Goal: Task Accomplishment & Management: Use online tool/utility

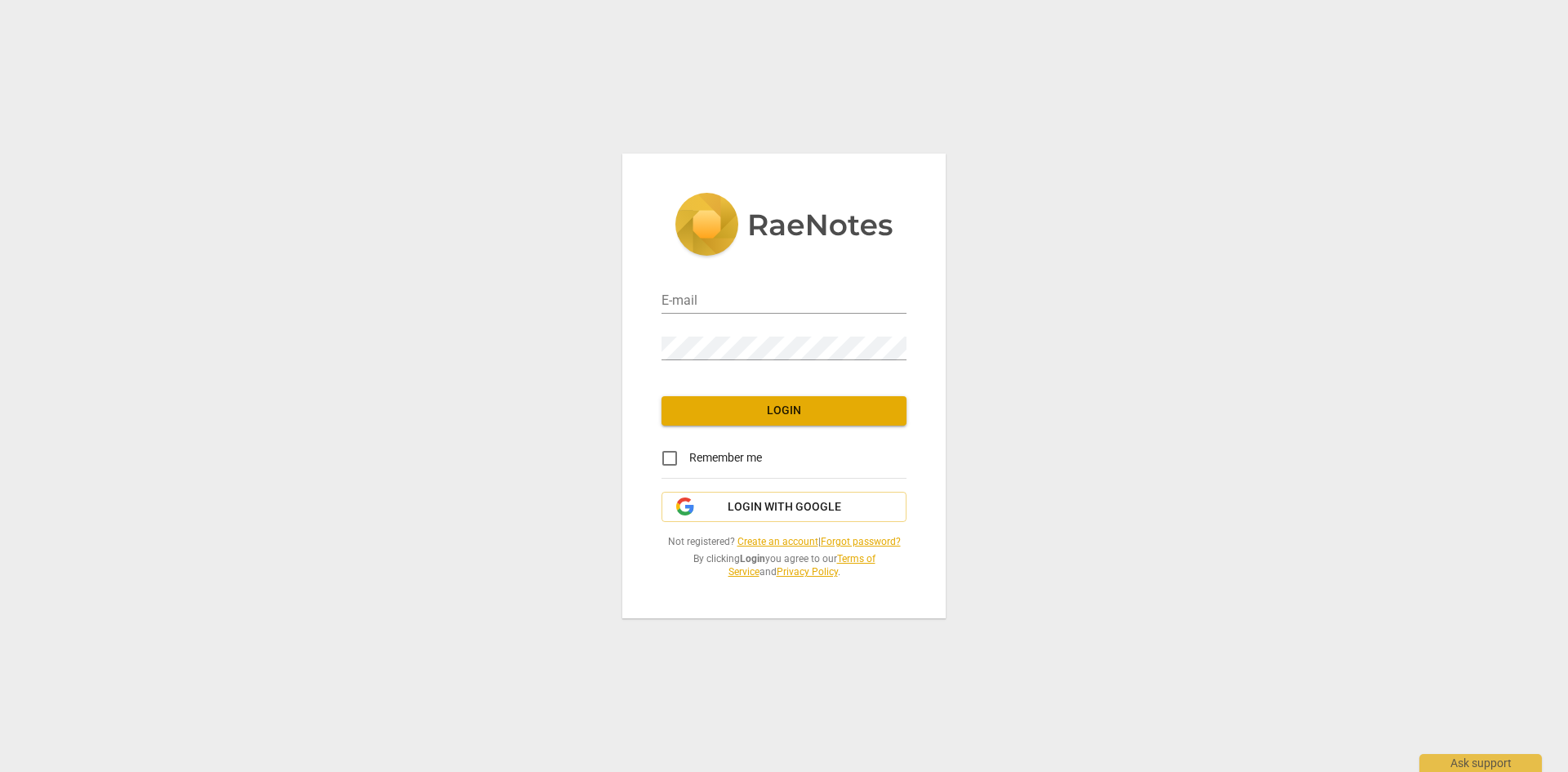
type input "pearlstroh18@gmail.com"
click at [809, 411] on span "Login" at bounding box center [784, 410] width 219 height 16
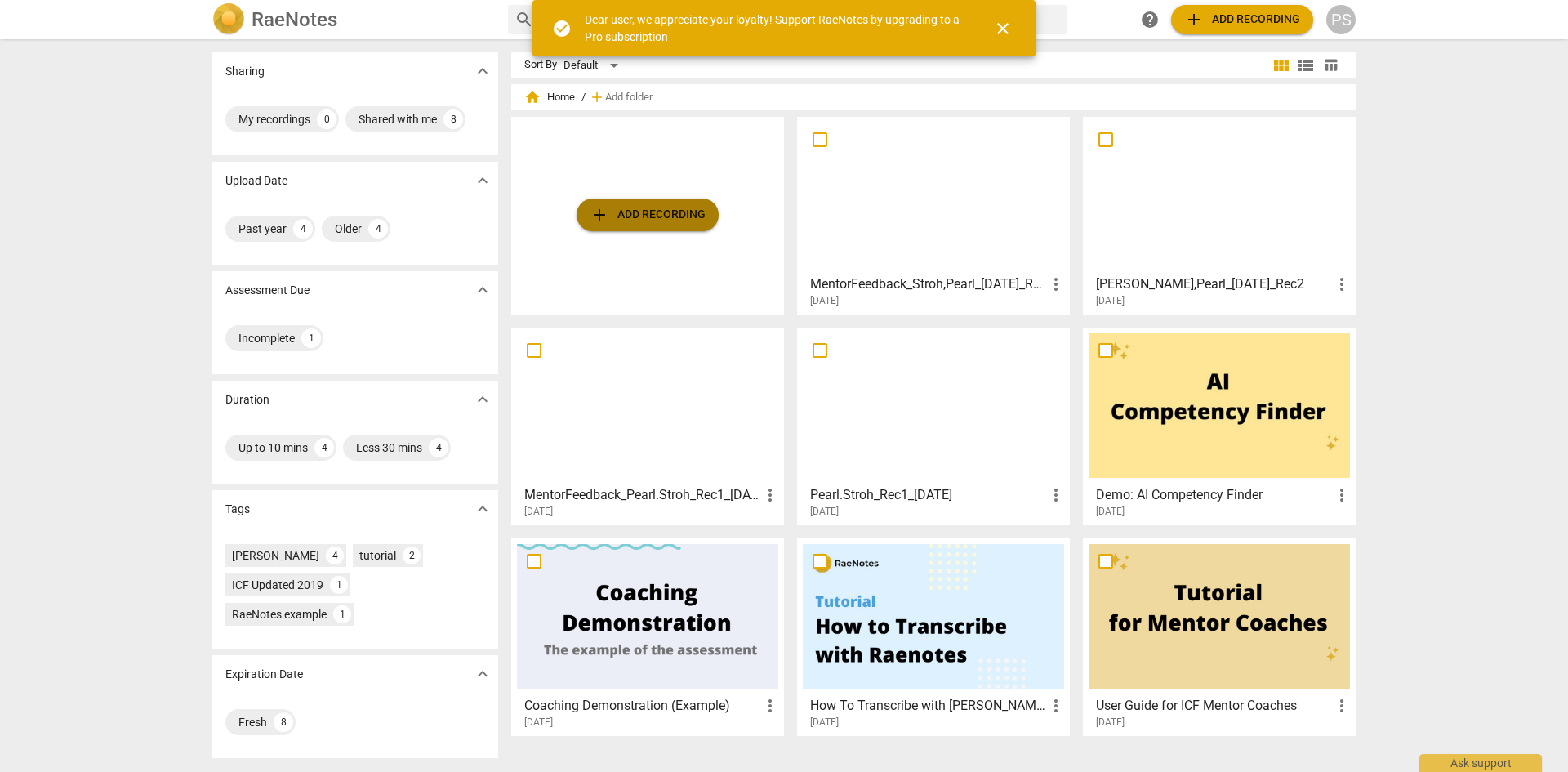
click at [657, 225] on button "add Add recording" at bounding box center [648, 215] width 142 height 33
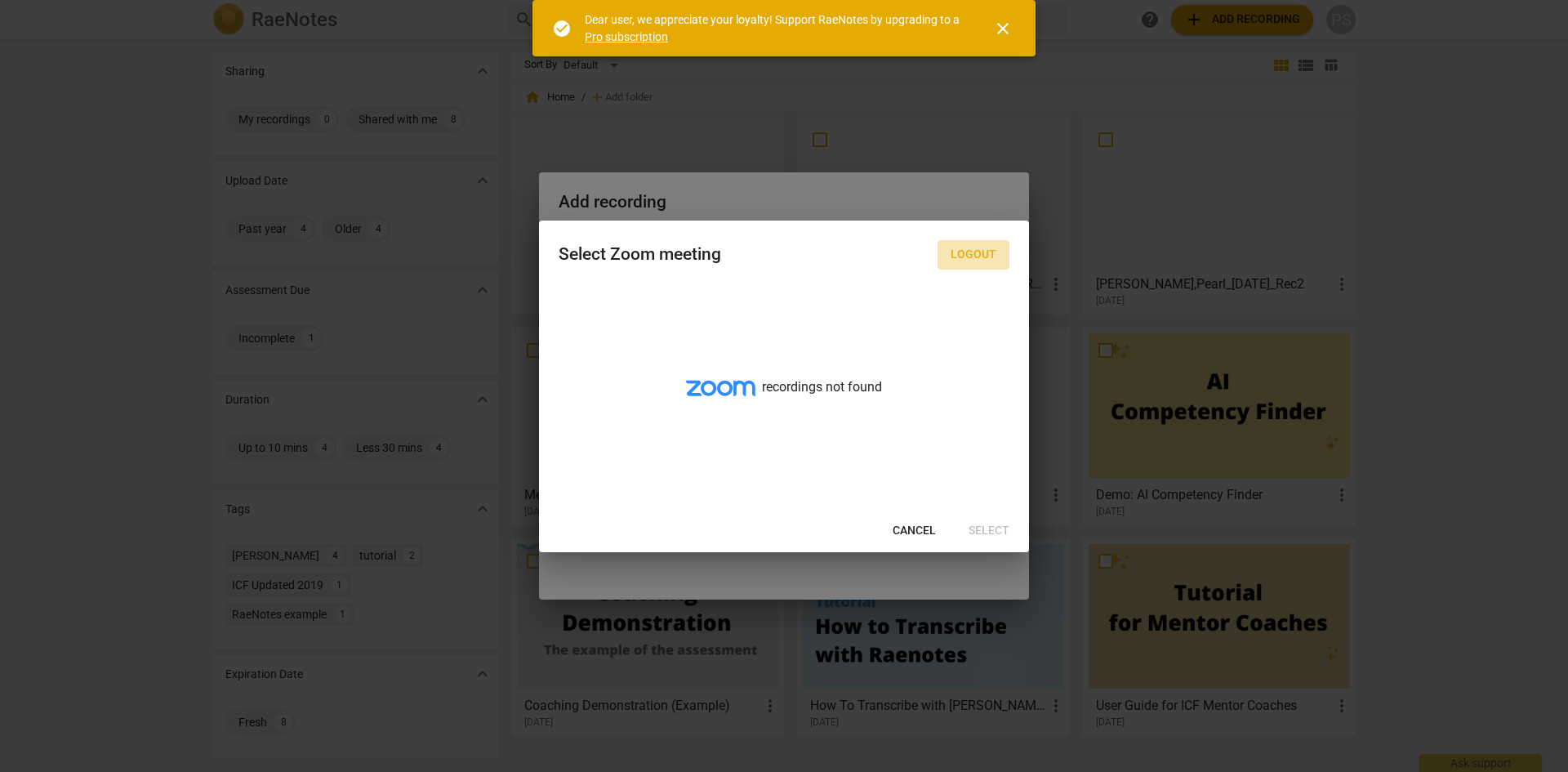
click at [972, 250] on span "Logout" at bounding box center [973, 254] width 45 height 16
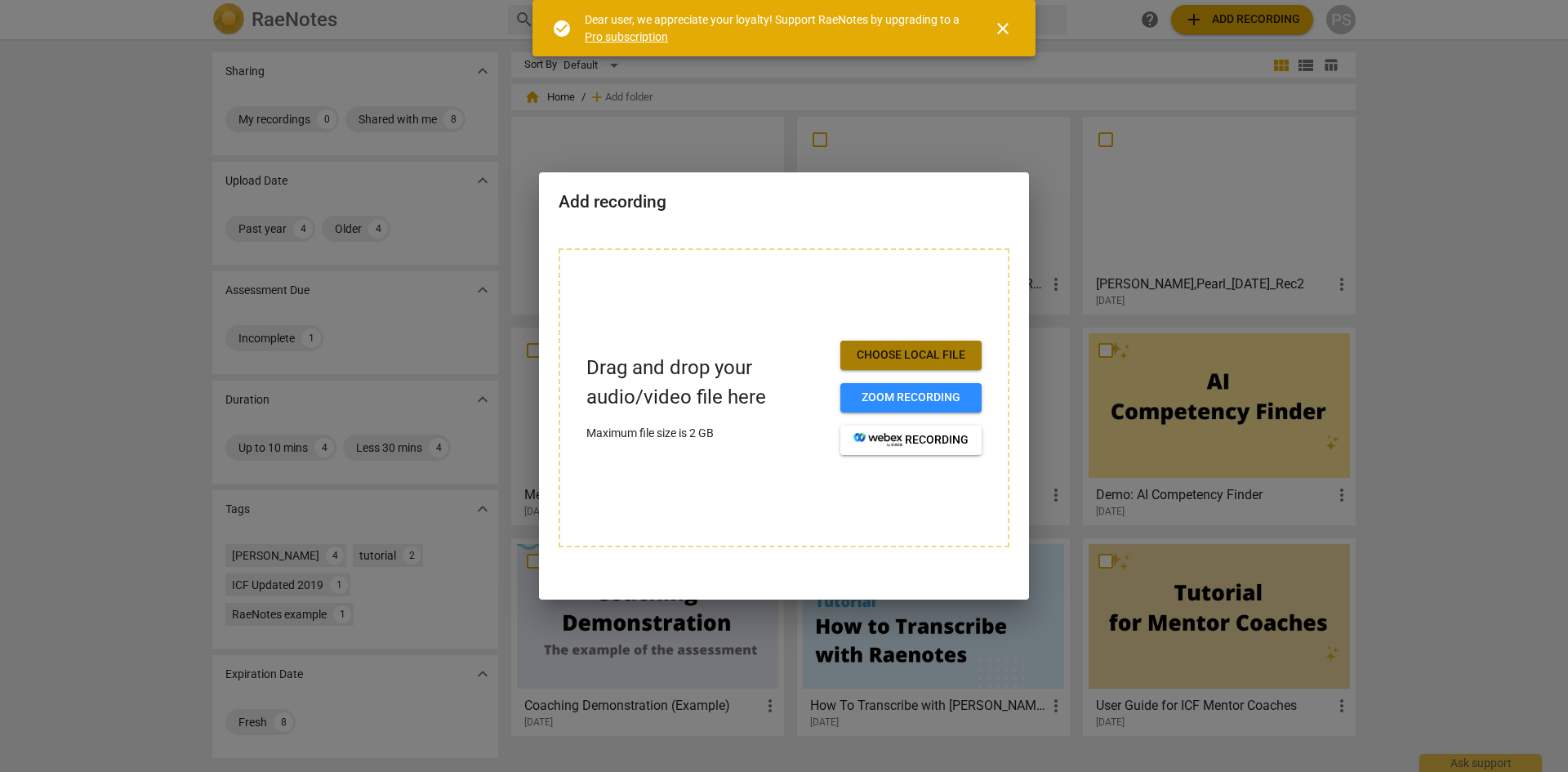
click at [916, 353] on span "Choose local file" at bounding box center [911, 355] width 115 height 16
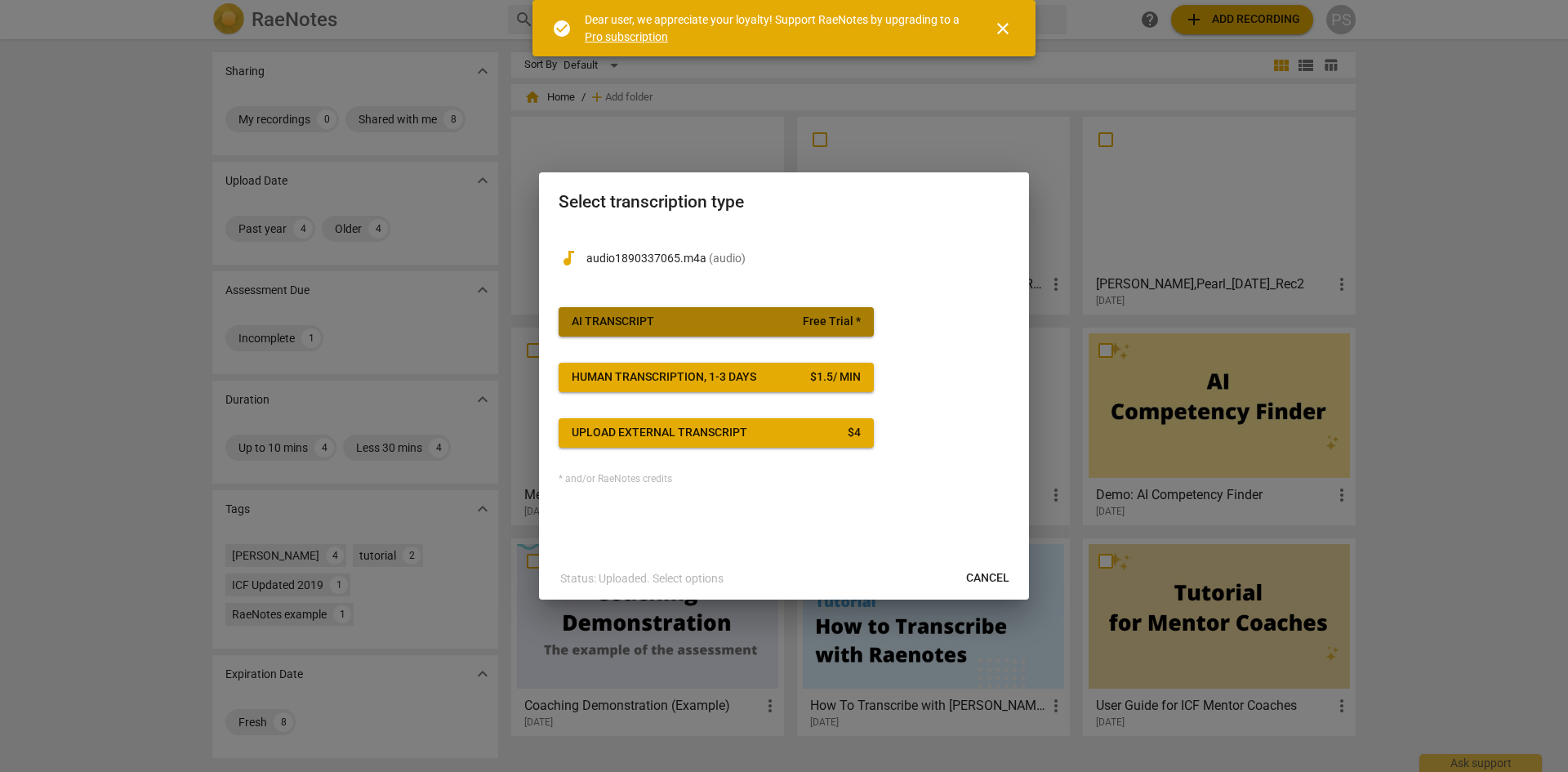
click at [617, 323] on div "AI Transcript" at bounding box center [613, 321] width 82 height 16
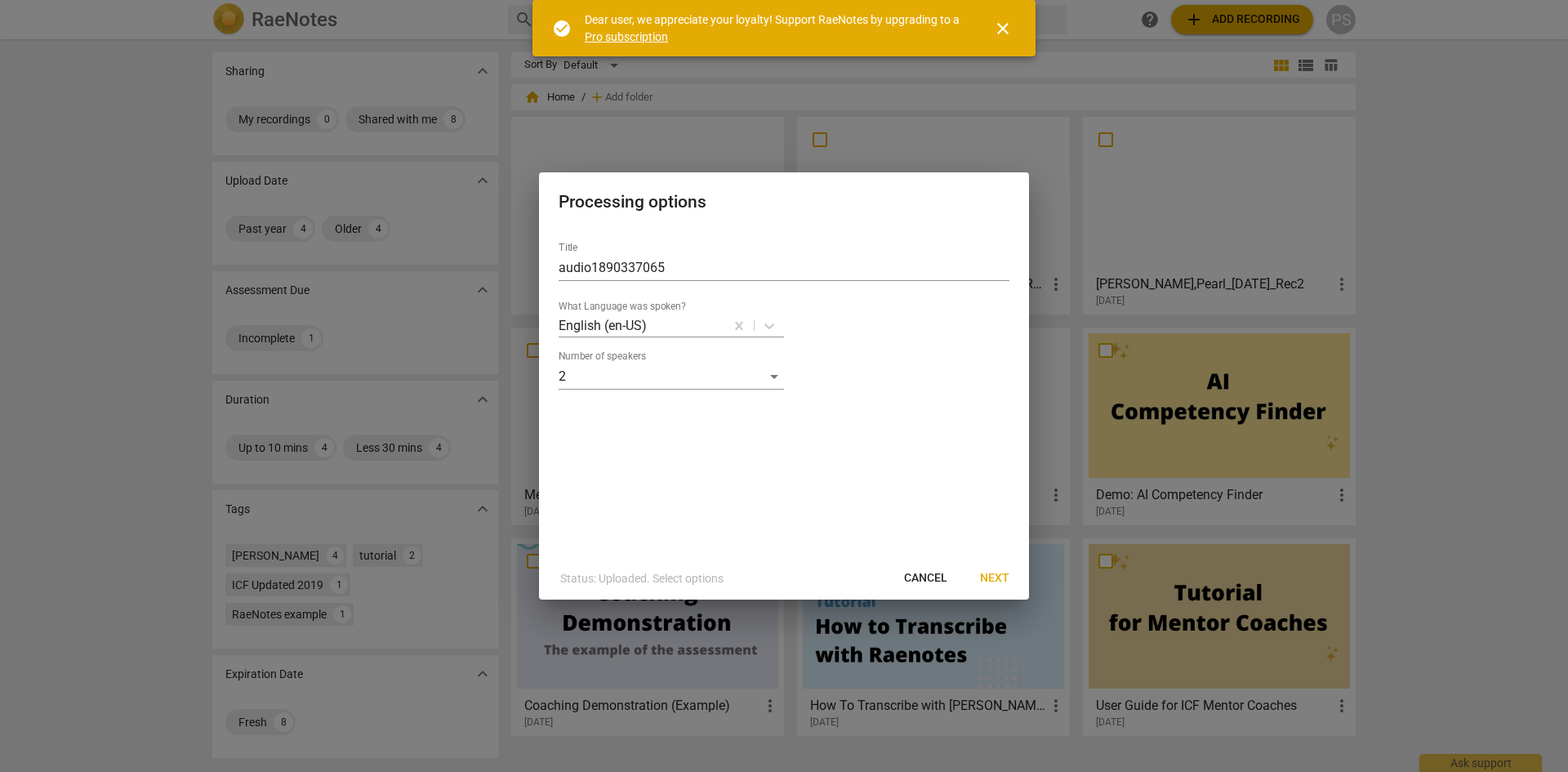
click at [993, 570] on span "Next" at bounding box center [995, 578] width 29 height 16
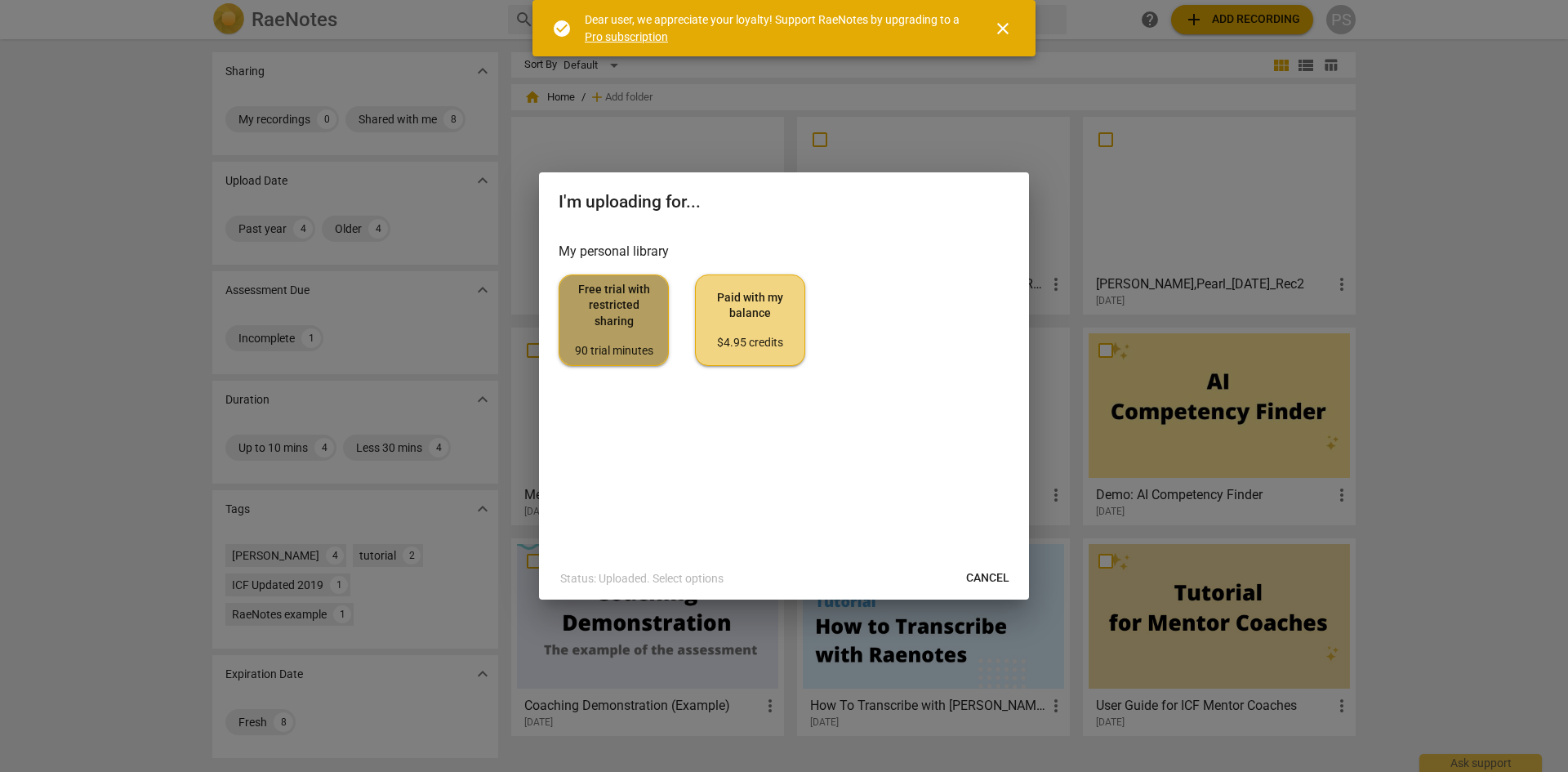
click at [638, 315] on span "Free trial with restricted sharing 90 trial minutes" at bounding box center [614, 319] width 82 height 76
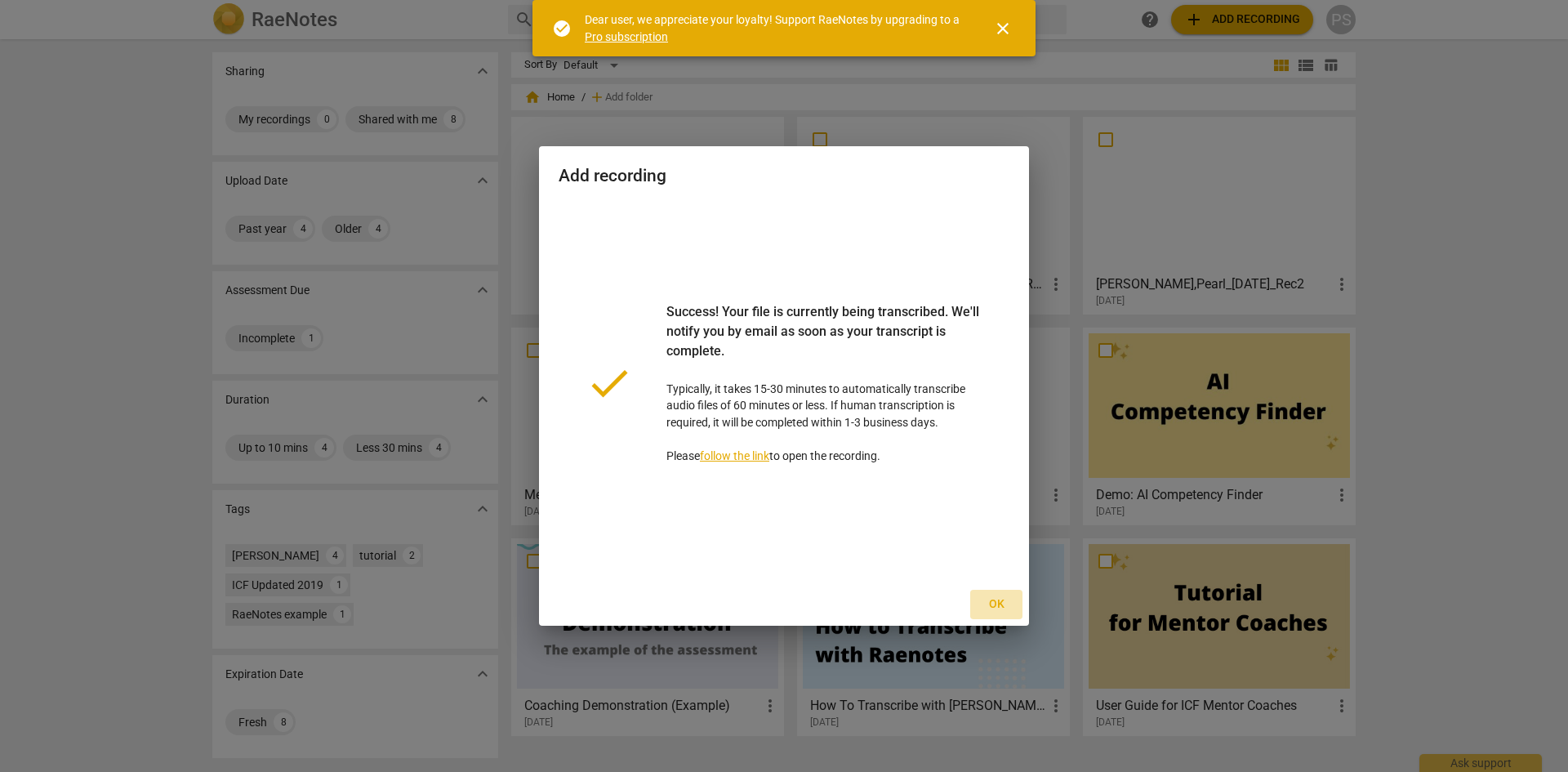
click at [1006, 605] on span "Ok" at bounding box center [996, 605] width 26 height 16
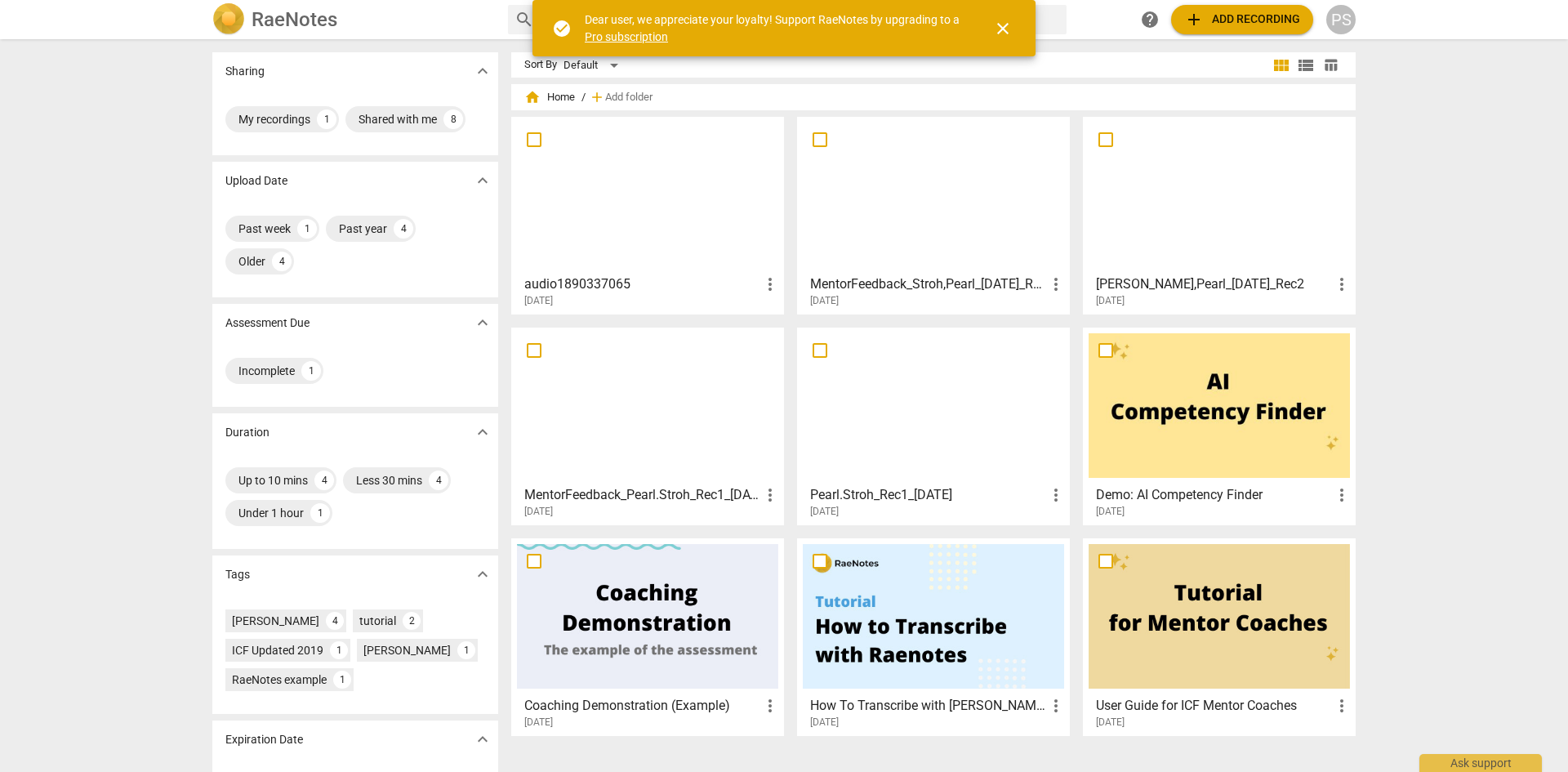
click at [652, 34] on link "Pro subscription" at bounding box center [626, 36] width 83 height 13
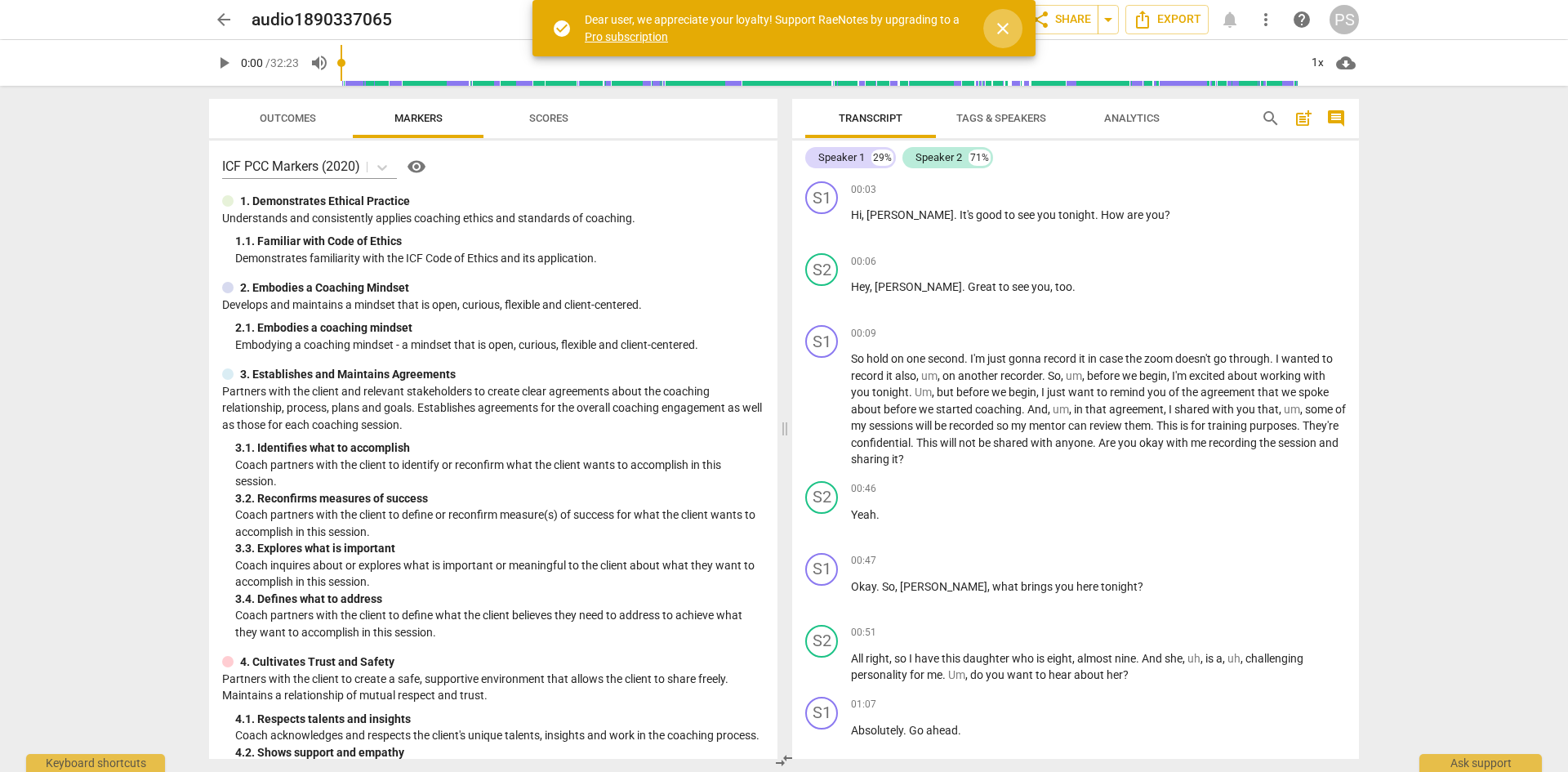
click at [1002, 27] on span "close" at bounding box center [1002, 28] width 20 height 20
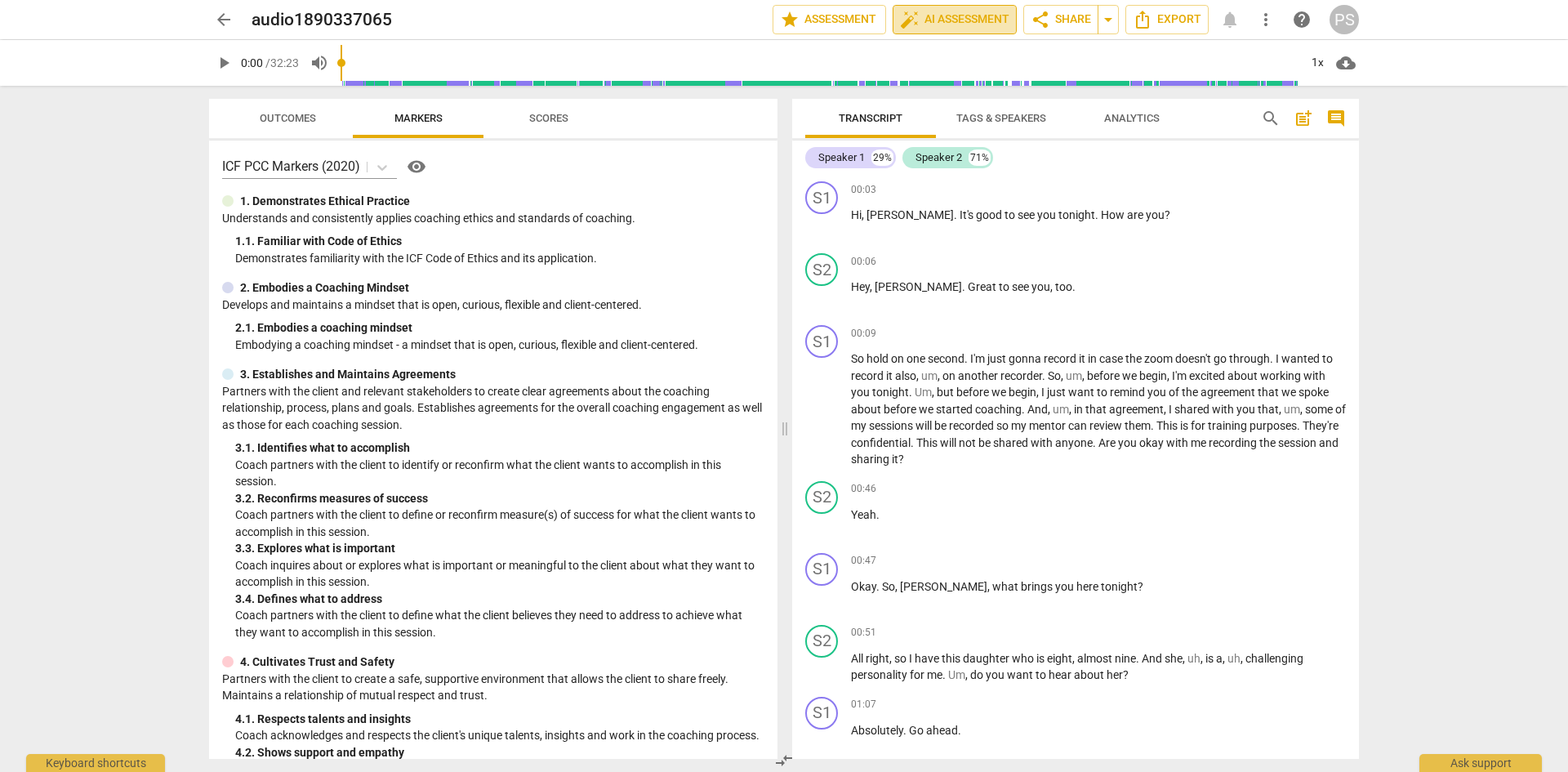
click at [955, 18] on span "auto_fix_high AI Assessment" at bounding box center [955, 19] width 110 height 20
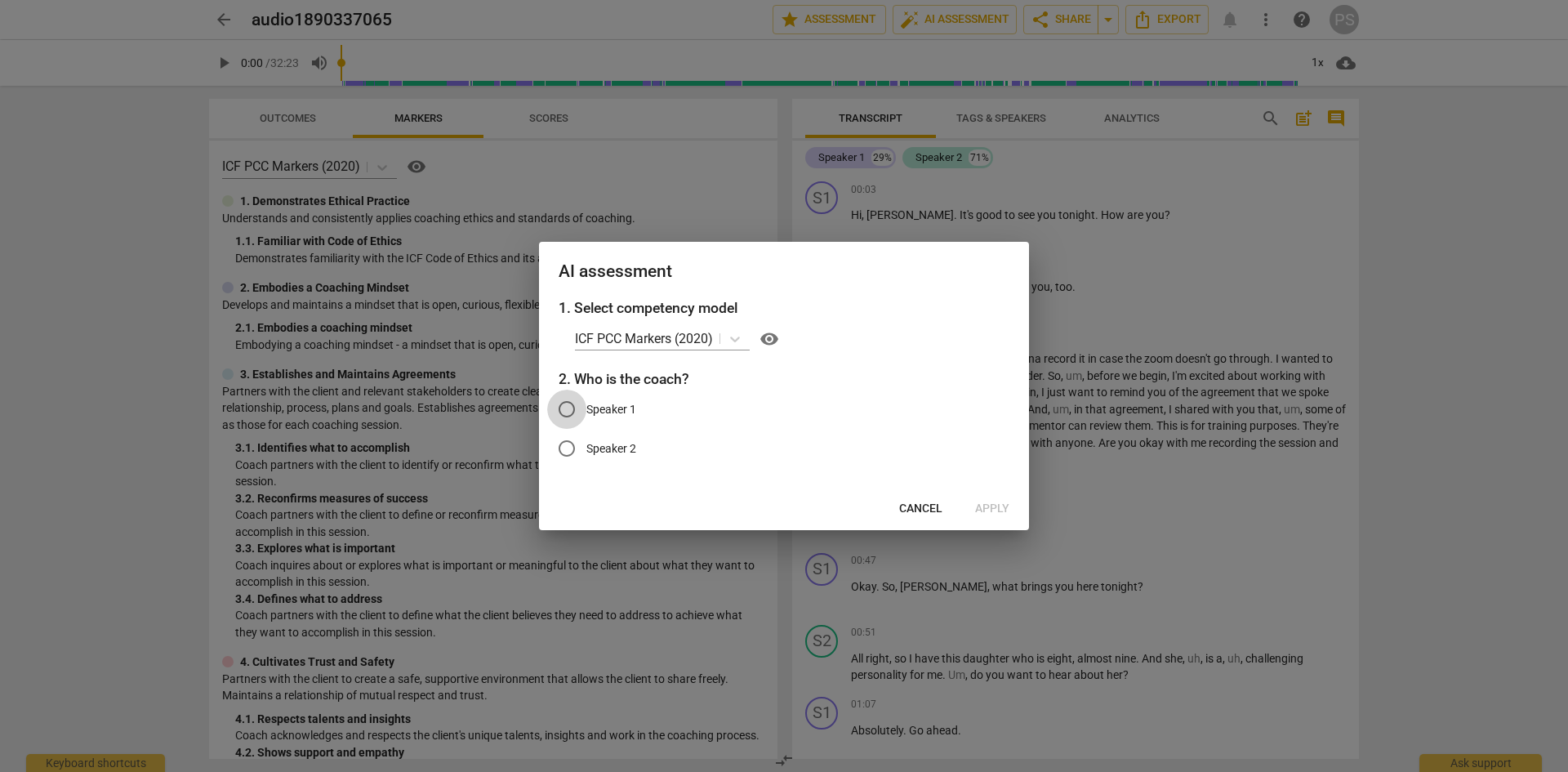
click at [570, 407] on input "Speaker 1" at bounding box center [567, 410] width 39 height 40
radio input "true"
click at [775, 336] on span "visibility" at bounding box center [769, 339] width 20 height 20
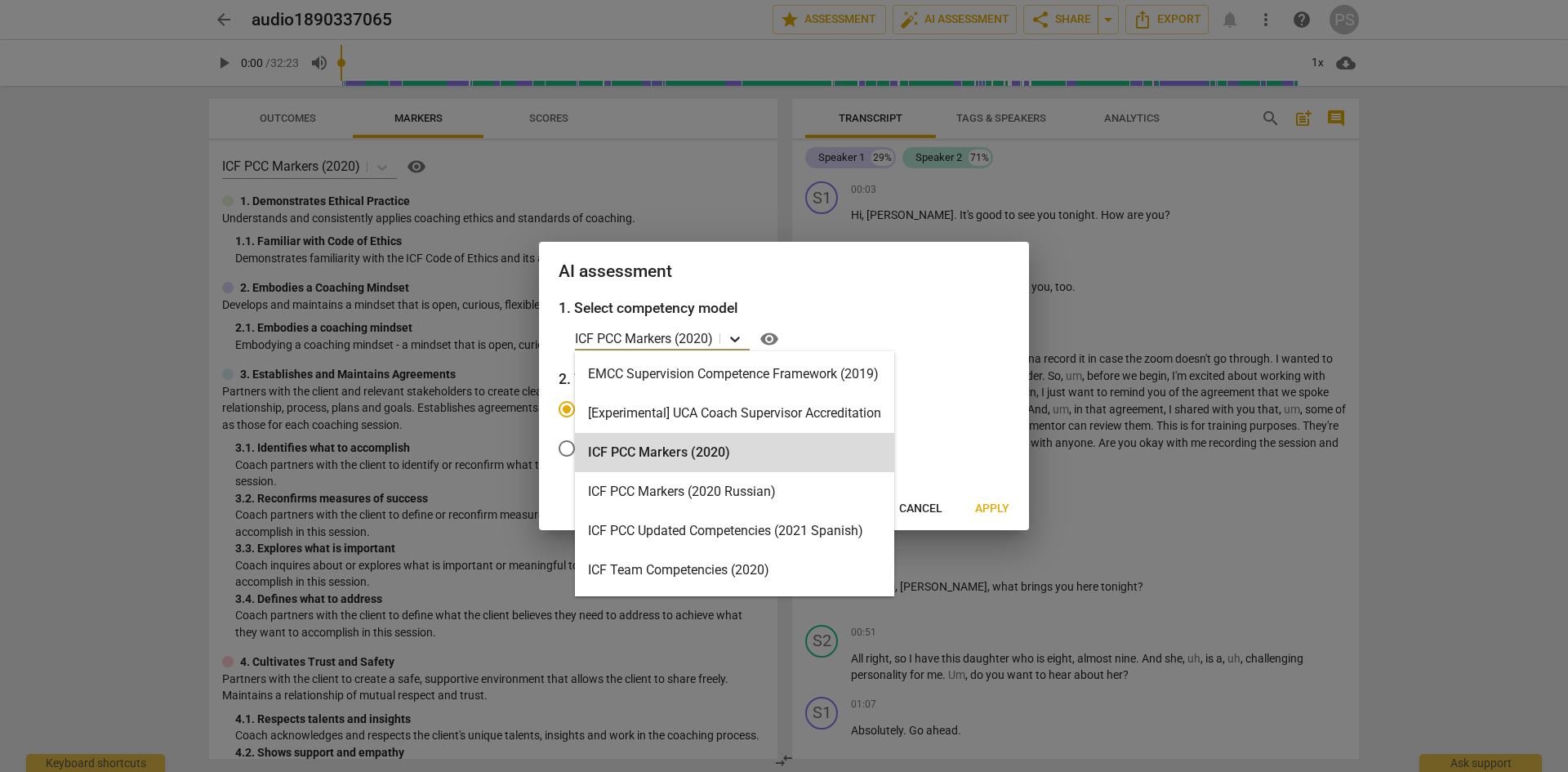
click at [739, 340] on icon at bounding box center [735, 339] width 9 height 6
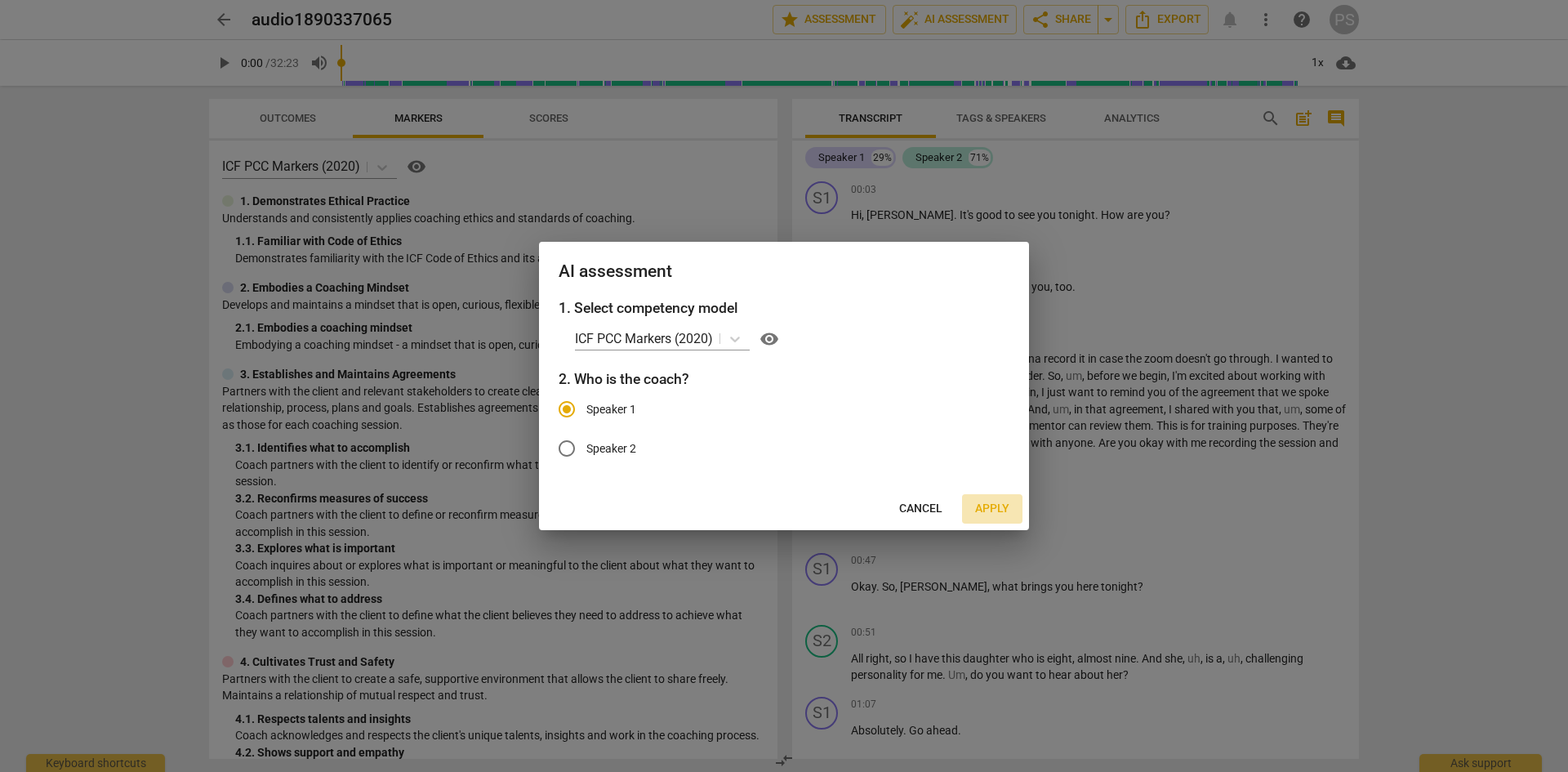
click at [981, 502] on span "Apply" at bounding box center [992, 508] width 34 height 16
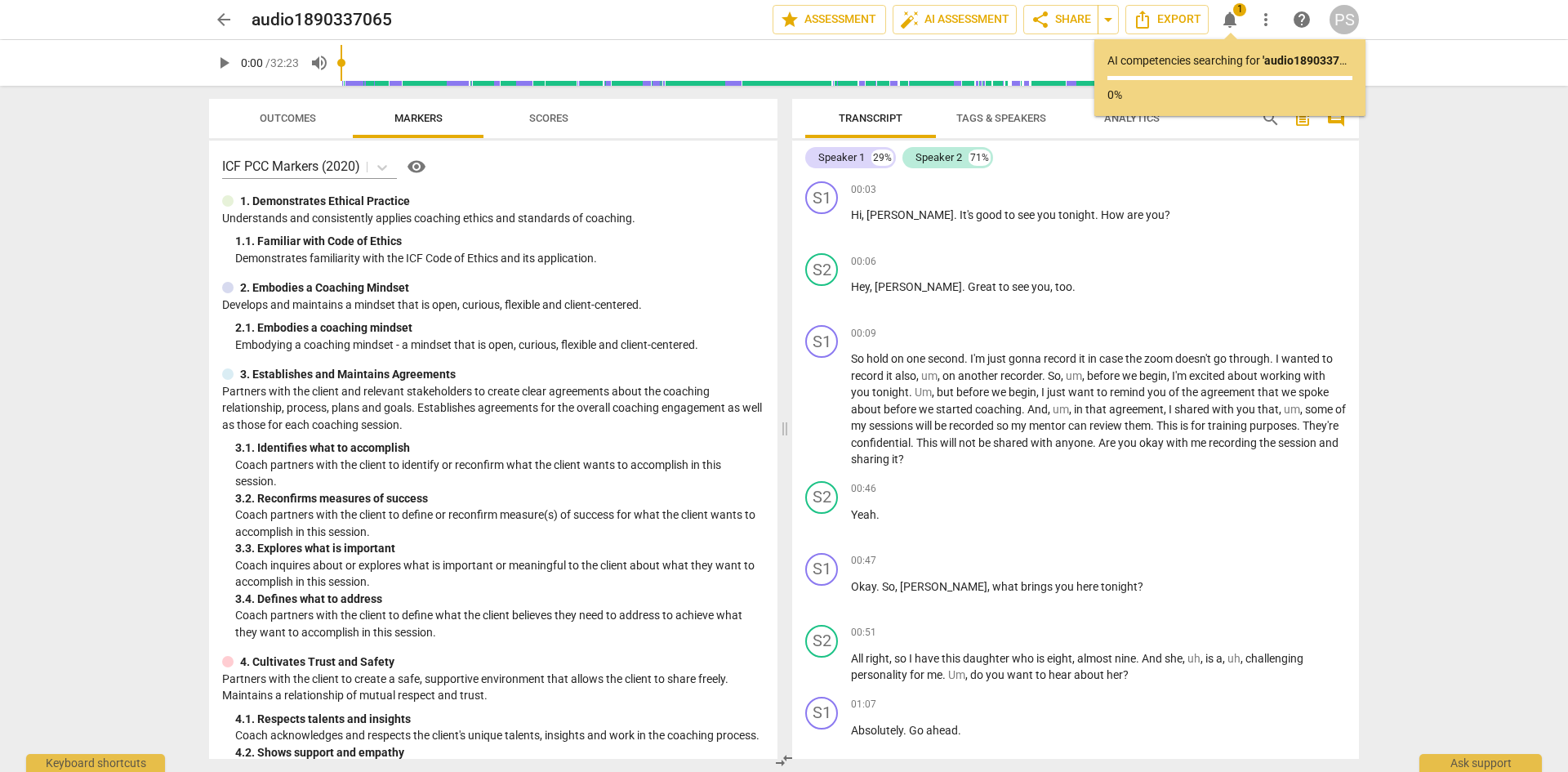
click at [1012, 124] on span "Tags & Speakers" at bounding box center [1001, 118] width 90 height 12
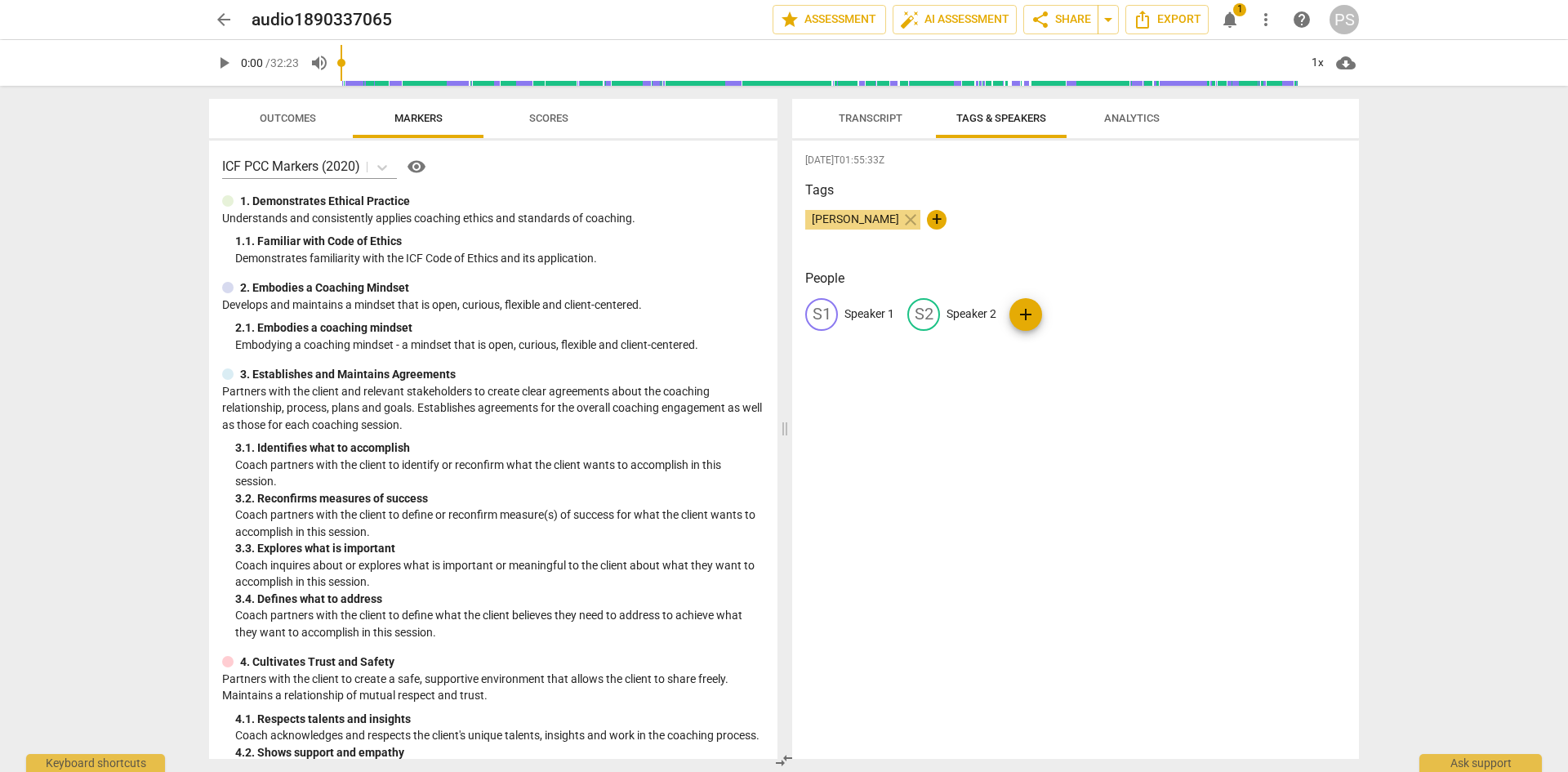
click at [881, 119] on span "Transcript" at bounding box center [870, 118] width 64 height 12
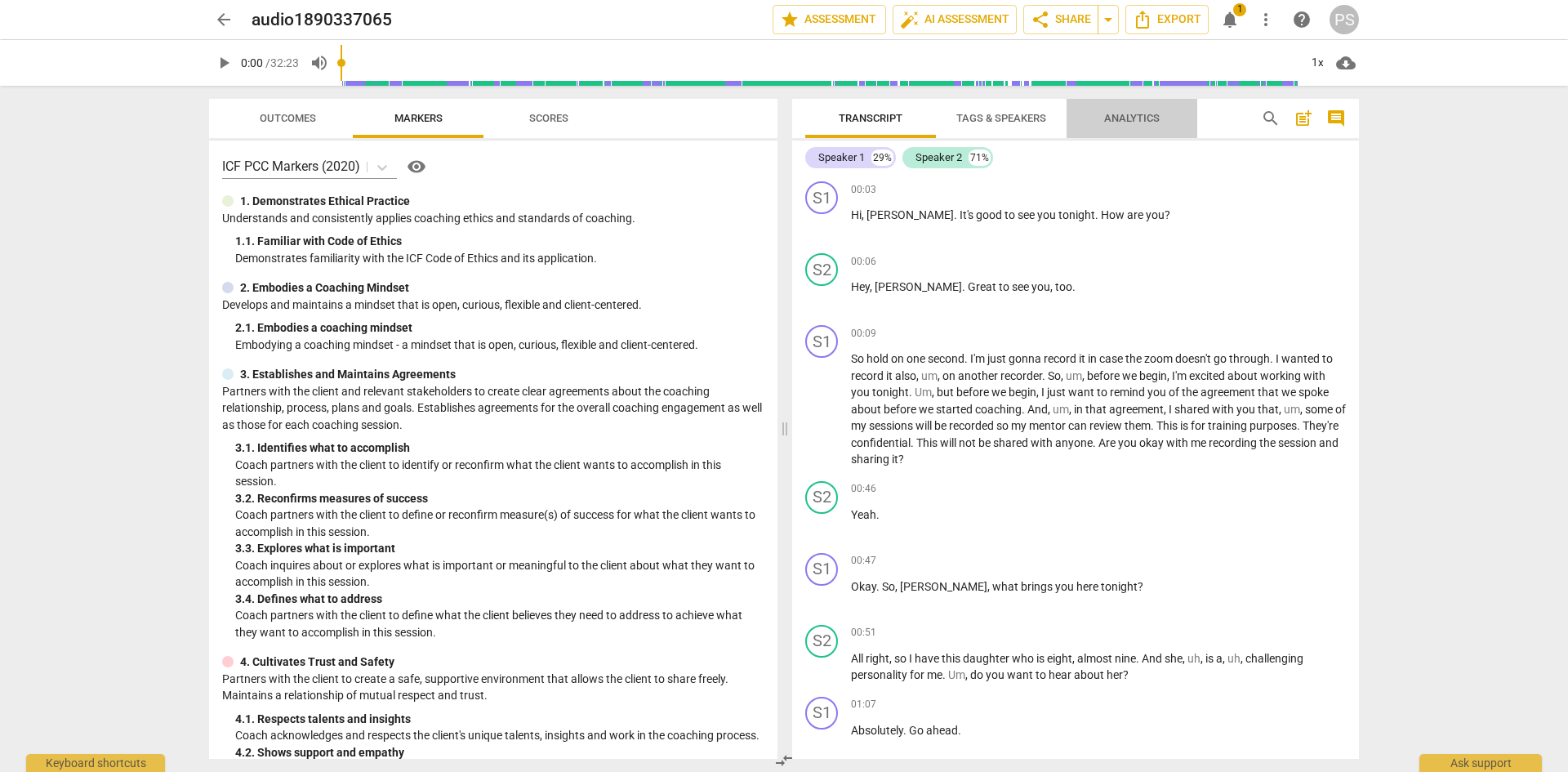
click at [1125, 113] on span "Analytics" at bounding box center [1132, 118] width 56 height 12
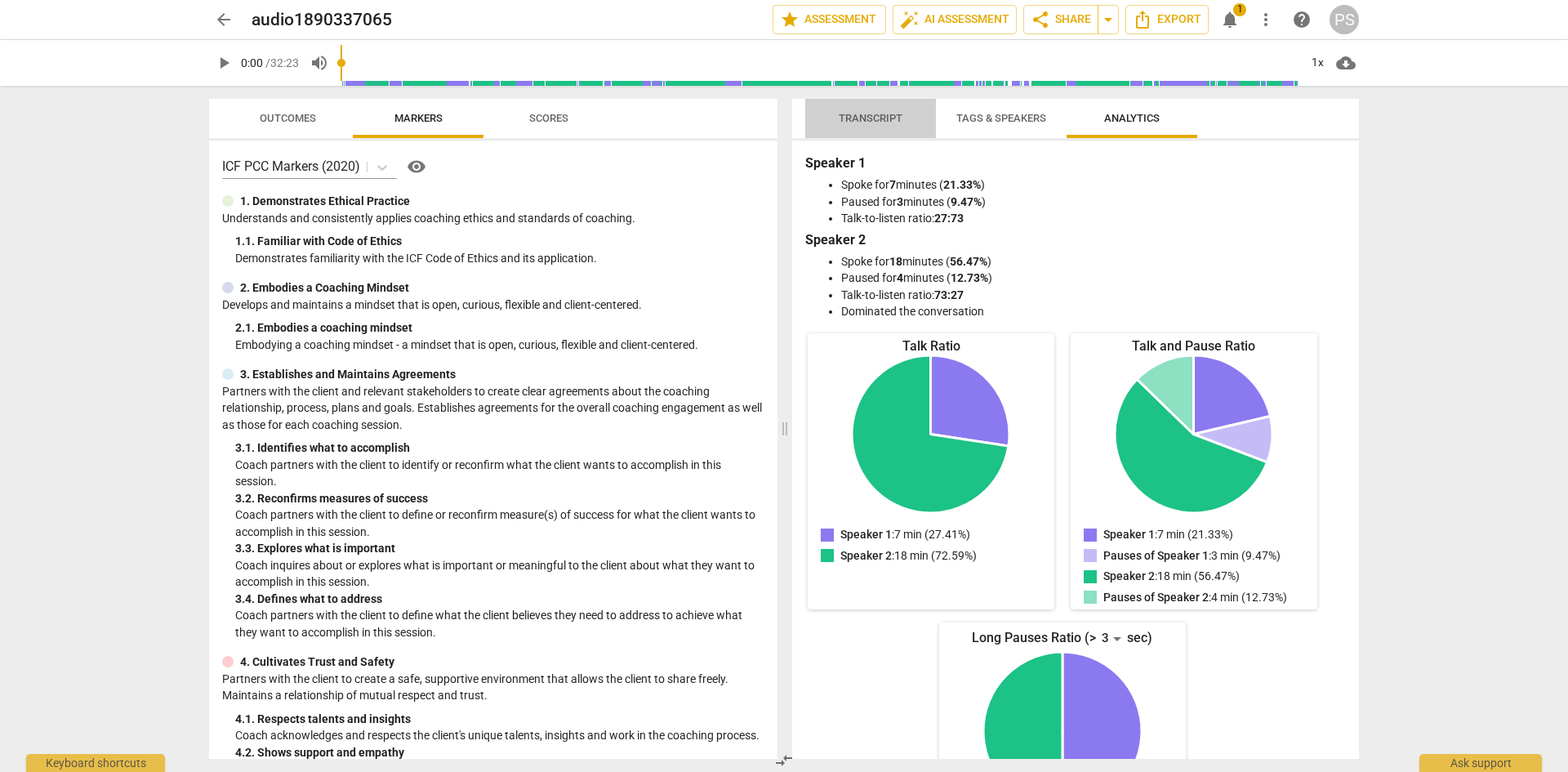
click at [856, 113] on span "Transcript" at bounding box center [870, 118] width 64 height 12
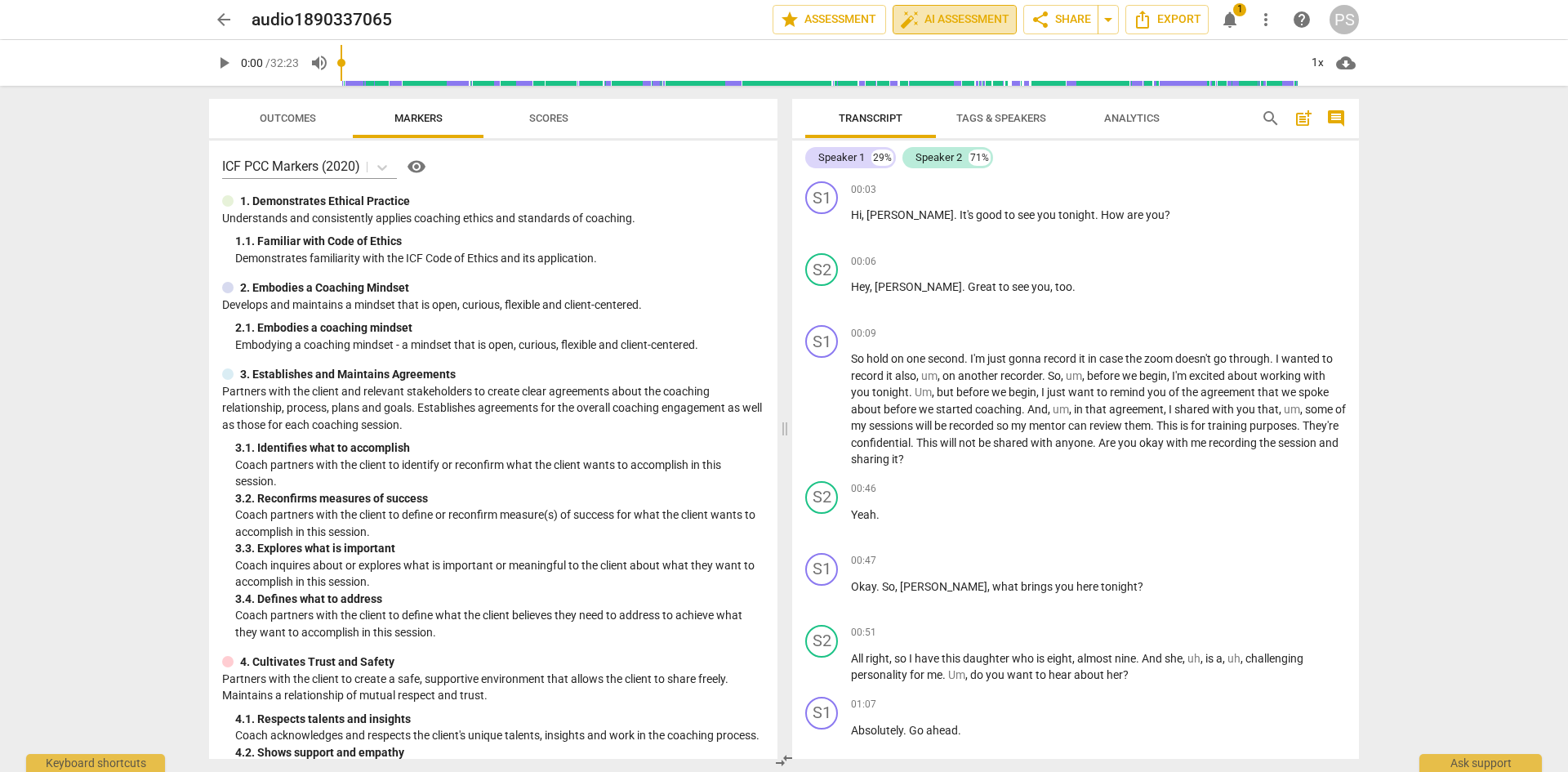
click at [944, 20] on span "auto_fix_high AI Assessment" at bounding box center [955, 19] width 110 height 20
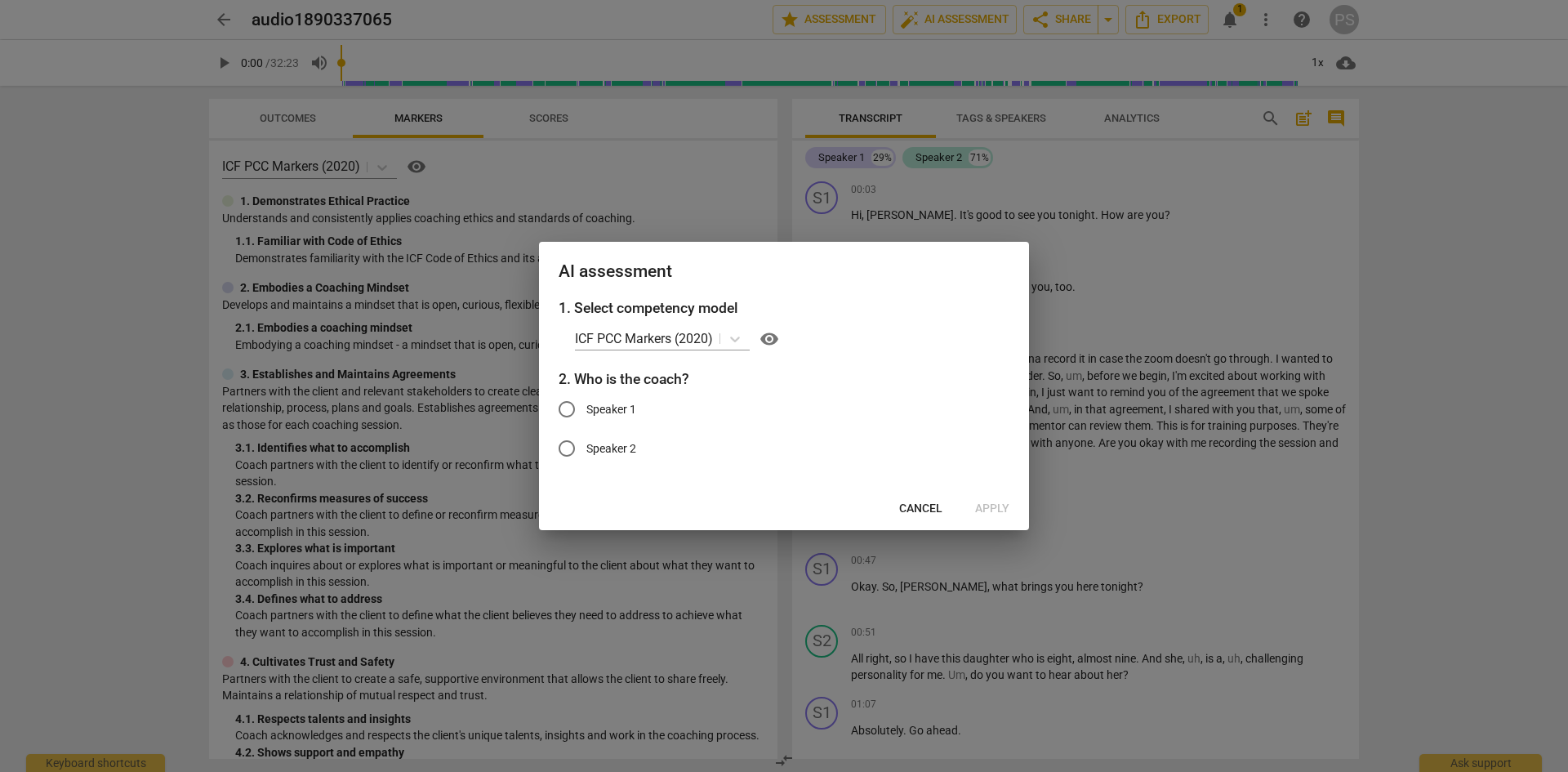
click at [1149, 315] on div at bounding box center [784, 386] width 1568 height 772
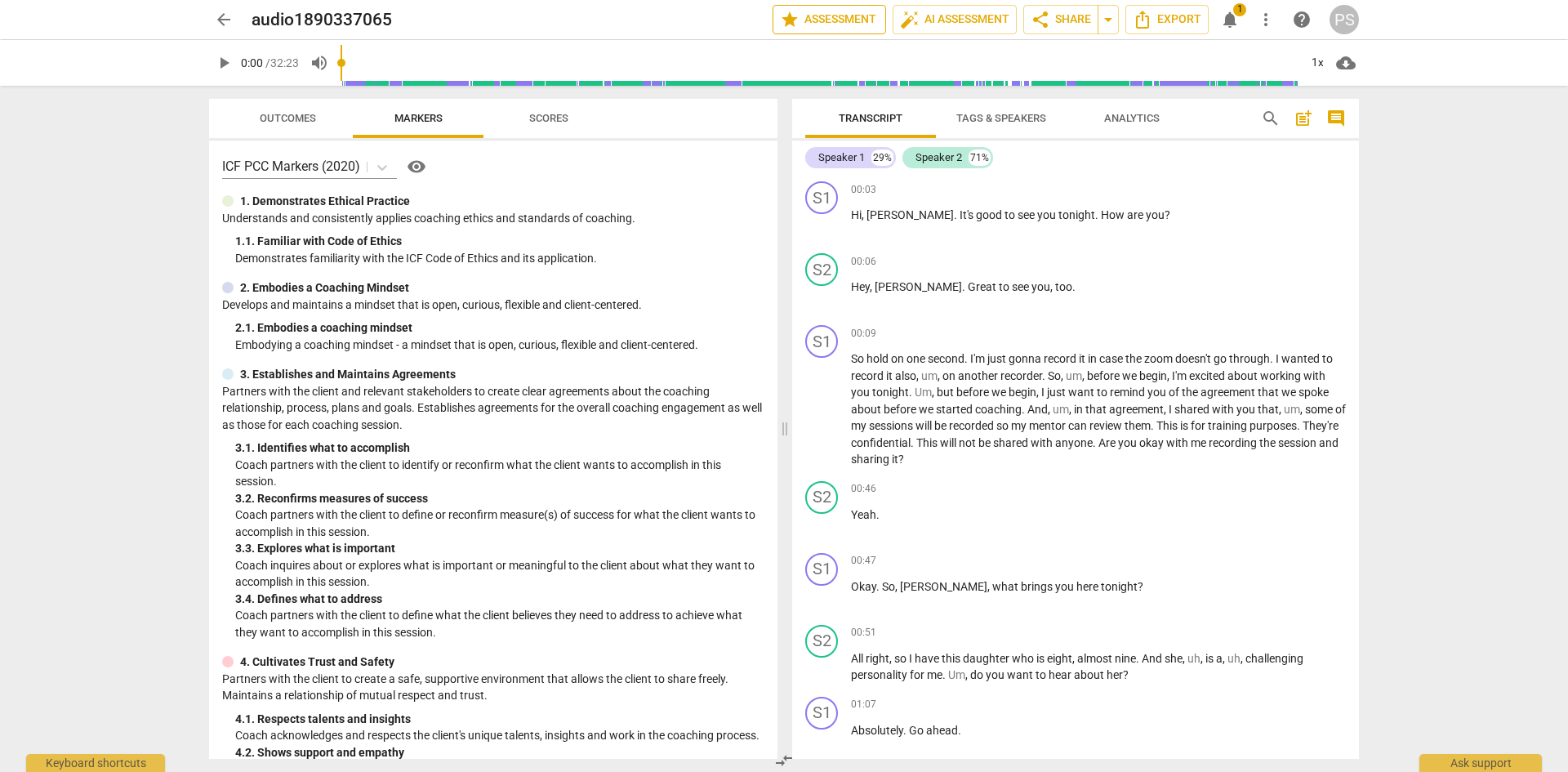
click at [846, 16] on span "star Assessment" at bounding box center [829, 19] width 99 height 20
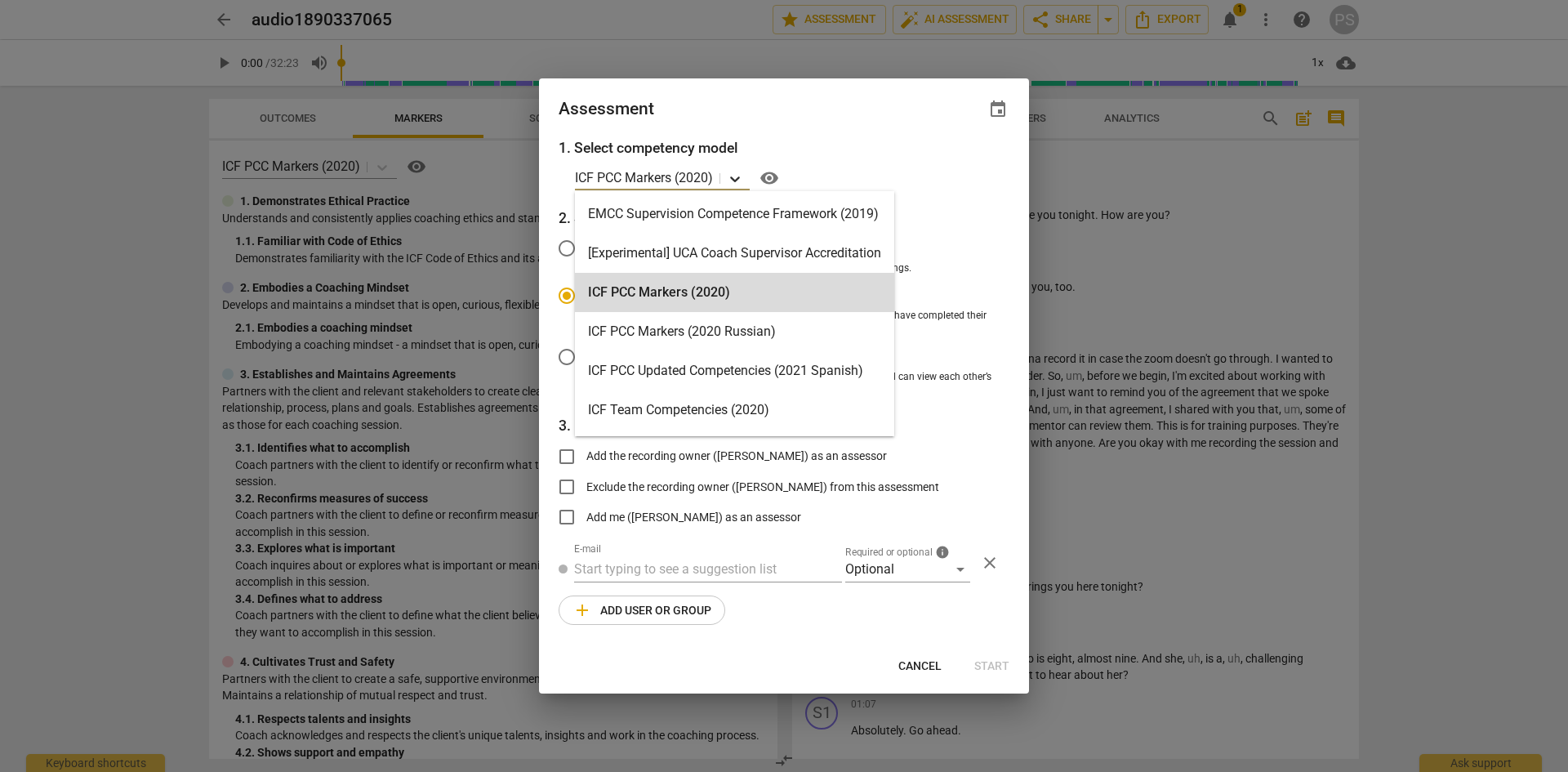
click at [730, 178] on icon at bounding box center [735, 179] width 16 height 16
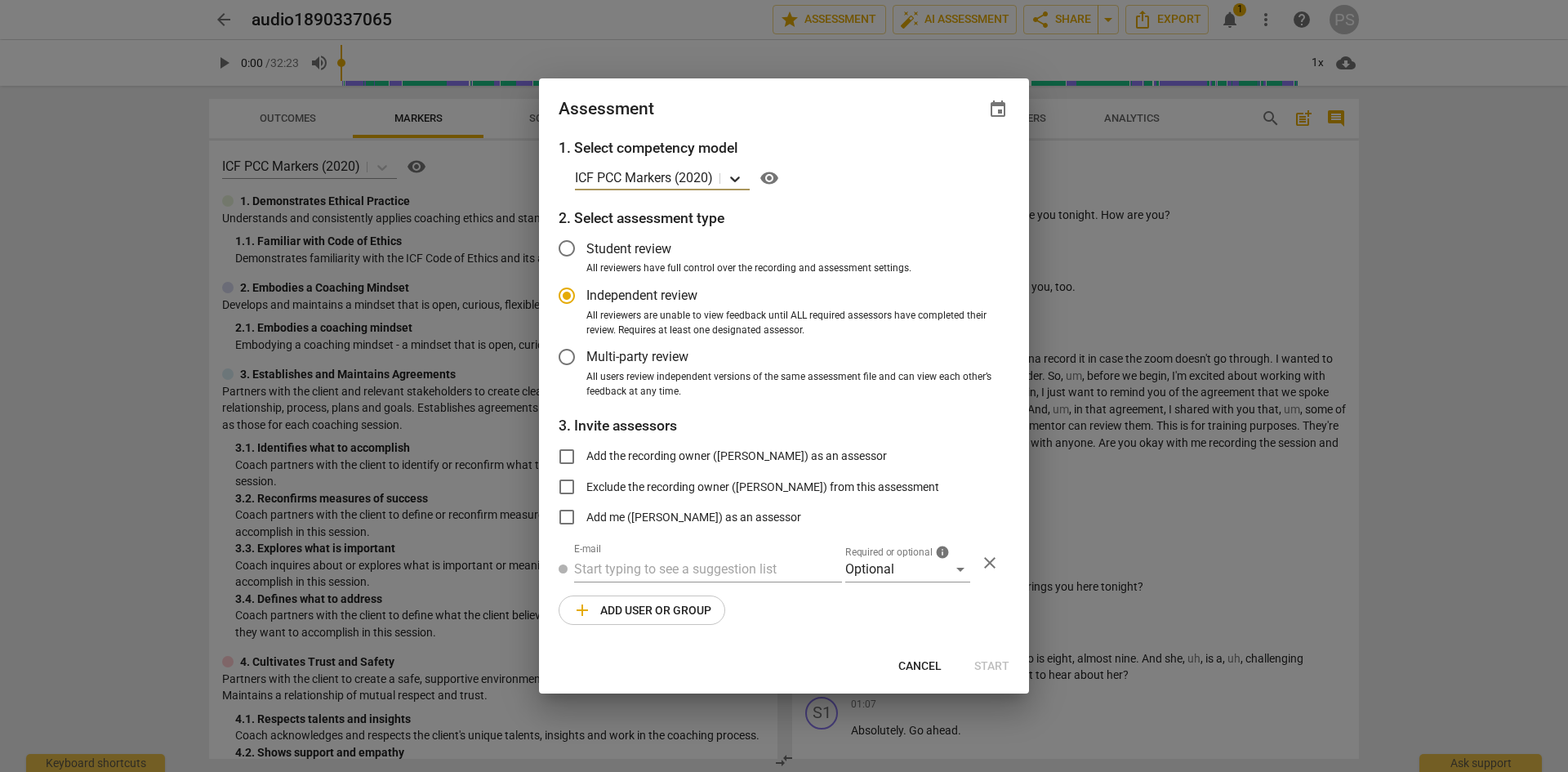
click at [737, 178] on icon at bounding box center [735, 179] width 16 height 16
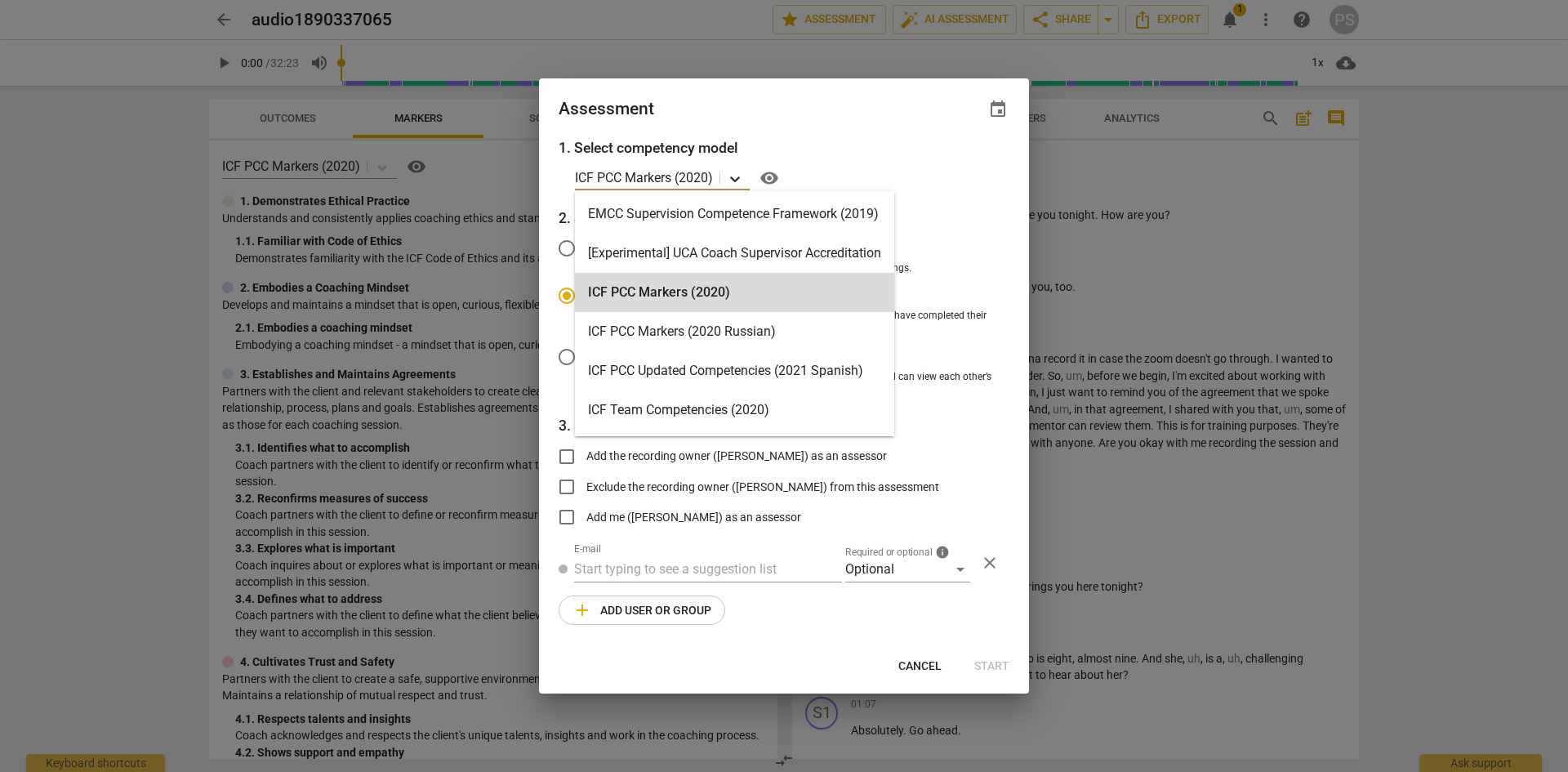
click at [737, 178] on icon at bounding box center [735, 179] width 16 height 16
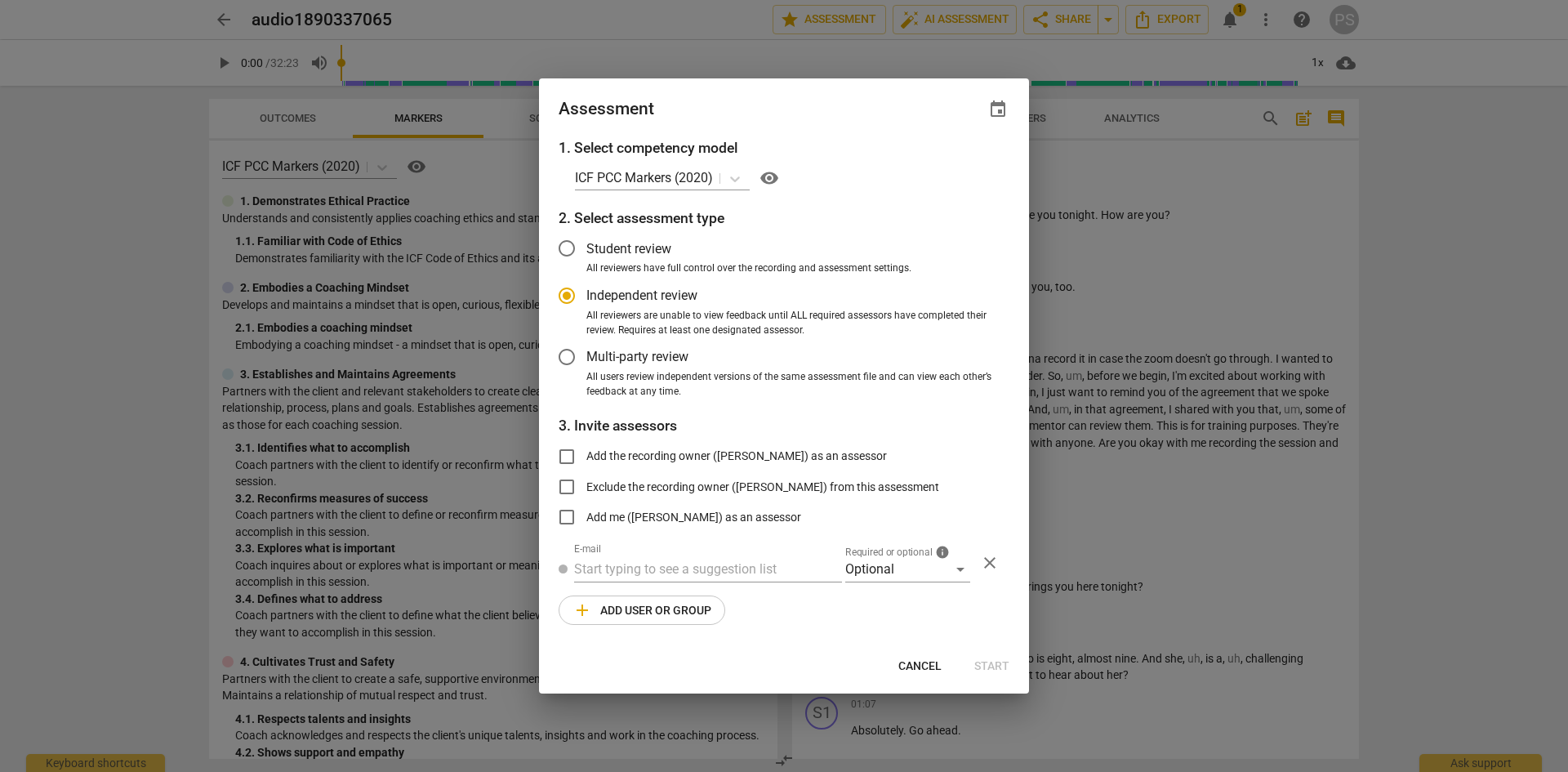
click at [1213, 323] on div at bounding box center [784, 386] width 1568 height 772
radio input "false"
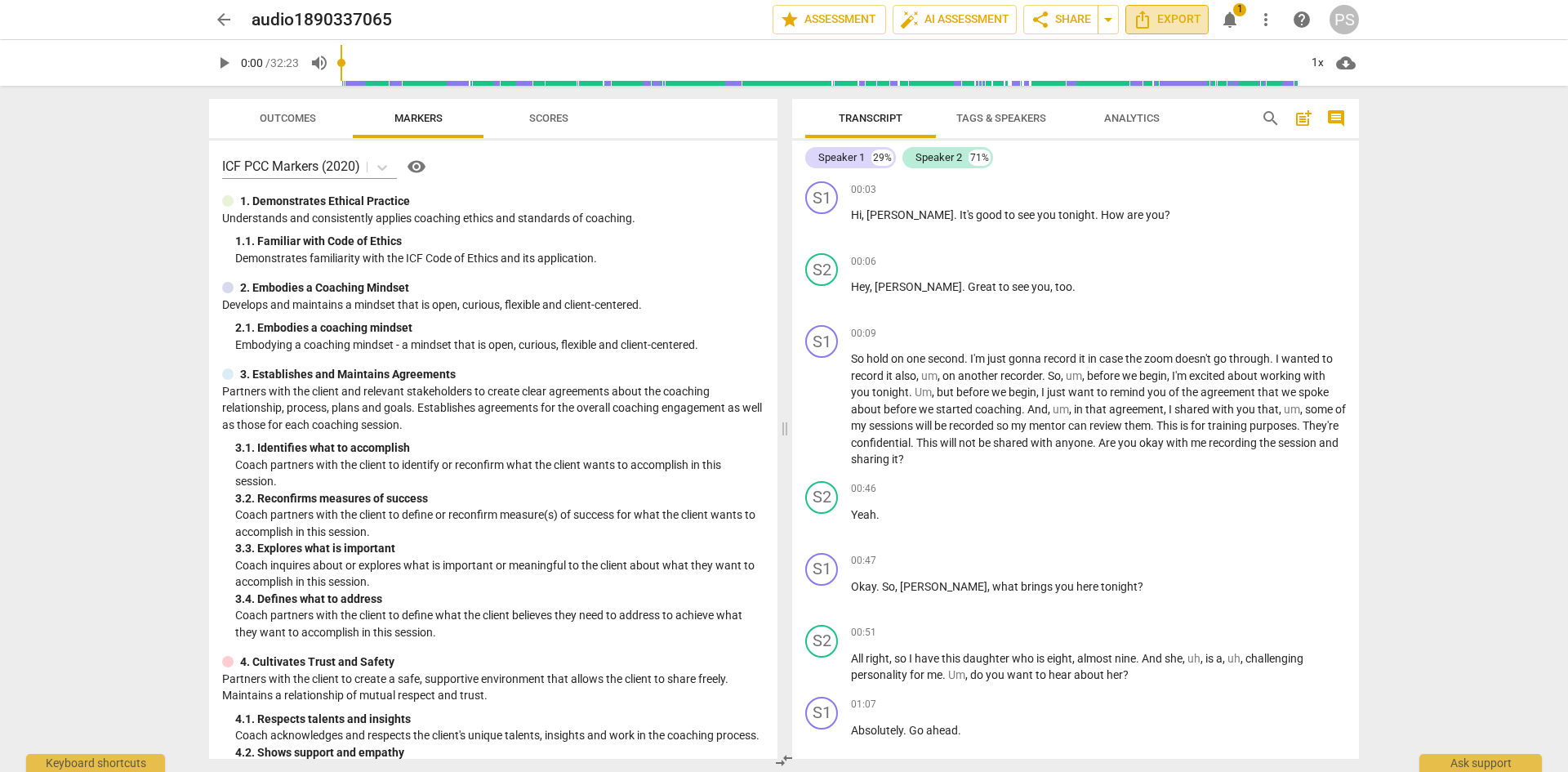
click at [1152, 15] on icon "Export" at bounding box center [1142, 19] width 20 height 20
click at [287, 122] on span "Outcomes" at bounding box center [288, 118] width 57 height 12
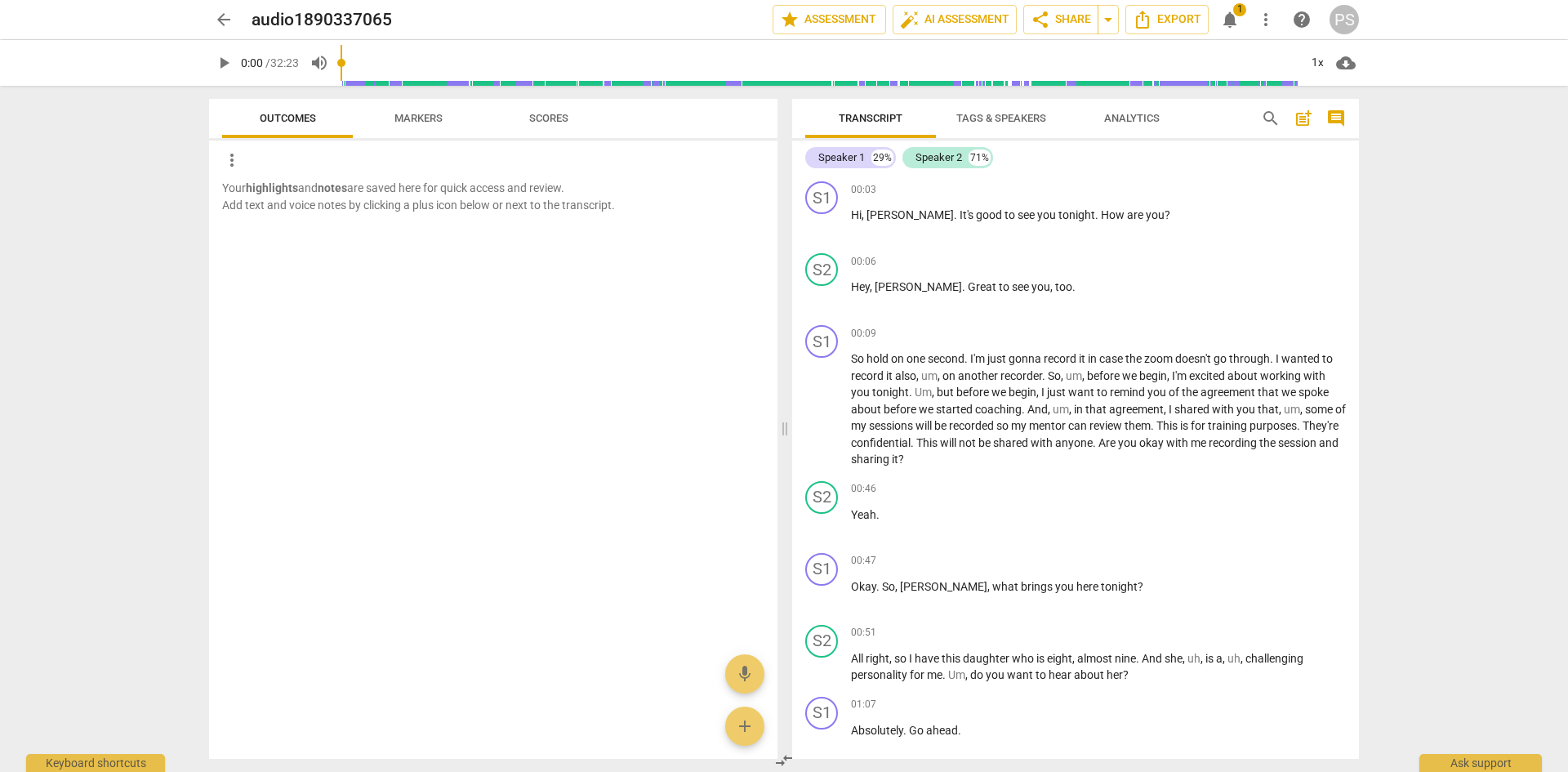
click at [421, 114] on span "Markers" at bounding box center [419, 118] width 48 height 12
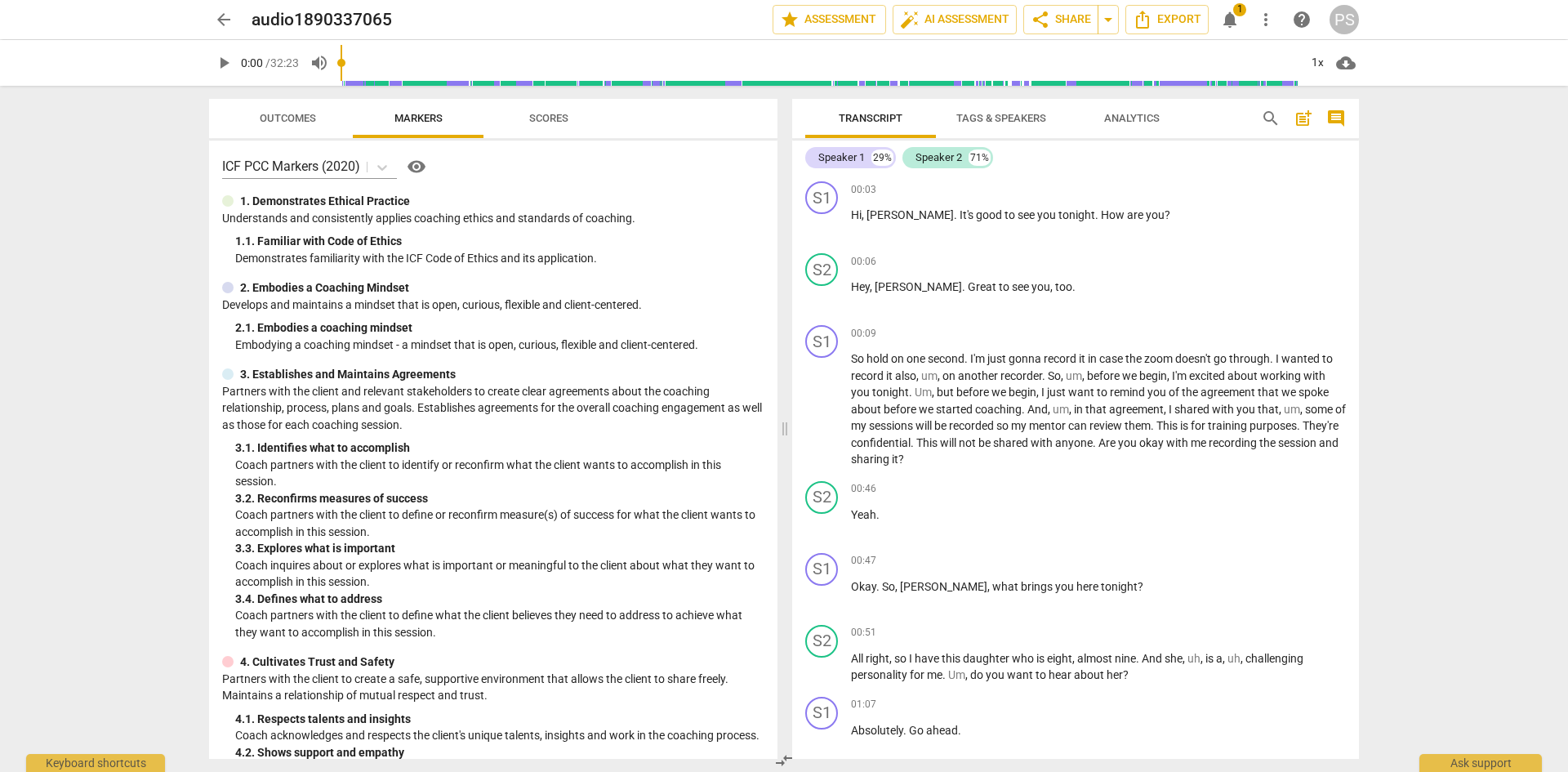
click at [778, 547] on div "Outcomes Markers Scores ICF PCC Markers (2020) visibility 1. Demonstrates Ethic…" at bounding box center [489, 429] width 588 height 686
click at [769, 554] on div "ICF PCC Markers (2020) visibility 1. Demonstrates Ethical Practice Understands …" at bounding box center [493, 450] width 568 height 618
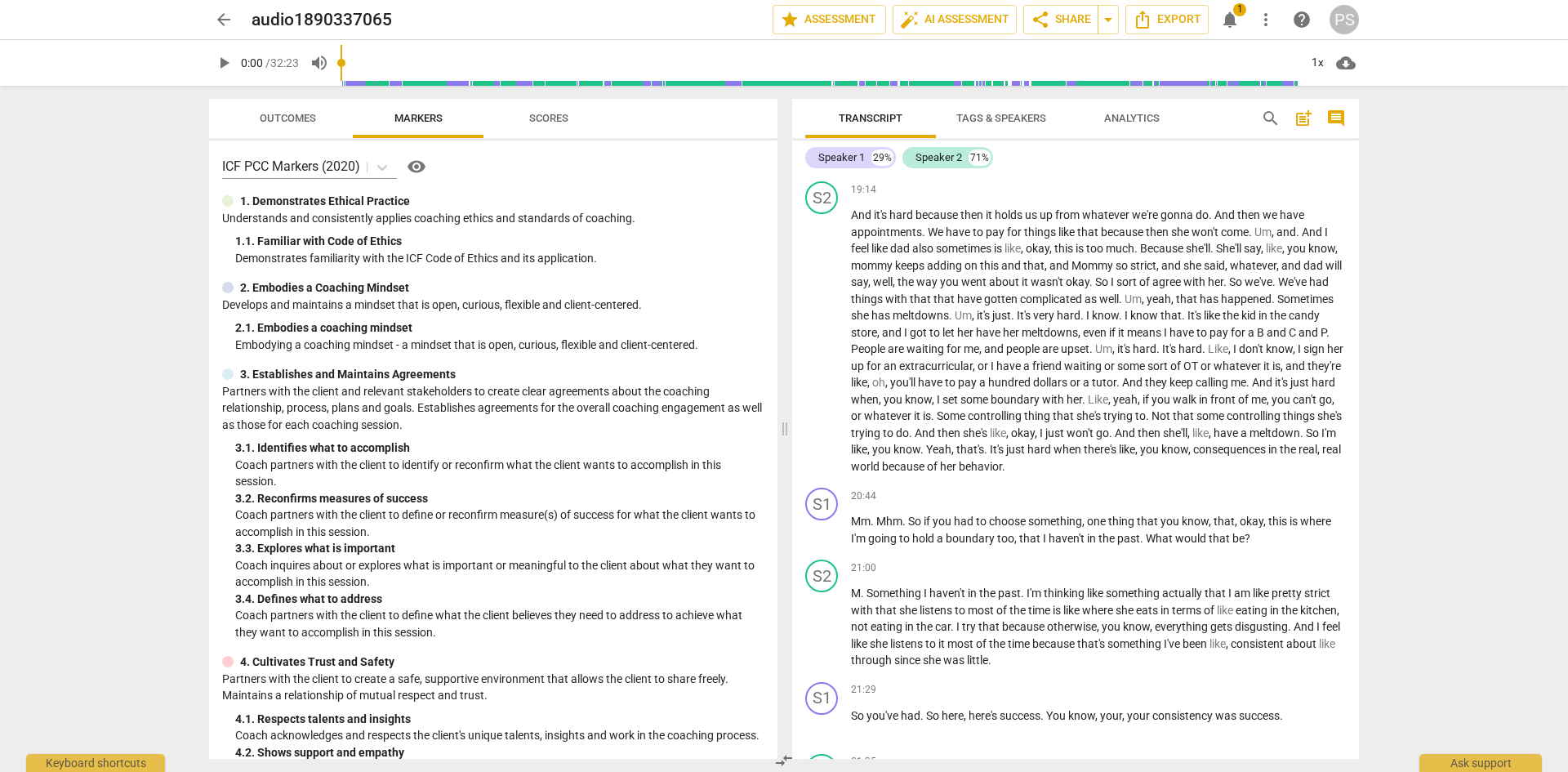
scroll to position [6147, 0]
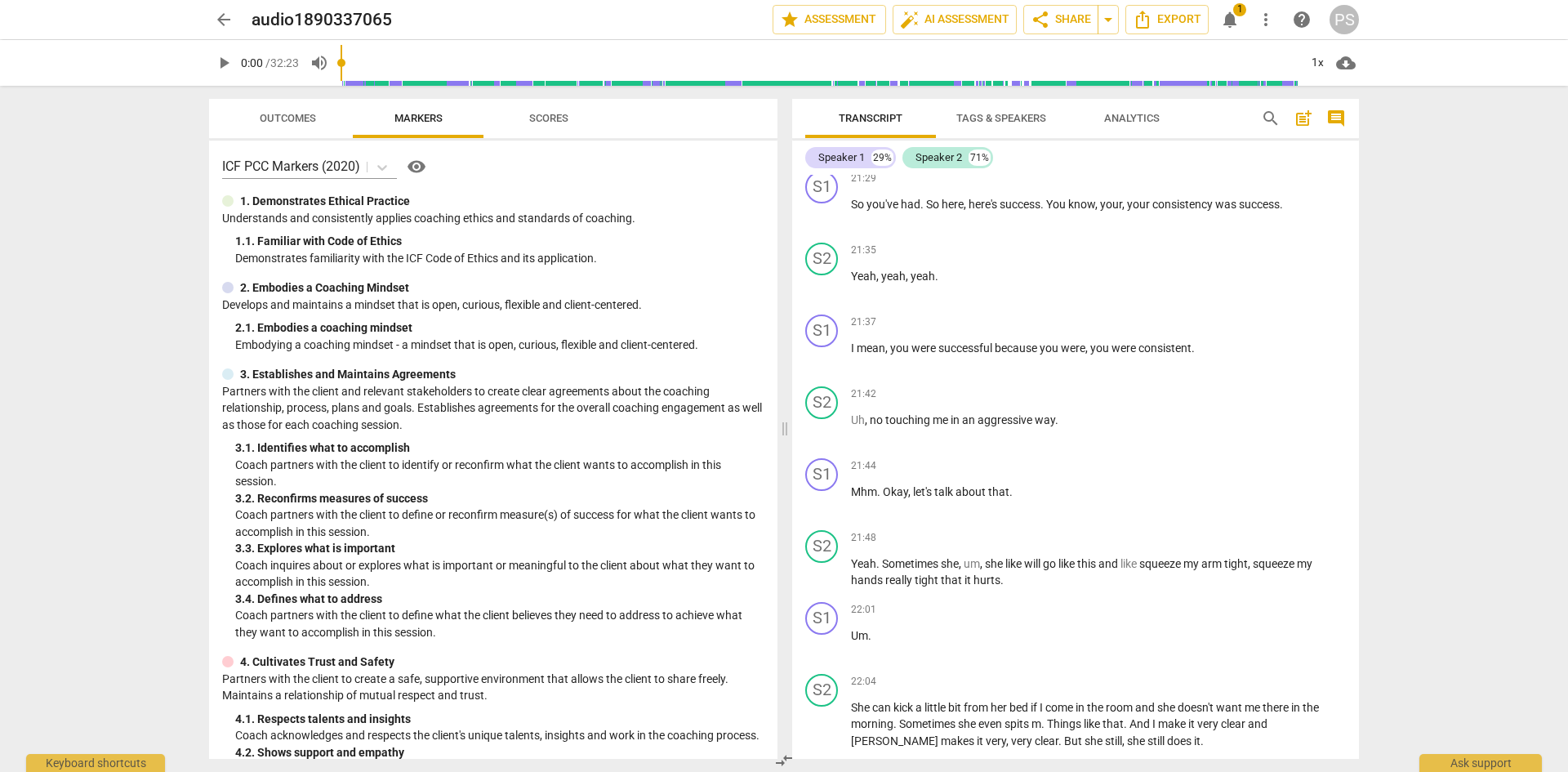
click at [1360, 676] on div "Transcript Tags & Speakers Analytics search post_add comment Speaker 1 29% Spea…" at bounding box center [1079, 429] width 586 height 686
click at [548, 112] on span "Scores" at bounding box center [549, 118] width 39 height 12
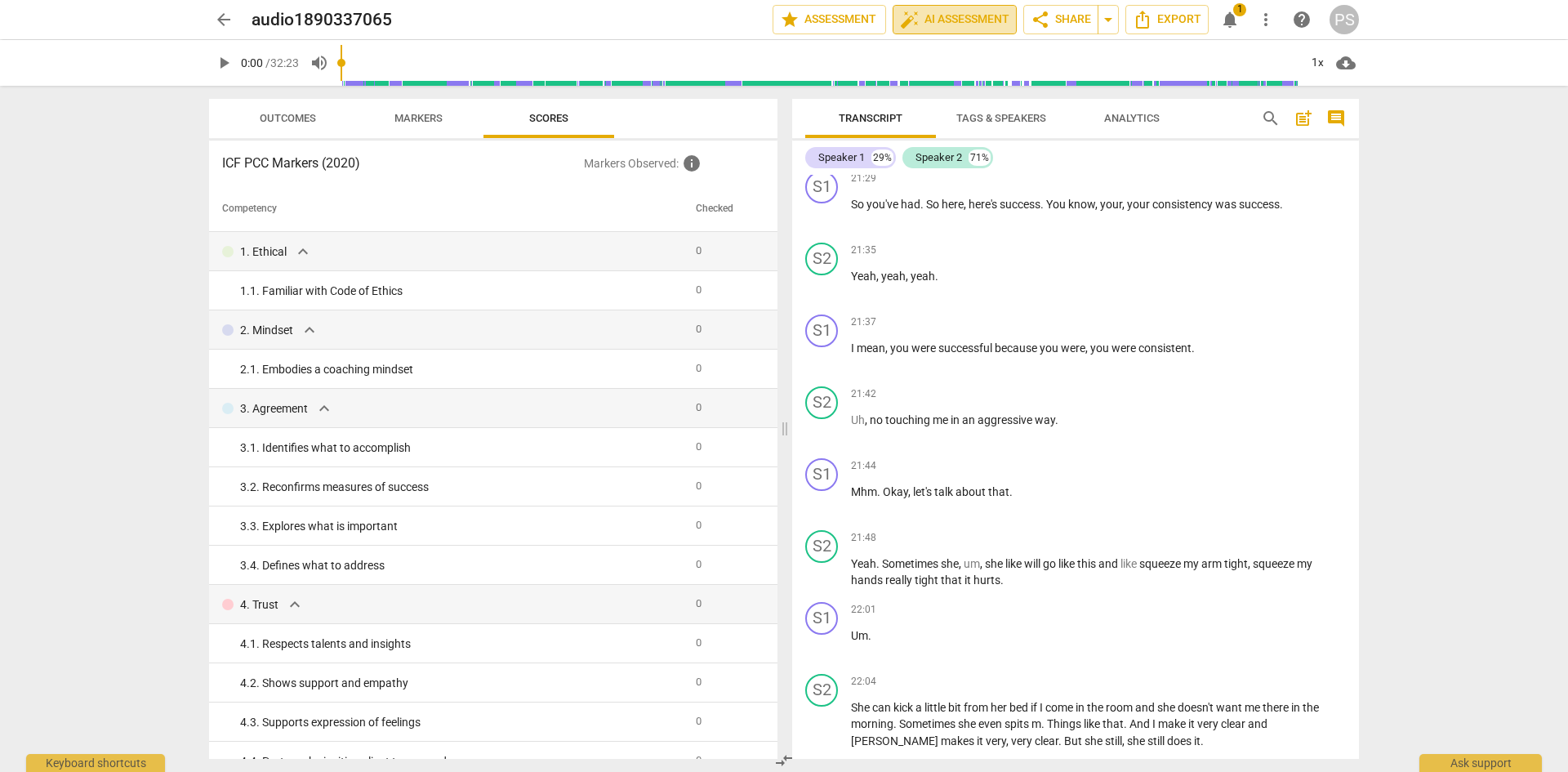
click at [929, 14] on span "auto_fix_high AI Assessment" at bounding box center [955, 19] width 110 height 20
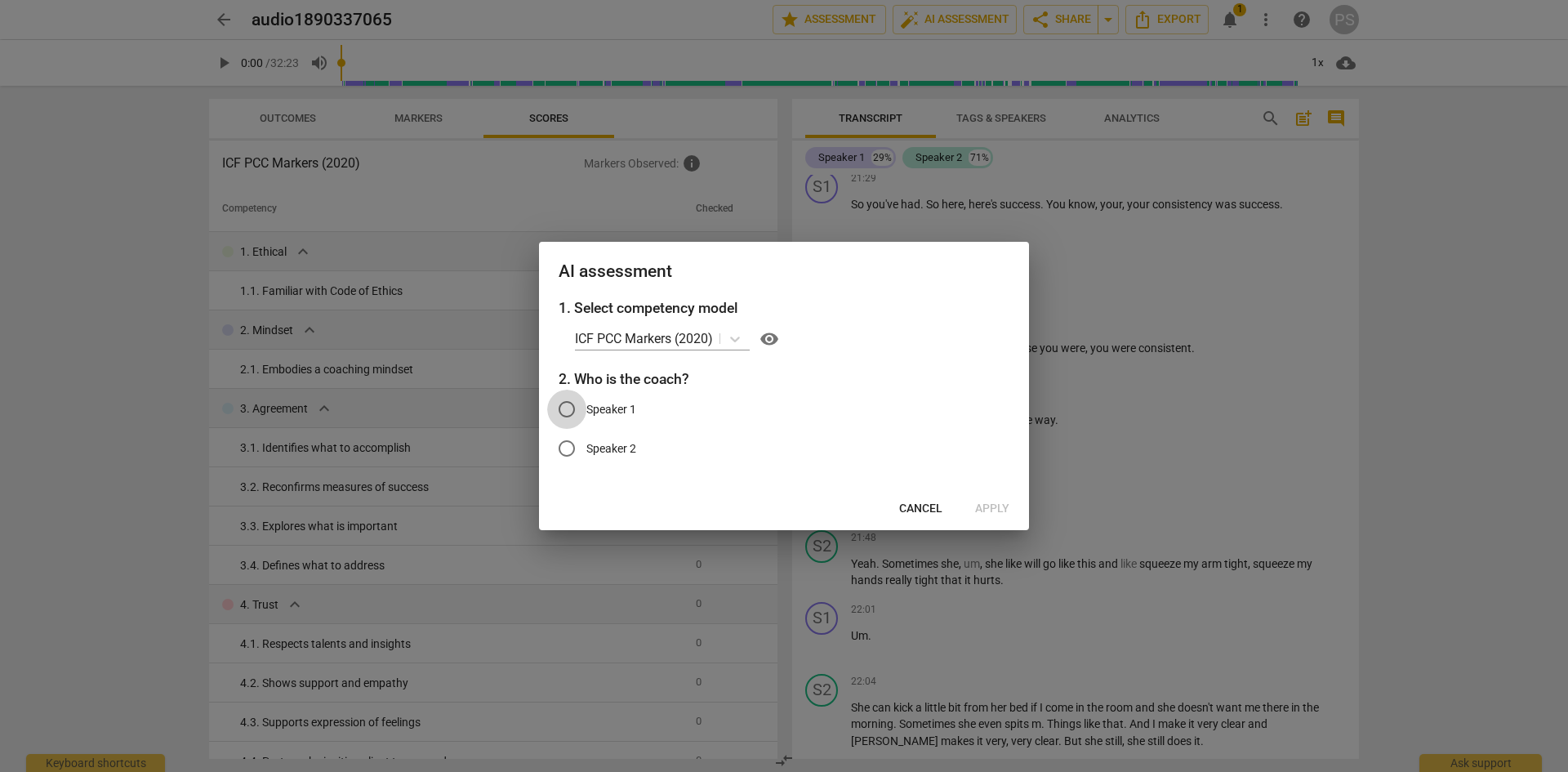
click at [562, 409] on input "Speaker 1" at bounding box center [567, 410] width 39 height 40
radio input "true"
click at [988, 511] on span "Apply" at bounding box center [992, 508] width 34 height 16
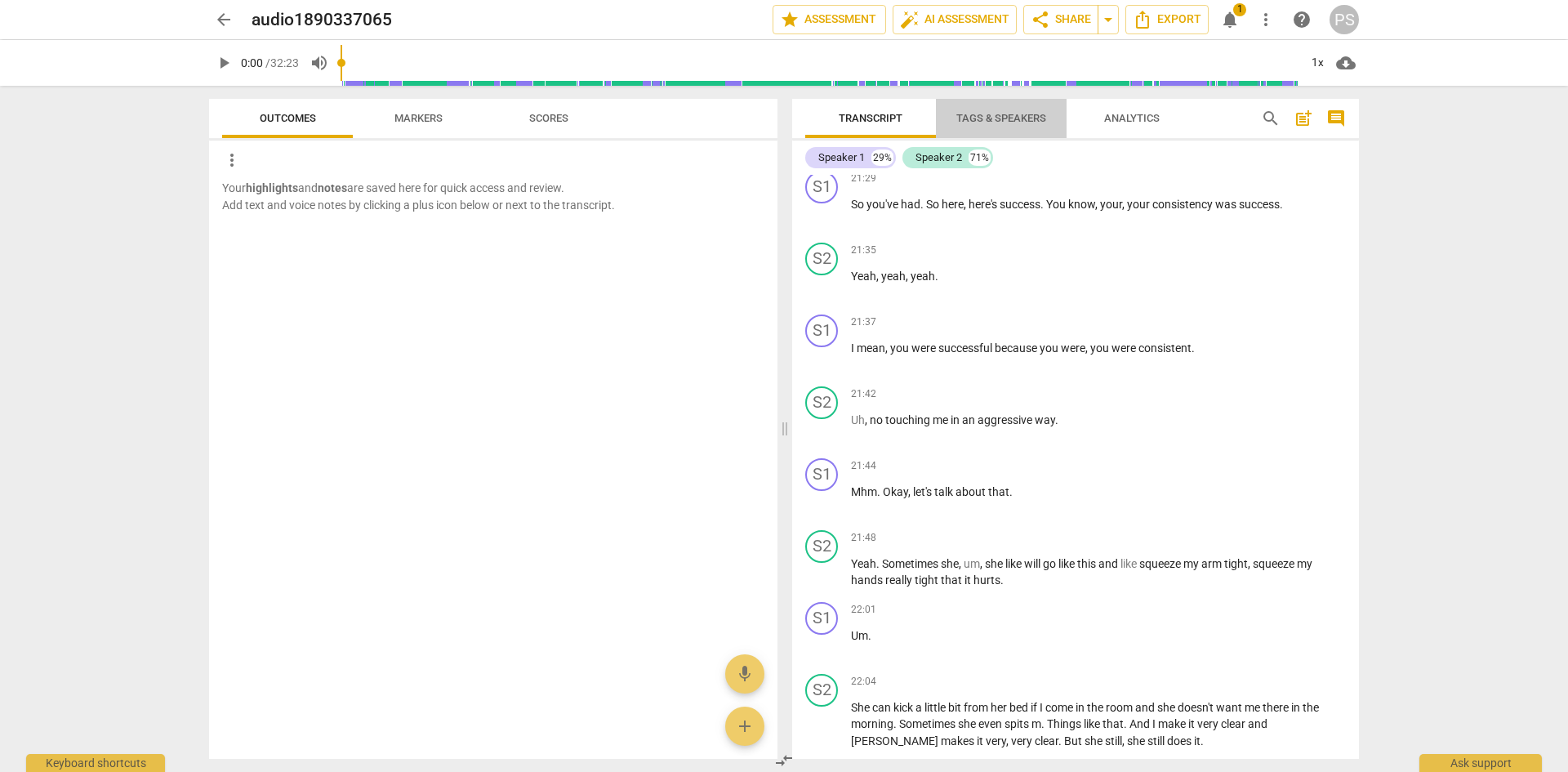
click at [977, 119] on span "Tags & Speakers" at bounding box center [1001, 118] width 90 height 12
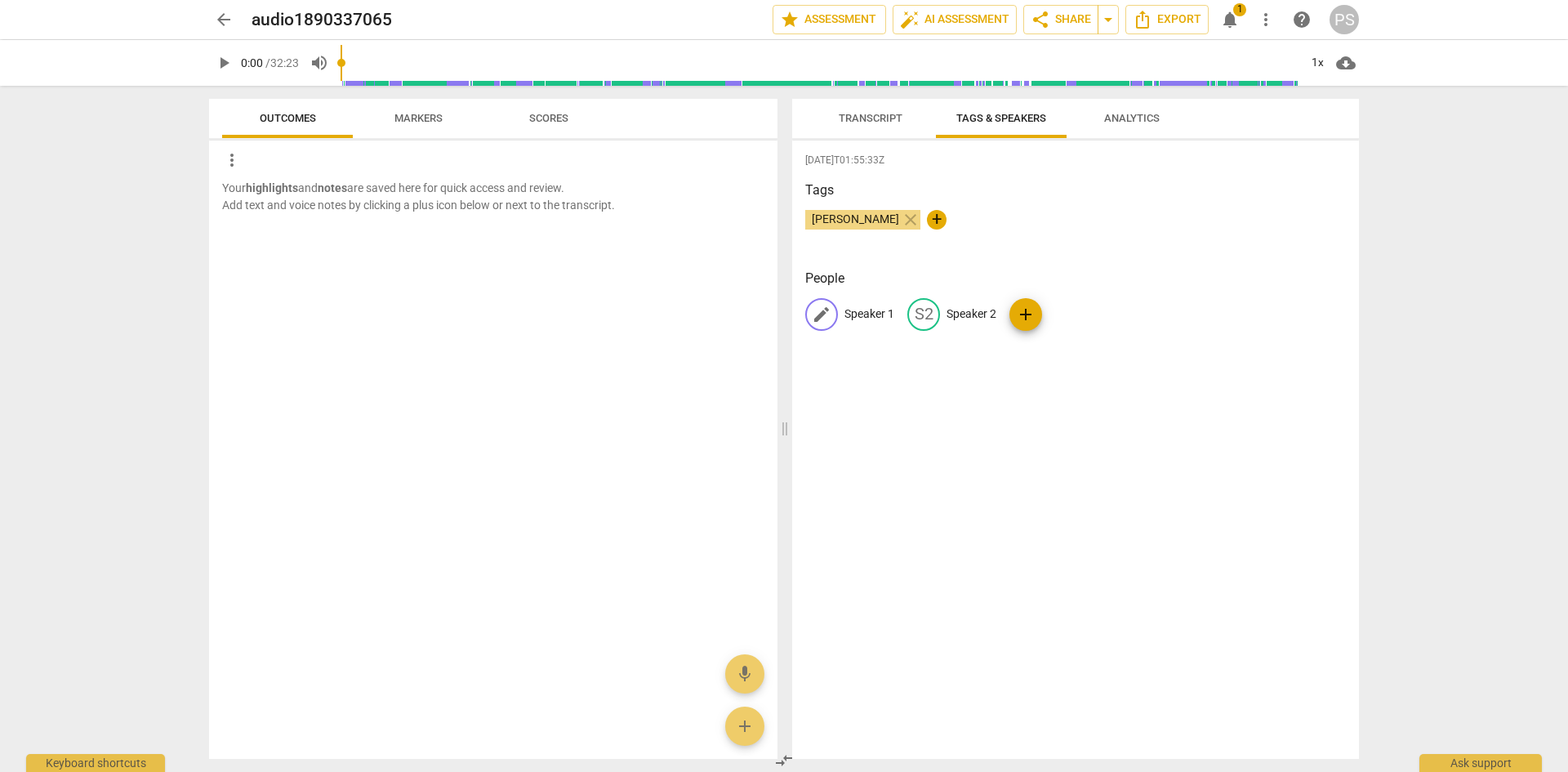
click at [824, 320] on span "edit" at bounding box center [821, 314] width 20 height 20
type input "Pearl"
click at [1066, 298] on div "edit Speaker 2" at bounding box center [1058, 314] width 89 height 33
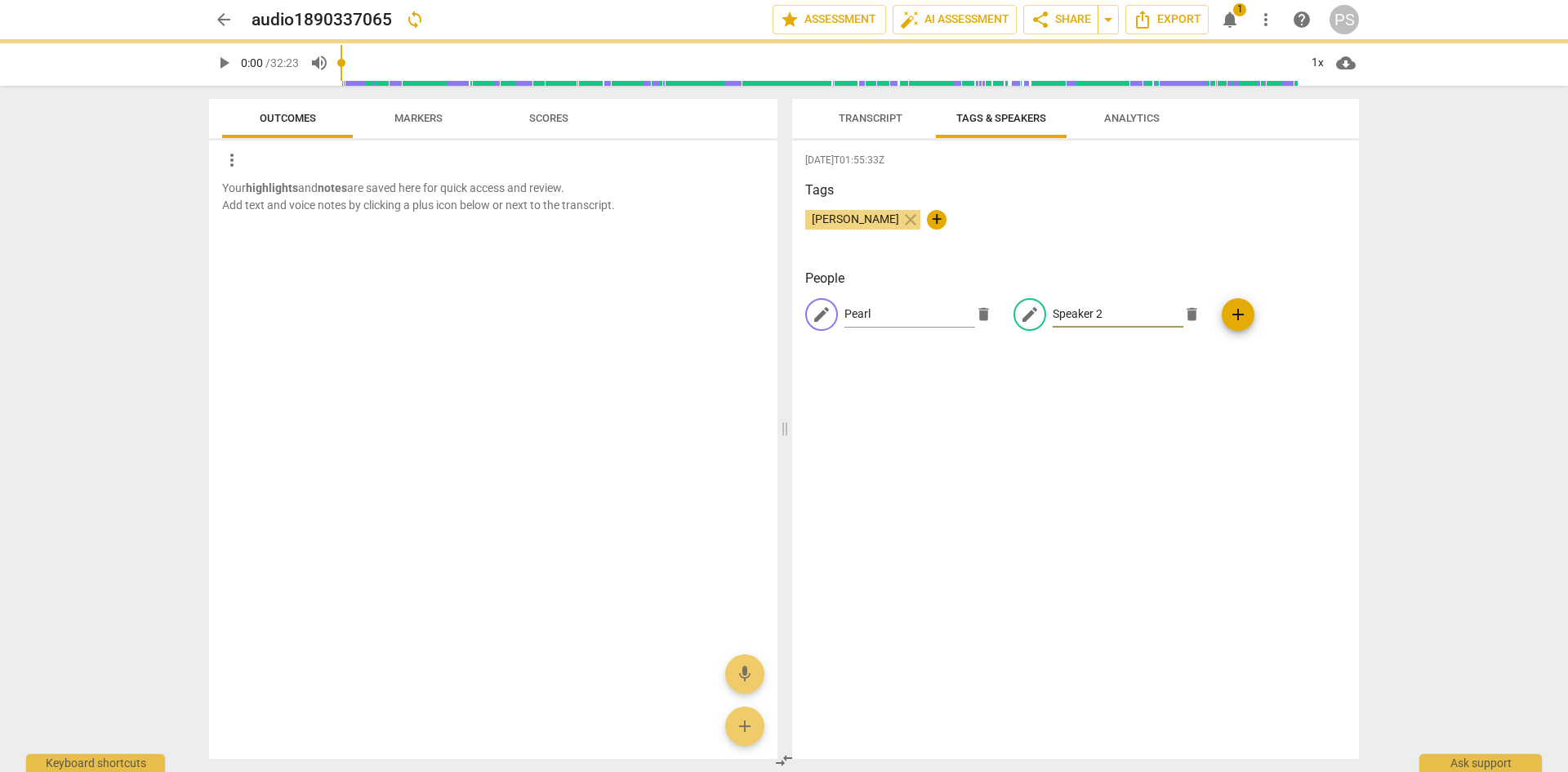
click at [1069, 308] on input "Speaker 2" at bounding box center [1118, 314] width 130 height 26
click at [1105, 314] on div "edit Pearl delete edit Speaker 2 delete add" at bounding box center [1075, 320] width 541 height 46
click at [1052, 317] on div "edit Pearl delete edit Speaker 2 delete add" at bounding box center [1075, 320] width 541 height 46
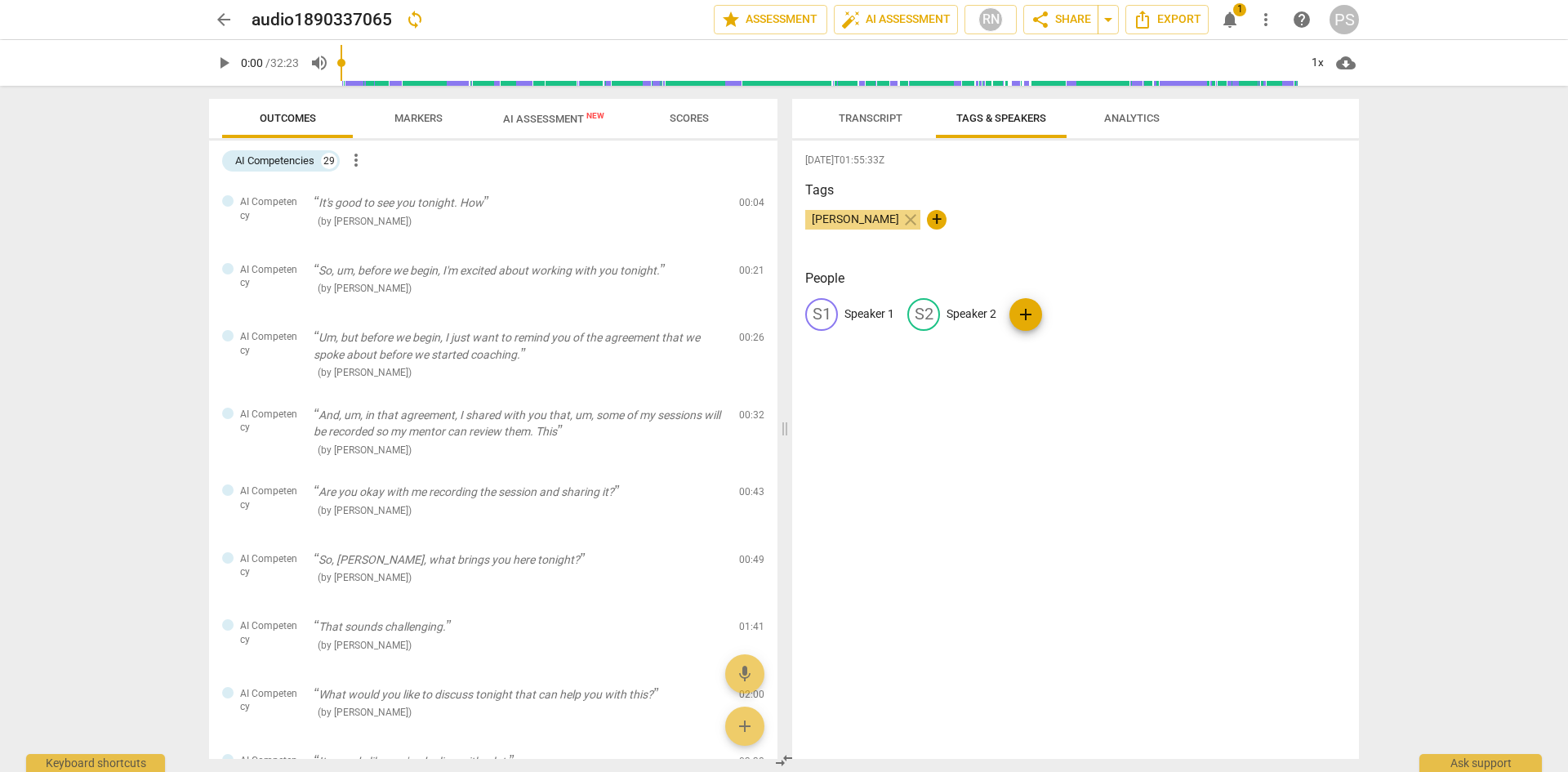
click at [1093, 312] on div "S1 Speaker 1 S2 Speaker 2 add" at bounding box center [1075, 320] width 541 height 46
click at [990, 308] on p "Speaker 2" at bounding box center [972, 314] width 50 height 17
type input "Rikki"
click at [1098, 397] on div "2025-09-10T01:55:33Z Tags Pearl Stroh close + People PE Pearl edit Rikki delete…" at bounding box center [1075, 450] width 566 height 618
click at [1104, 313] on div "PE Pearl RI Rikki add" at bounding box center [1075, 320] width 541 height 46
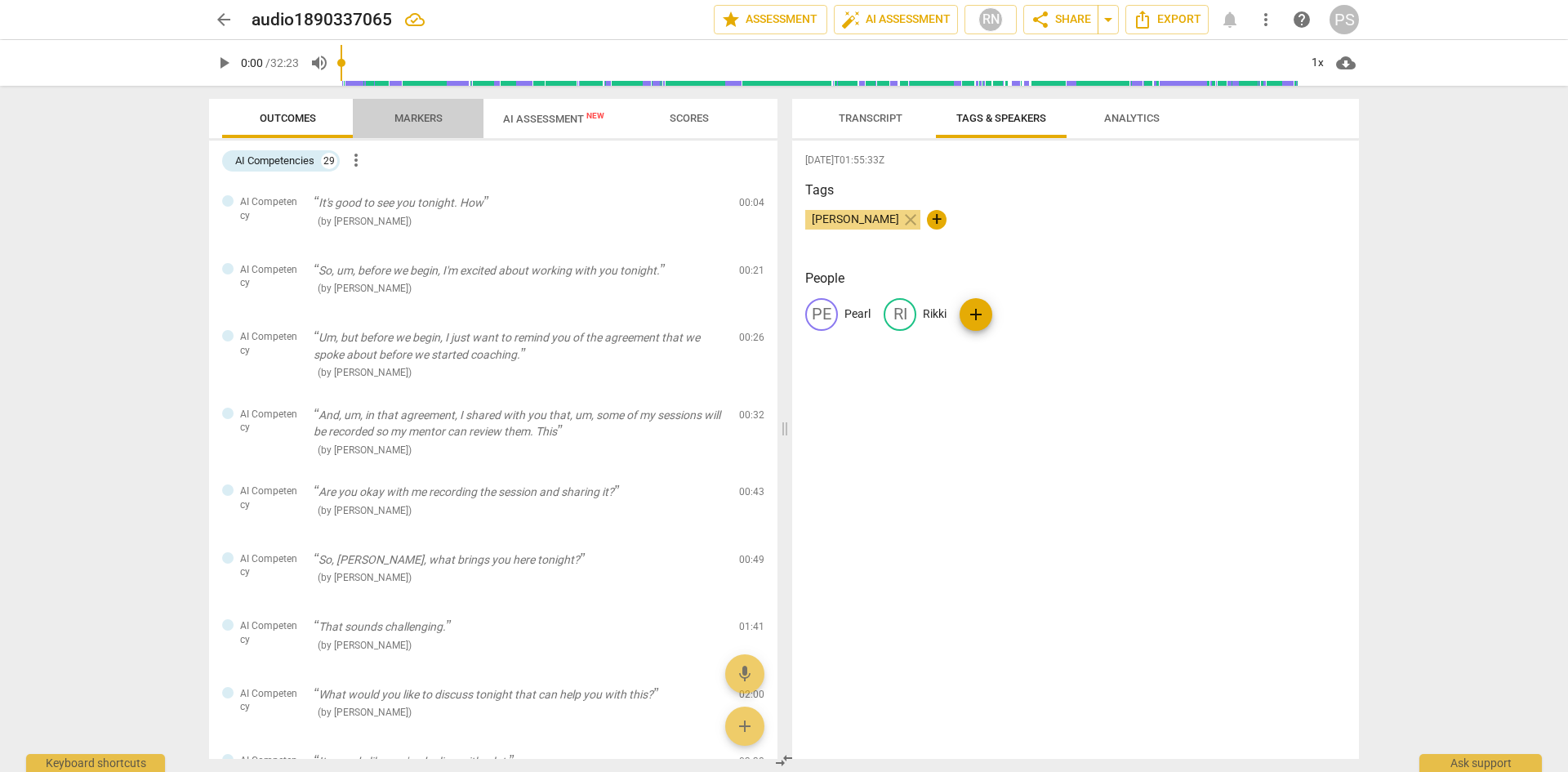
click at [431, 122] on span "Markers" at bounding box center [419, 118] width 48 height 12
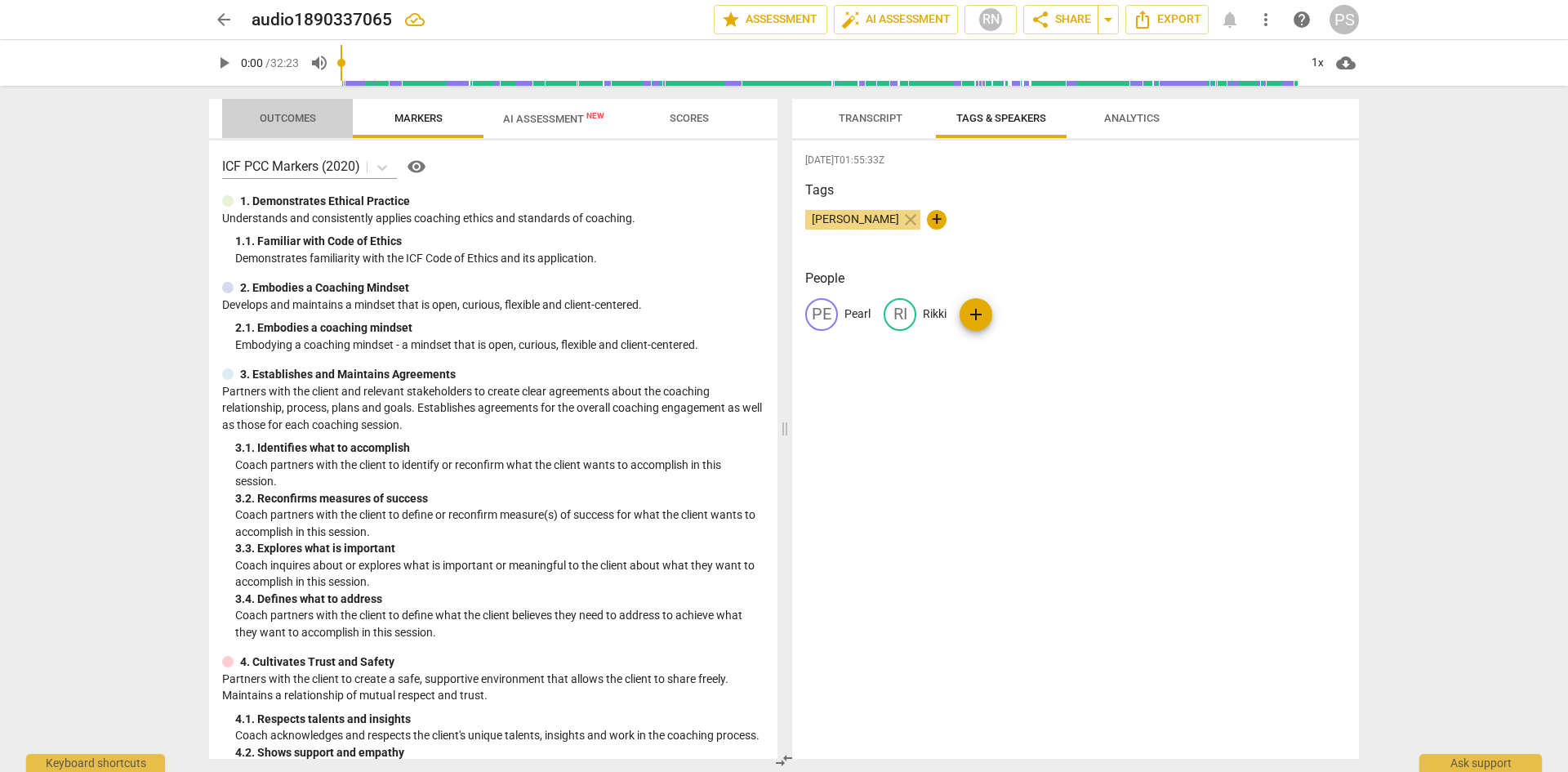
click at [281, 118] on span "Outcomes" at bounding box center [288, 118] width 57 height 12
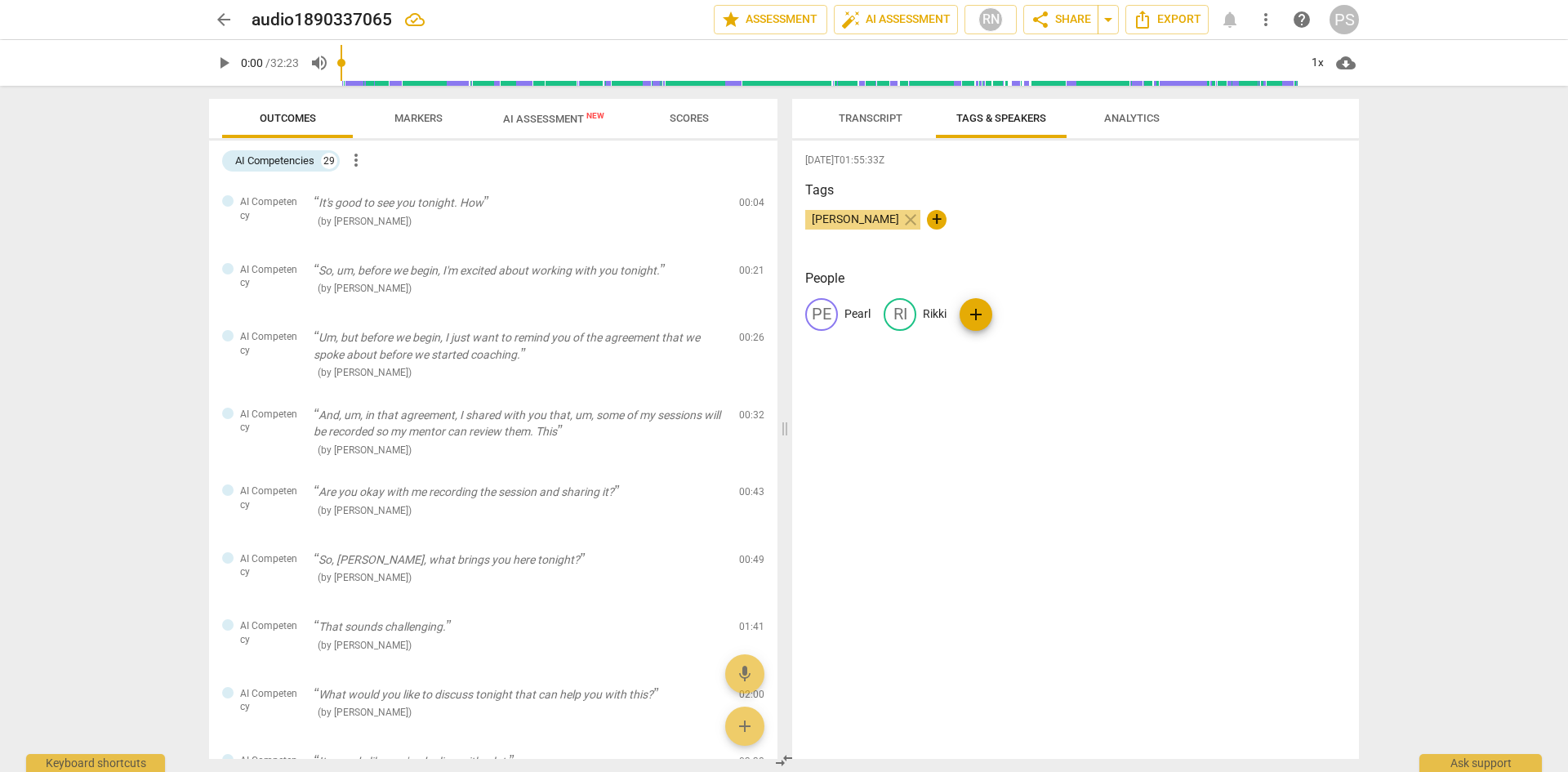
click at [778, 534] on div "Outcomes Markers AI Assessment New Scores AI Competencies 29 more_vert AI Compe…" at bounding box center [489, 429] width 588 height 686
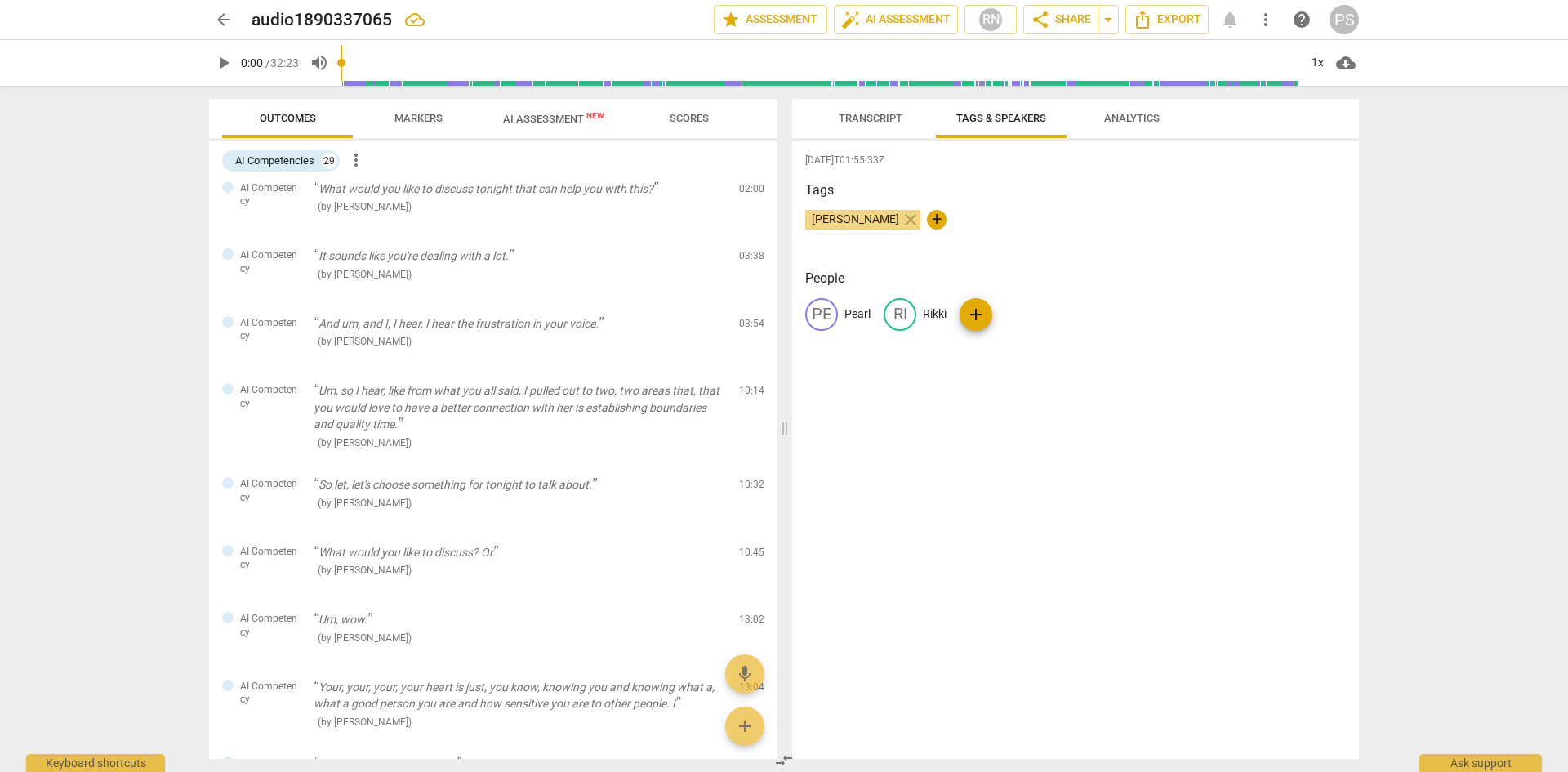
scroll to position [1011, 0]
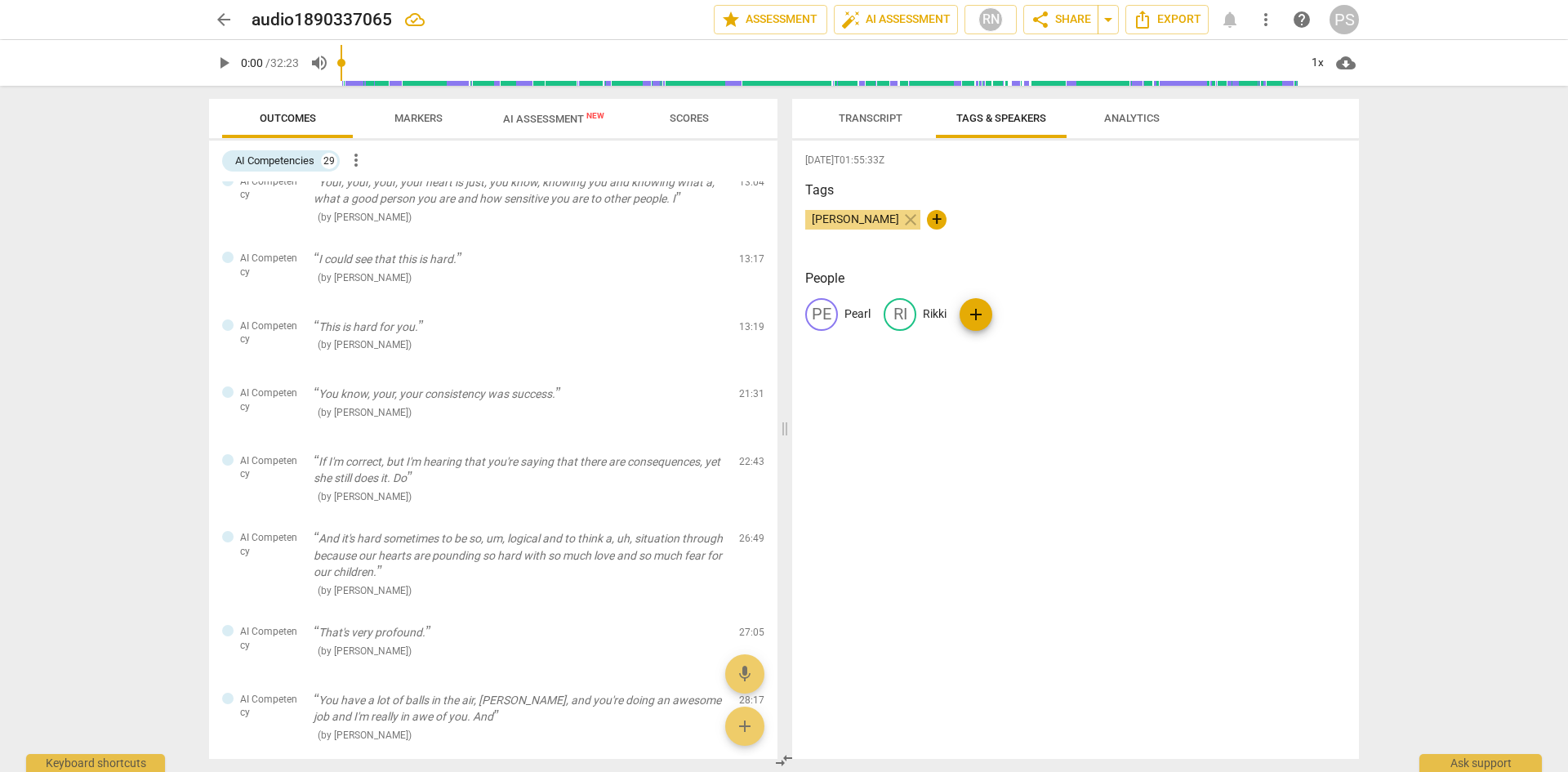
click at [776, 160] on div "AI Competencies 29 more_vert" at bounding box center [499, 161] width 555 height 27
click at [779, 182] on div "Outcomes Markers AI Assessment New Scores AI Competencies 29 more_vert AI Compe…" at bounding box center [489, 429] width 588 height 686
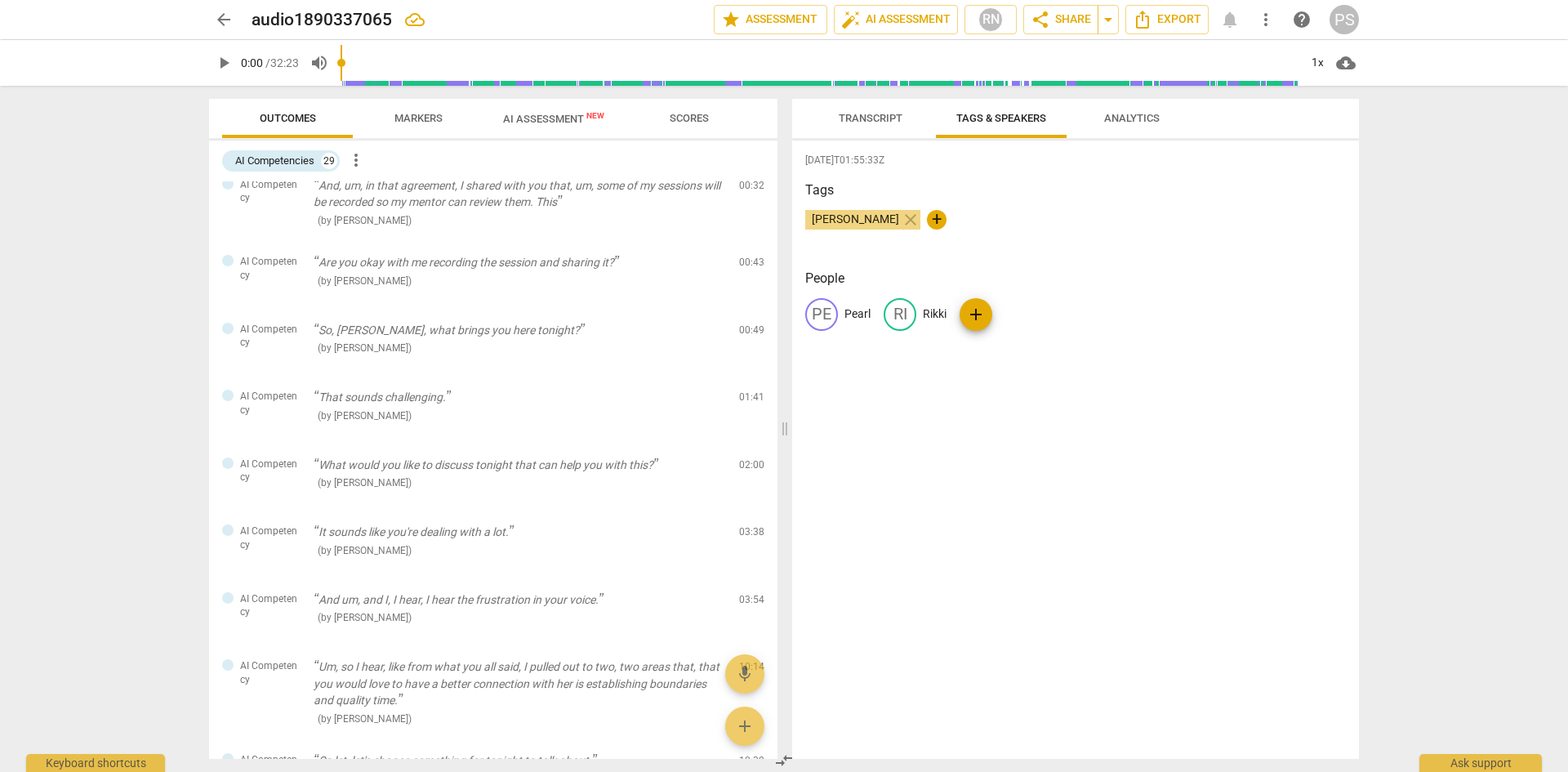
scroll to position [0, 0]
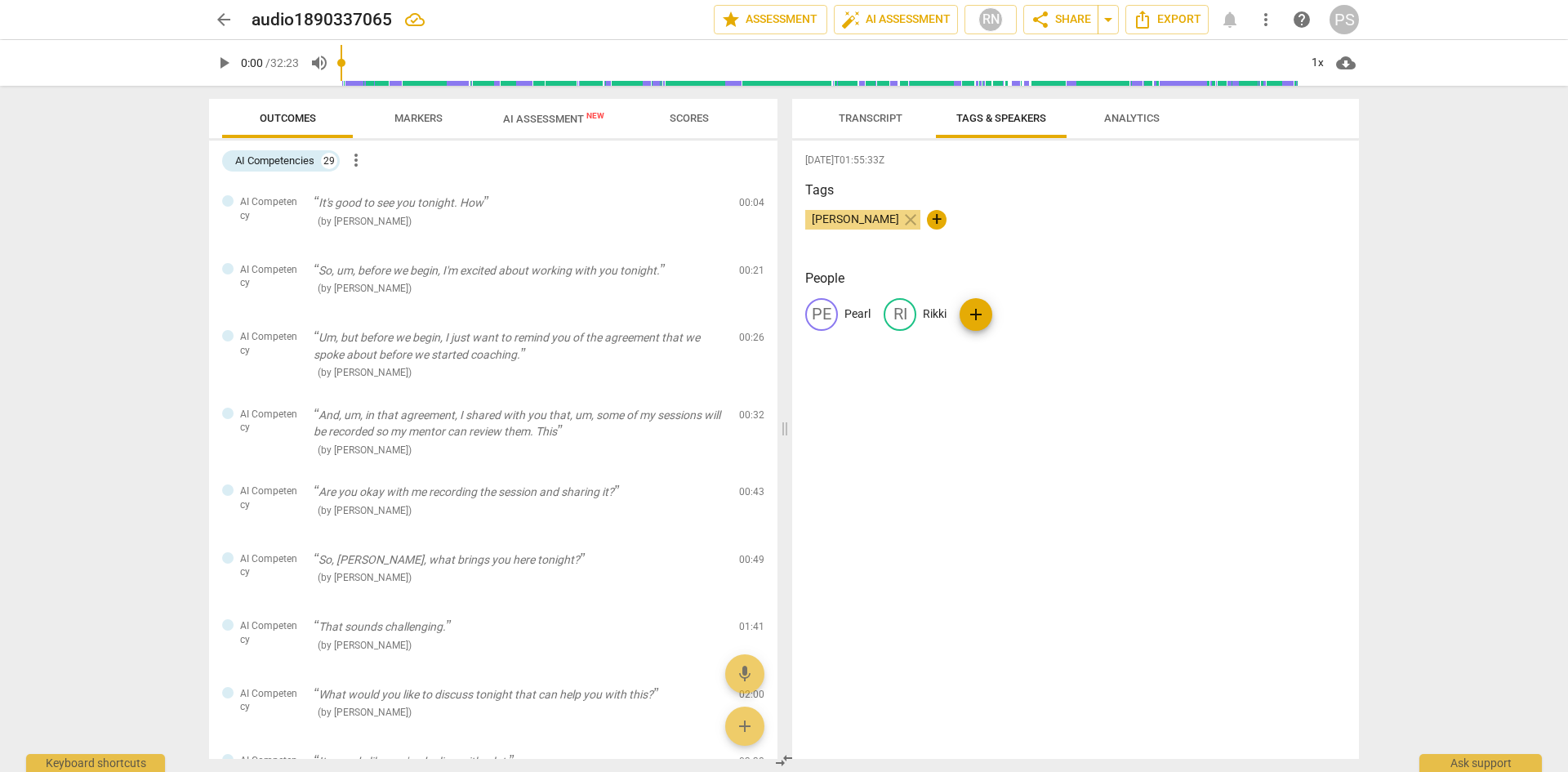
click at [361, 163] on span "more_vert" at bounding box center [356, 160] width 20 height 20
click at [537, 176] on div at bounding box center [784, 386] width 1568 height 772
click at [421, 112] on span "Markers" at bounding box center [419, 118] width 48 height 12
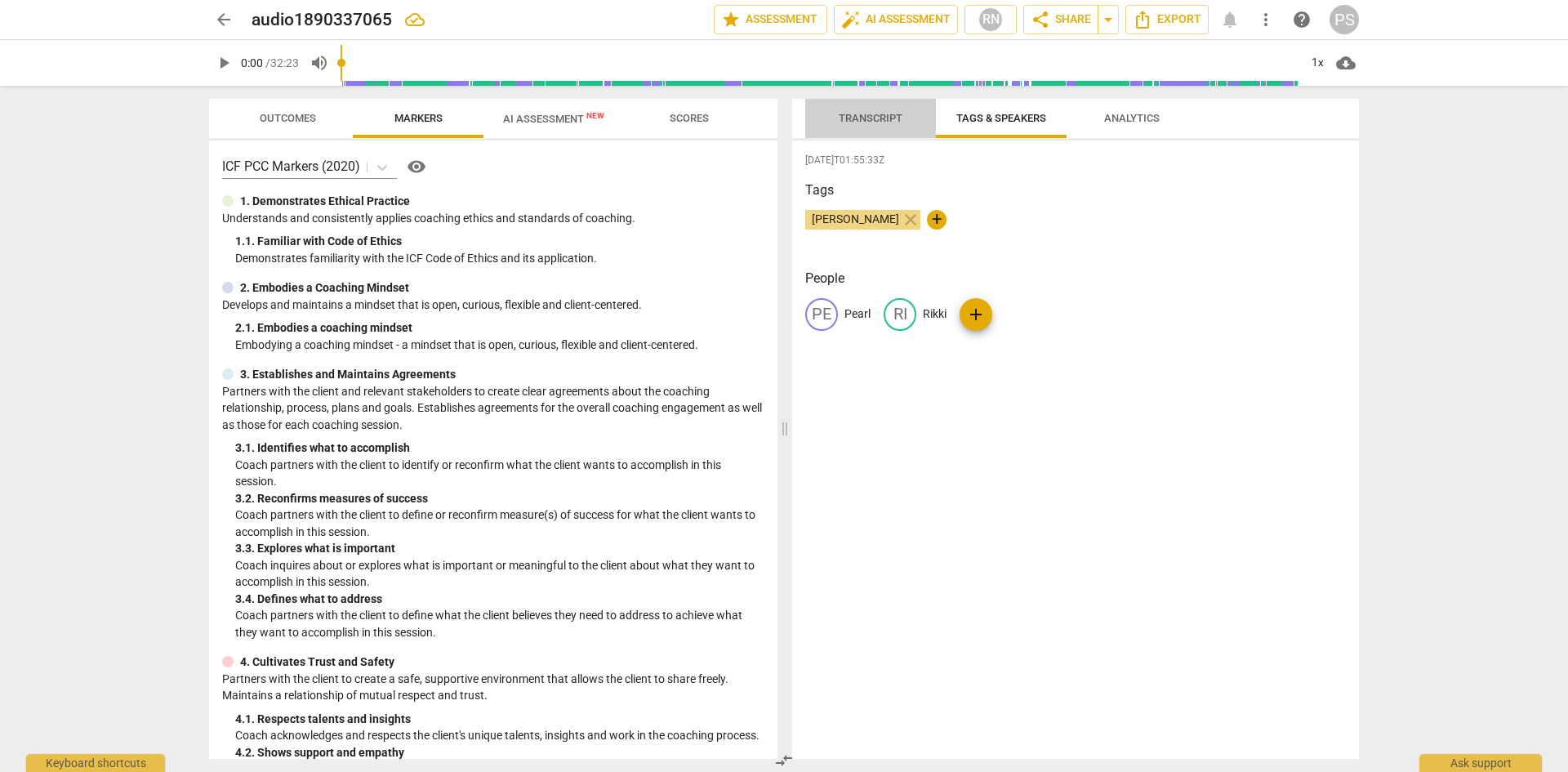
click at [876, 122] on span "Transcript" at bounding box center [870, 118] width 64 height 12
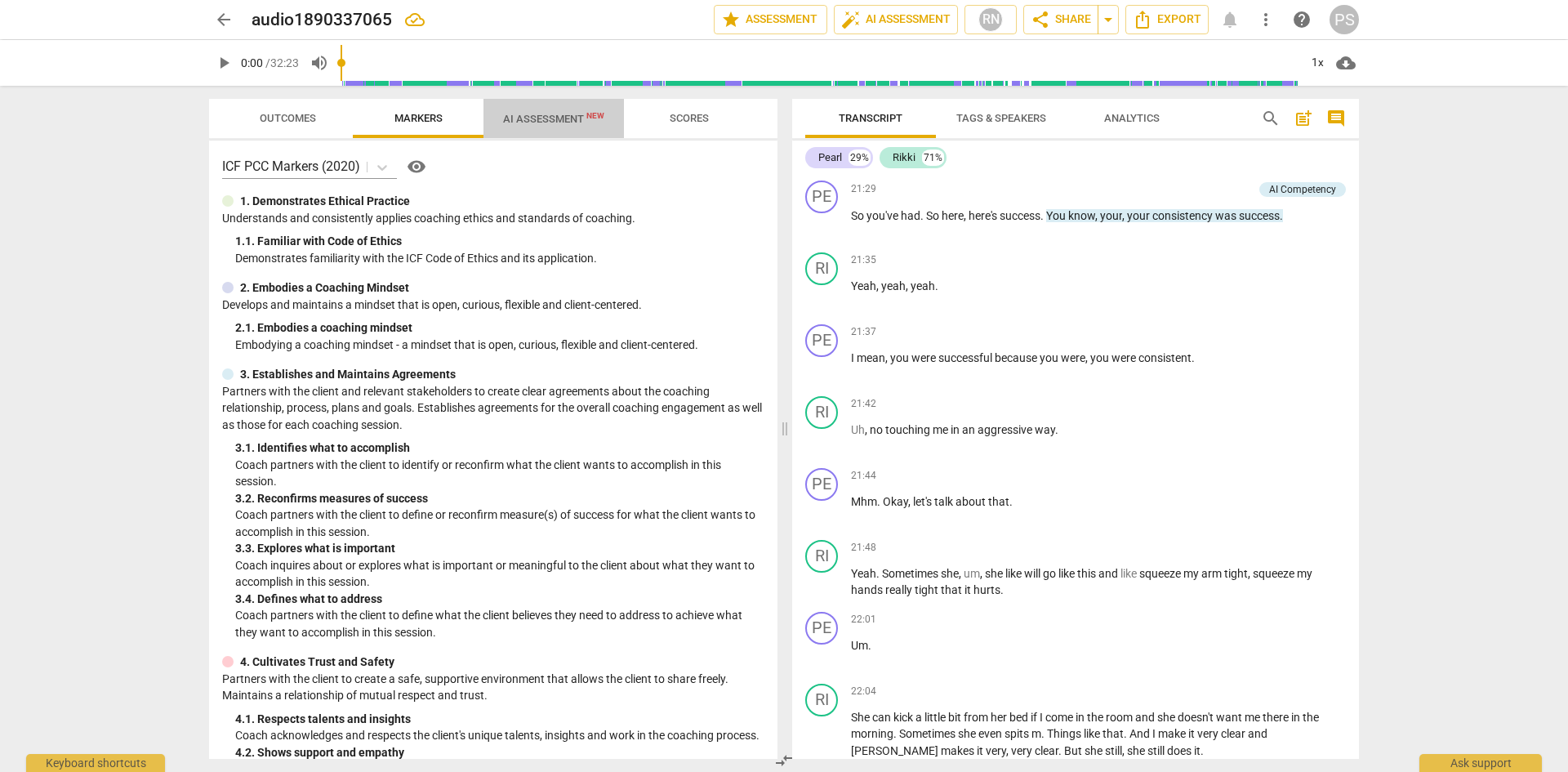
click at [540, 122] on span "AI Assessment New" at bounding box center [554, 119] width 101 height 12
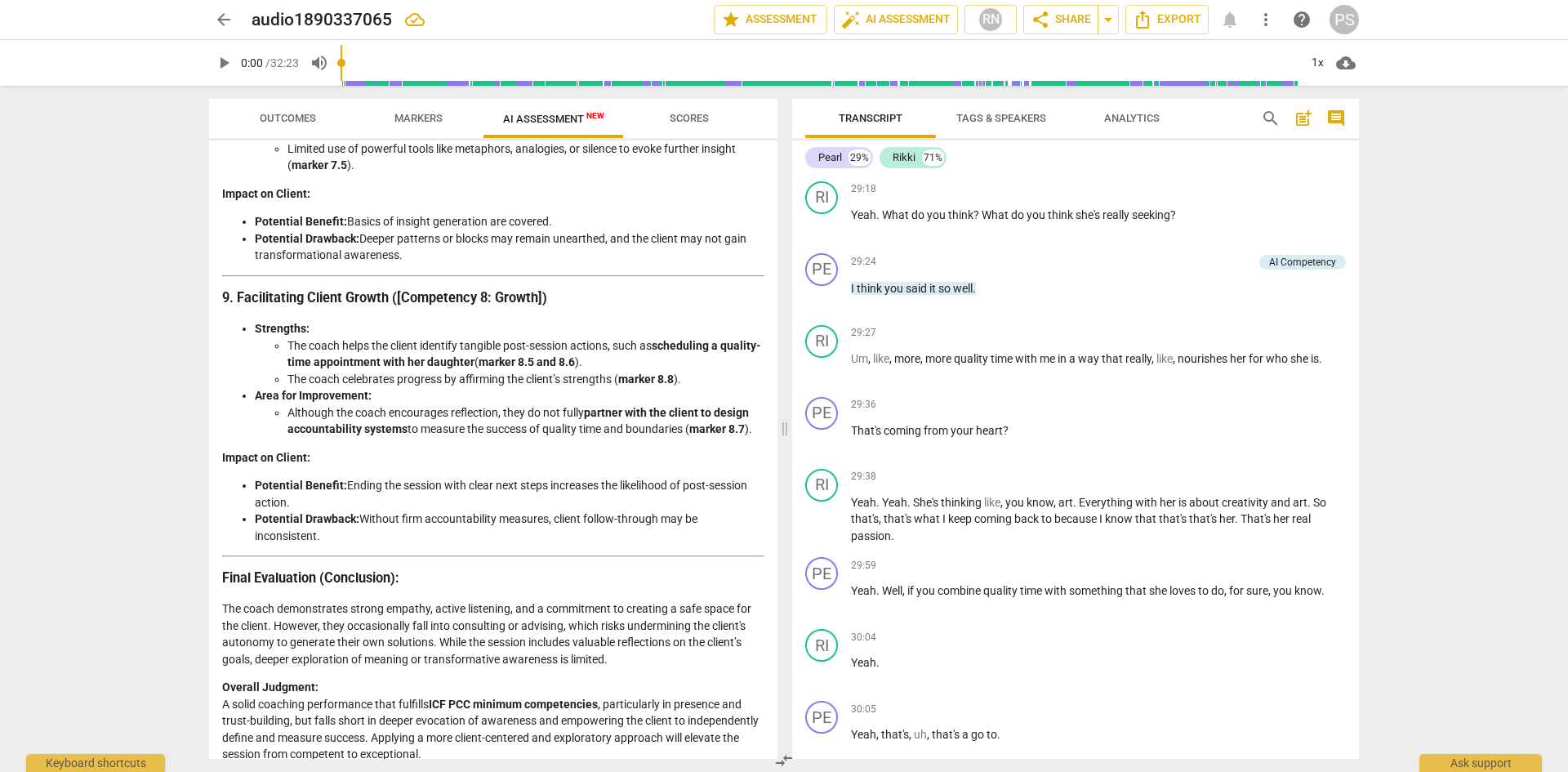
scroll to position [8703, 0]
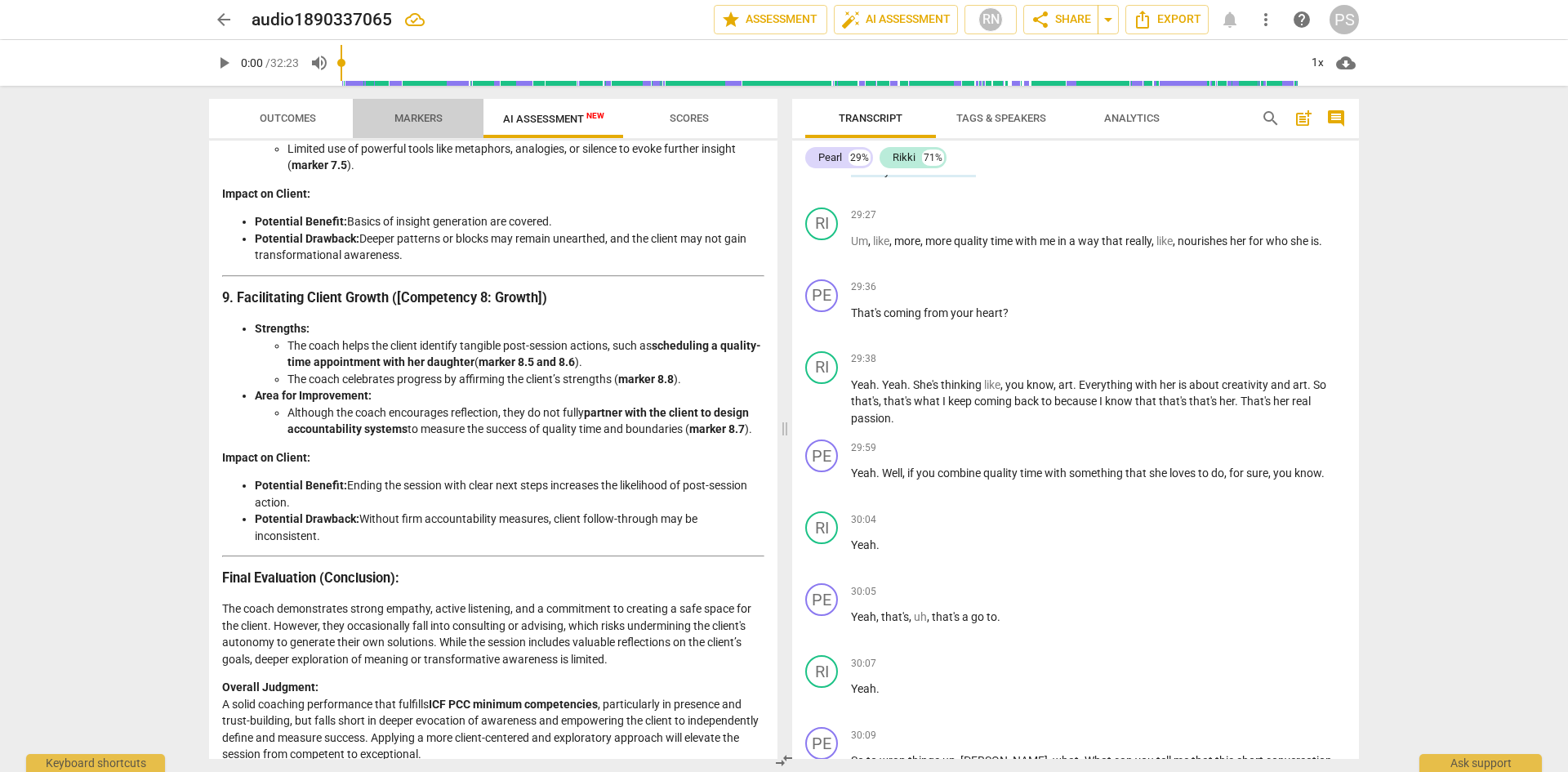
click at [396, 120] on span "Markers" at bounding box center [419, 118] width 48 height 12
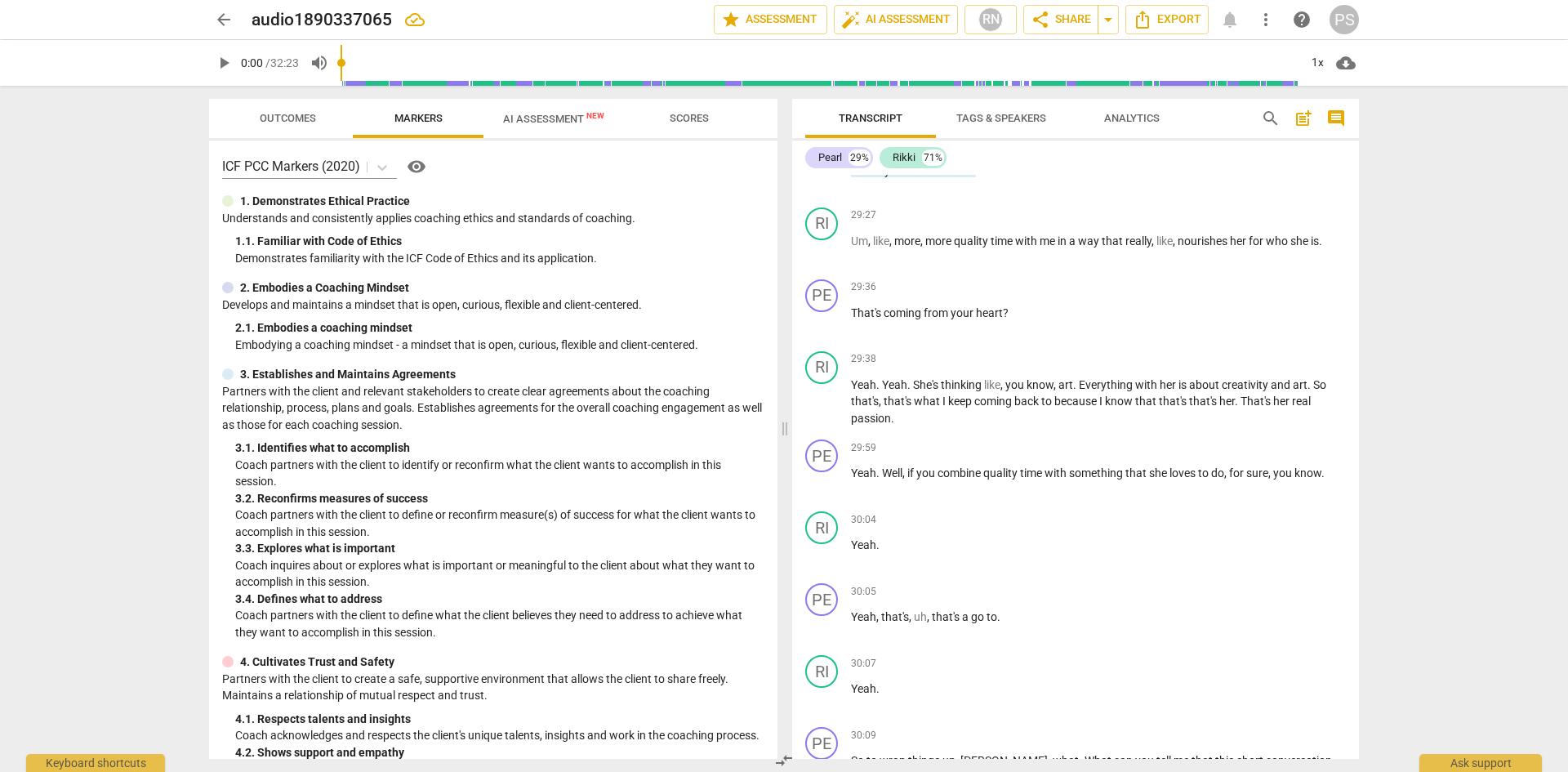
click at [228, 204] on div at bounding box center [227, 200] width 11 height 11
click at [227, 292] on div at bounding box center [227, 287] width 11 height 11
click at [232, 286] on div at bounding box center [227, 287] width 11 height 11
click at [227, 666] on div at bounding box center [227, 661] width 11 height 11
click at [672, 122] on span "Scores" at bounding box center [689, 118] width 39 height 12
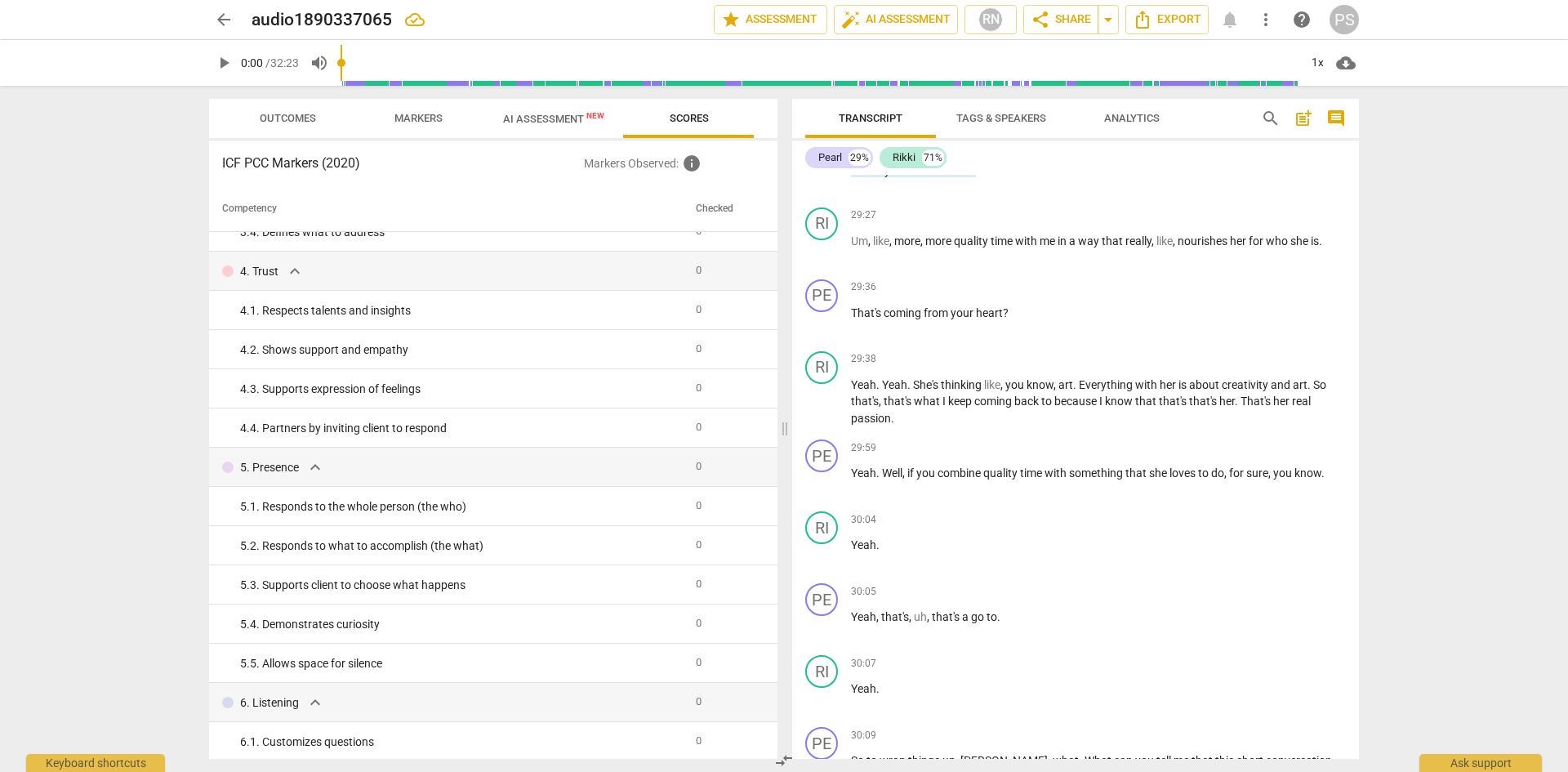
scroll to position [0, 0]
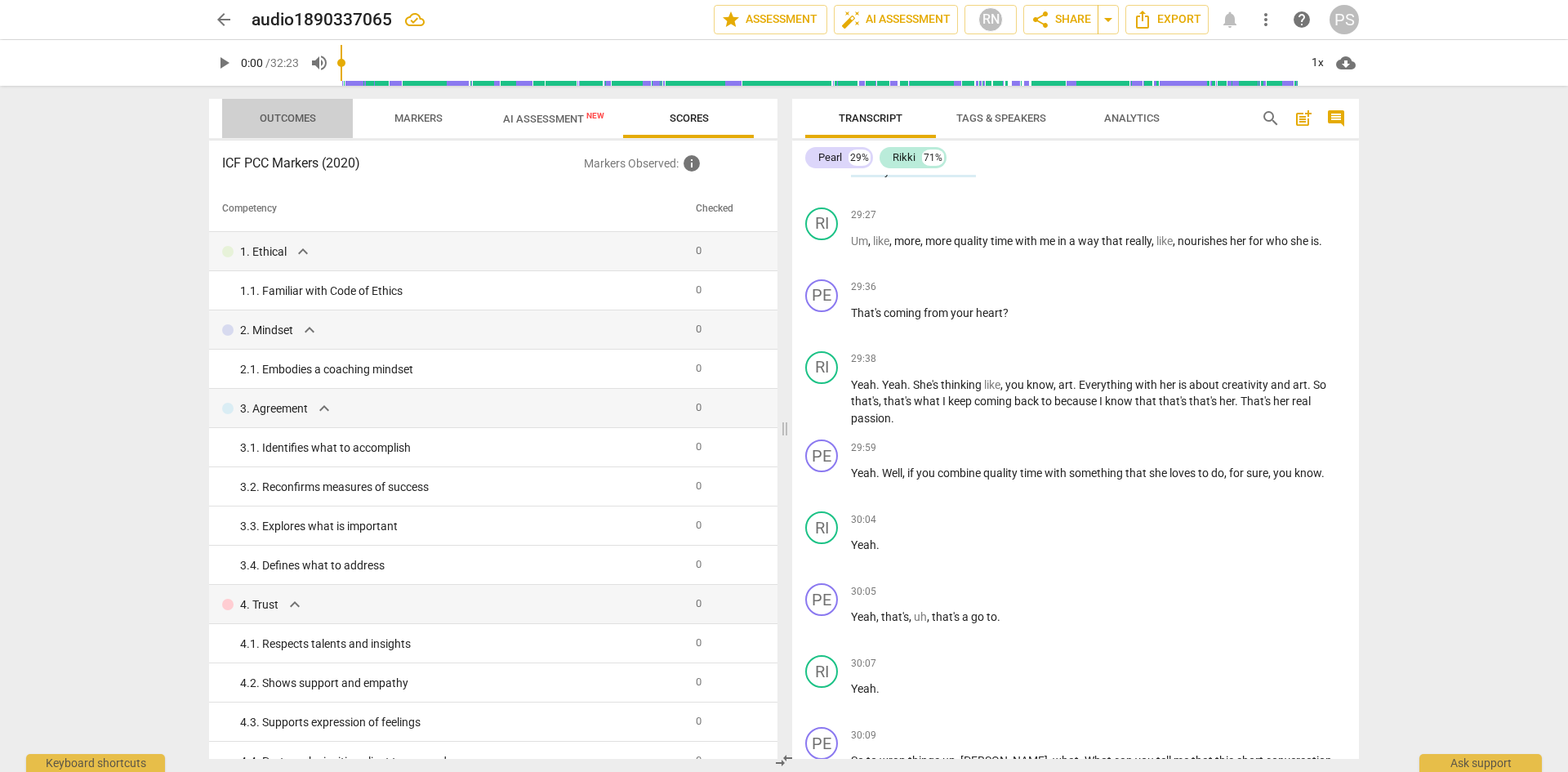
click at [285, 112] on span "Outcomes" at bounding box center [288, 118] width 57 height 12
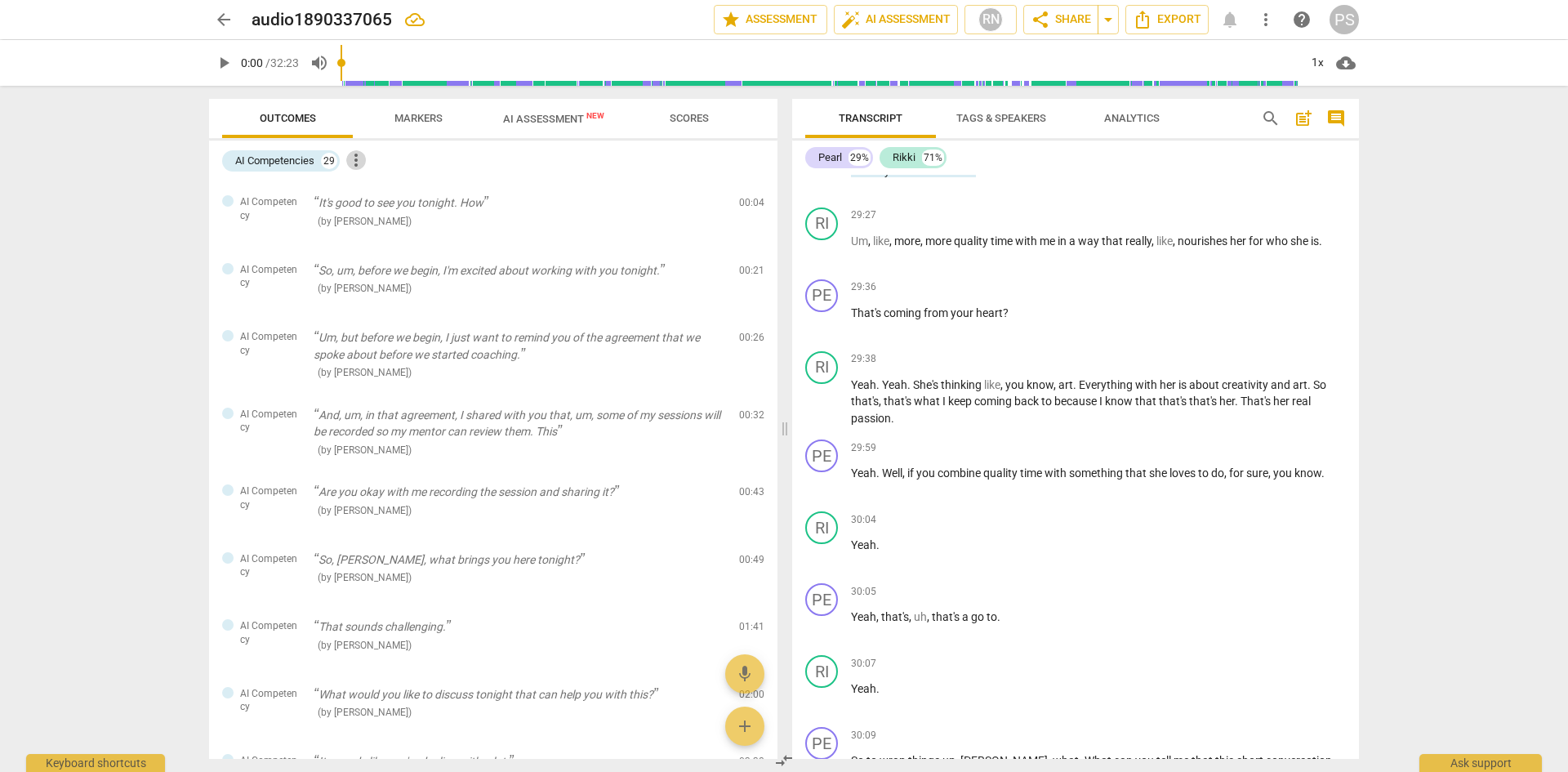
click at [355, 157] on span "more_vert" at bounding box center [356, 160] width 20 height 20
click at [372, 155] on li "Uncheck all" at bounding box center [394, 161] width 93 height 40
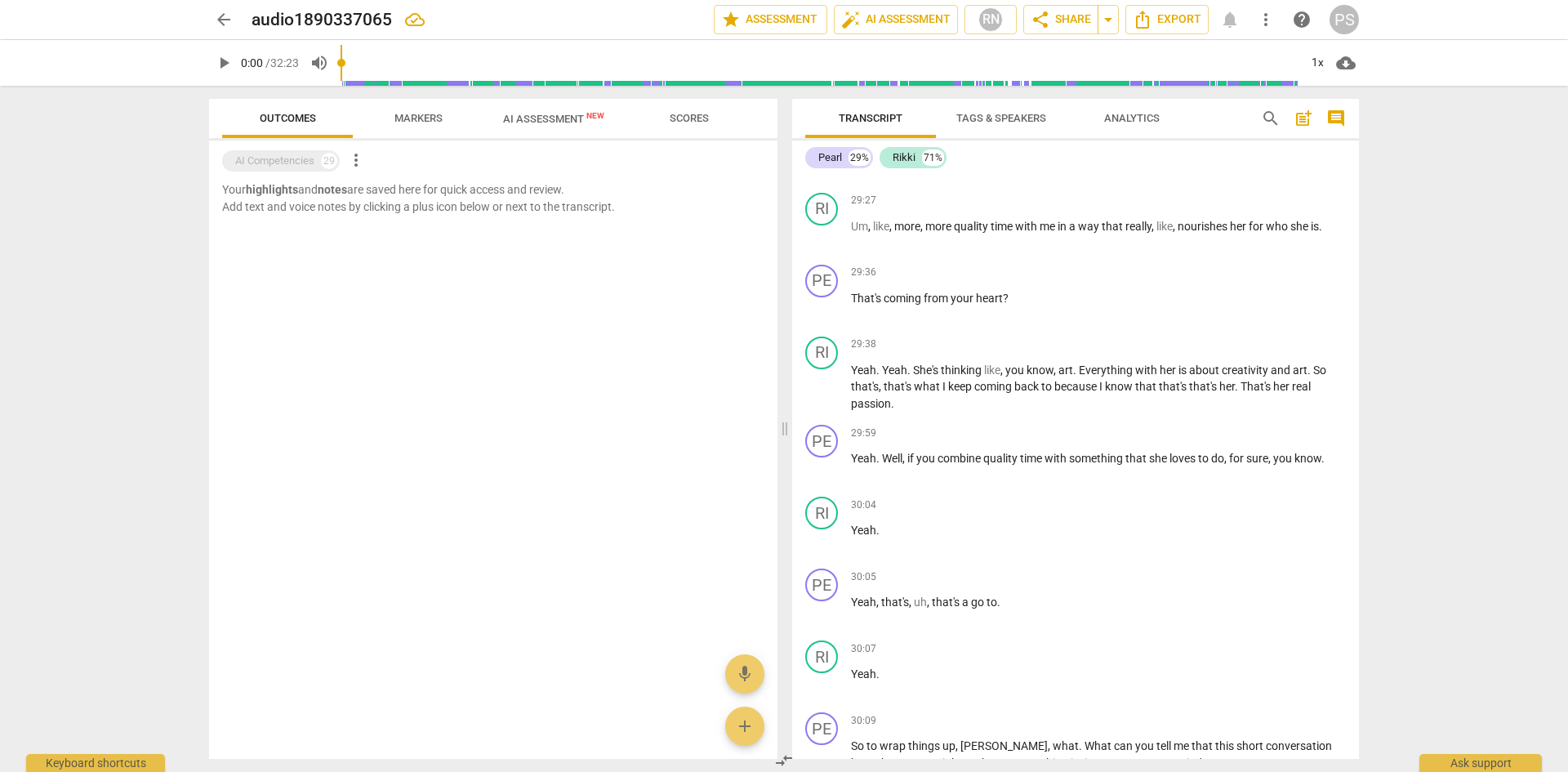
scroll to position [8689, 0]
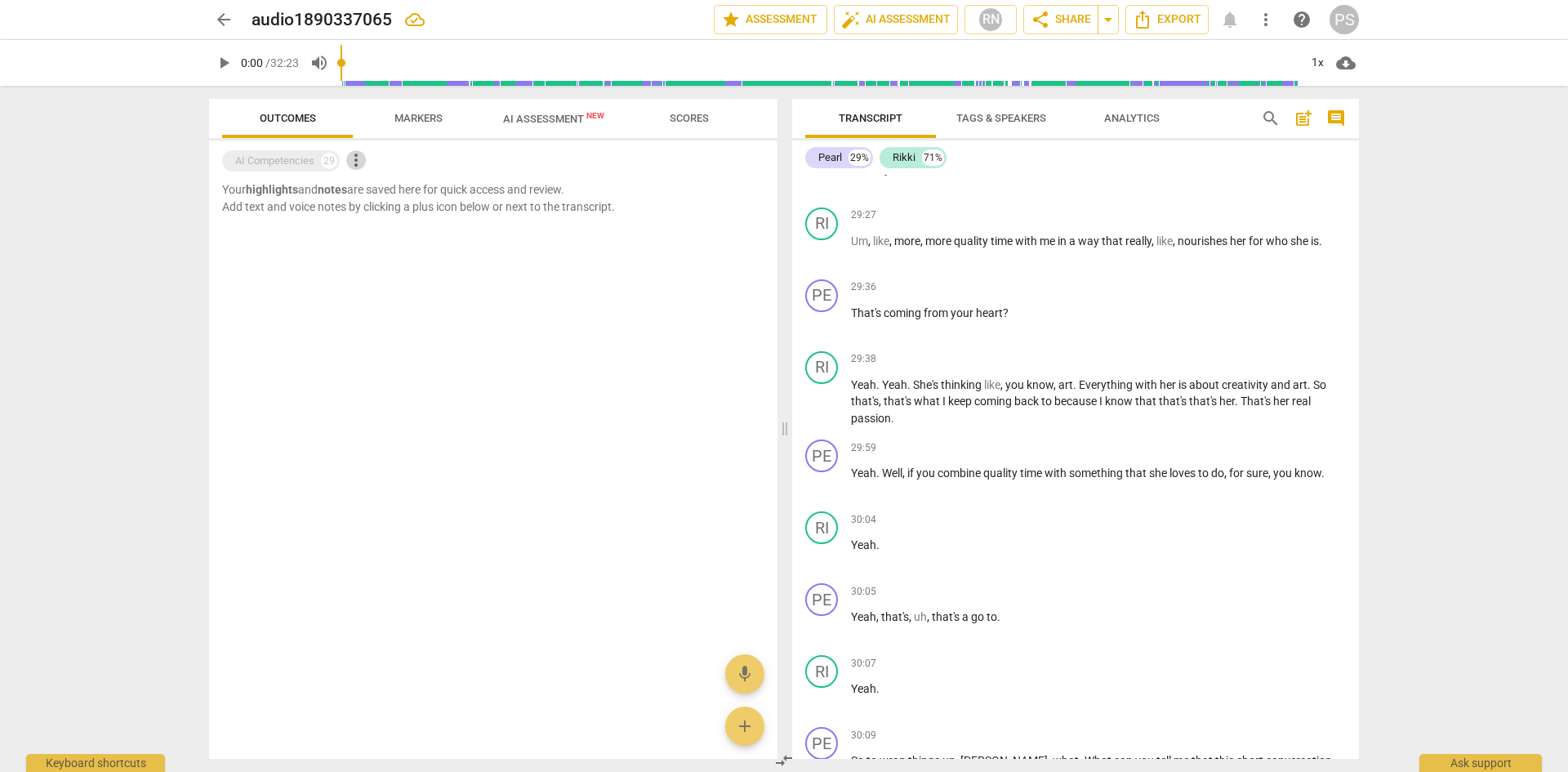
click at [354, 161] on span "more_vert" at bounding box center [356, 160] width 20 height 20
click at [292, 161] on div at bounding box center [784, 386] width 1568 height 772
click at [356, 158] on span "more_vert" at bounding box center [356, 160] width 20 height 20
click at [384, 163] on li "Uncheck all" at bounding box center [394, 161] width 93 height 40
click at [414, 110] on span "Markers" at bounding box center [419, 119] width 88 height 22
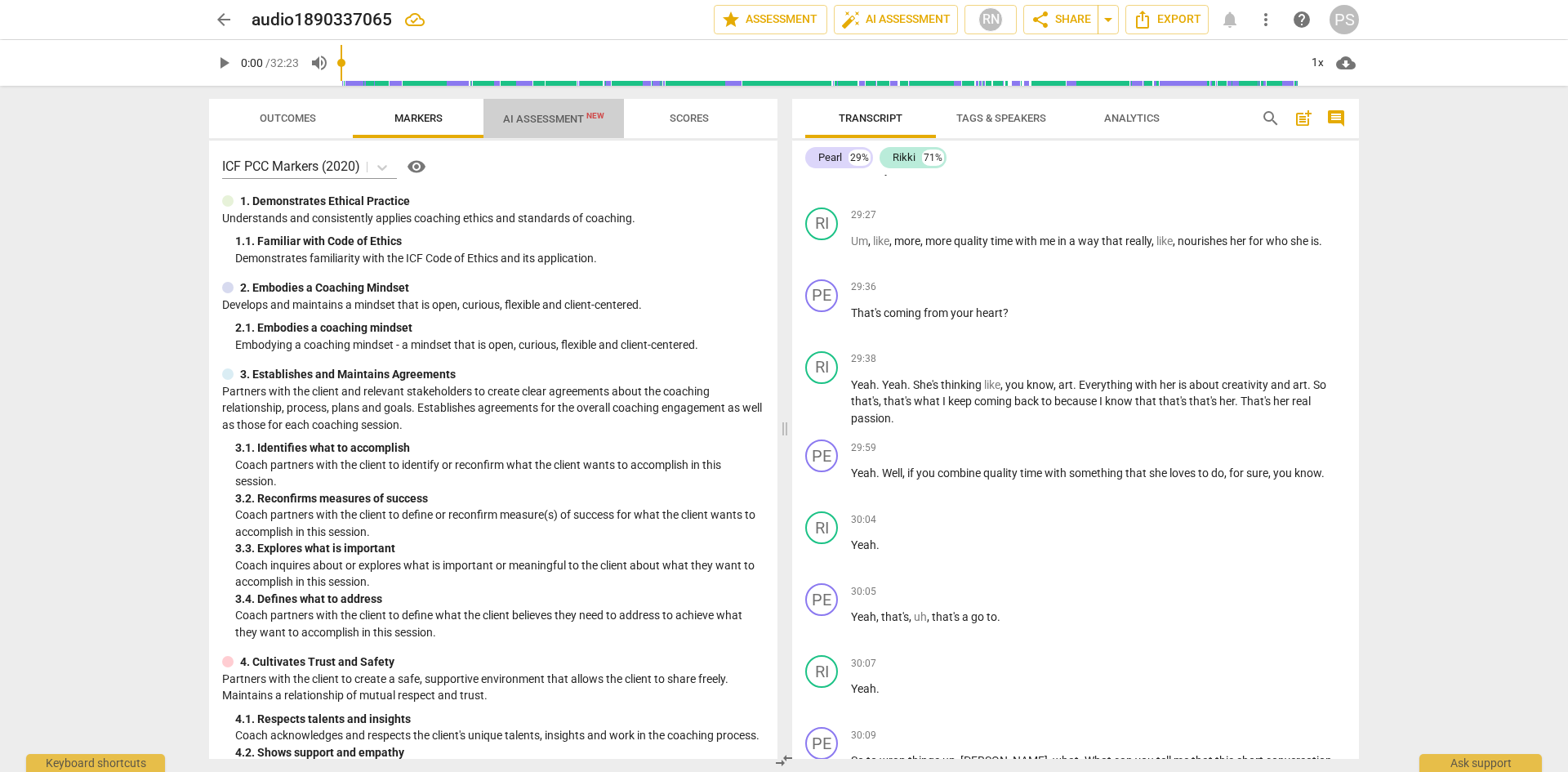
click at [539, 125] on span "AI Assessment New" at bounding box center [554, 119] width 101 height 12
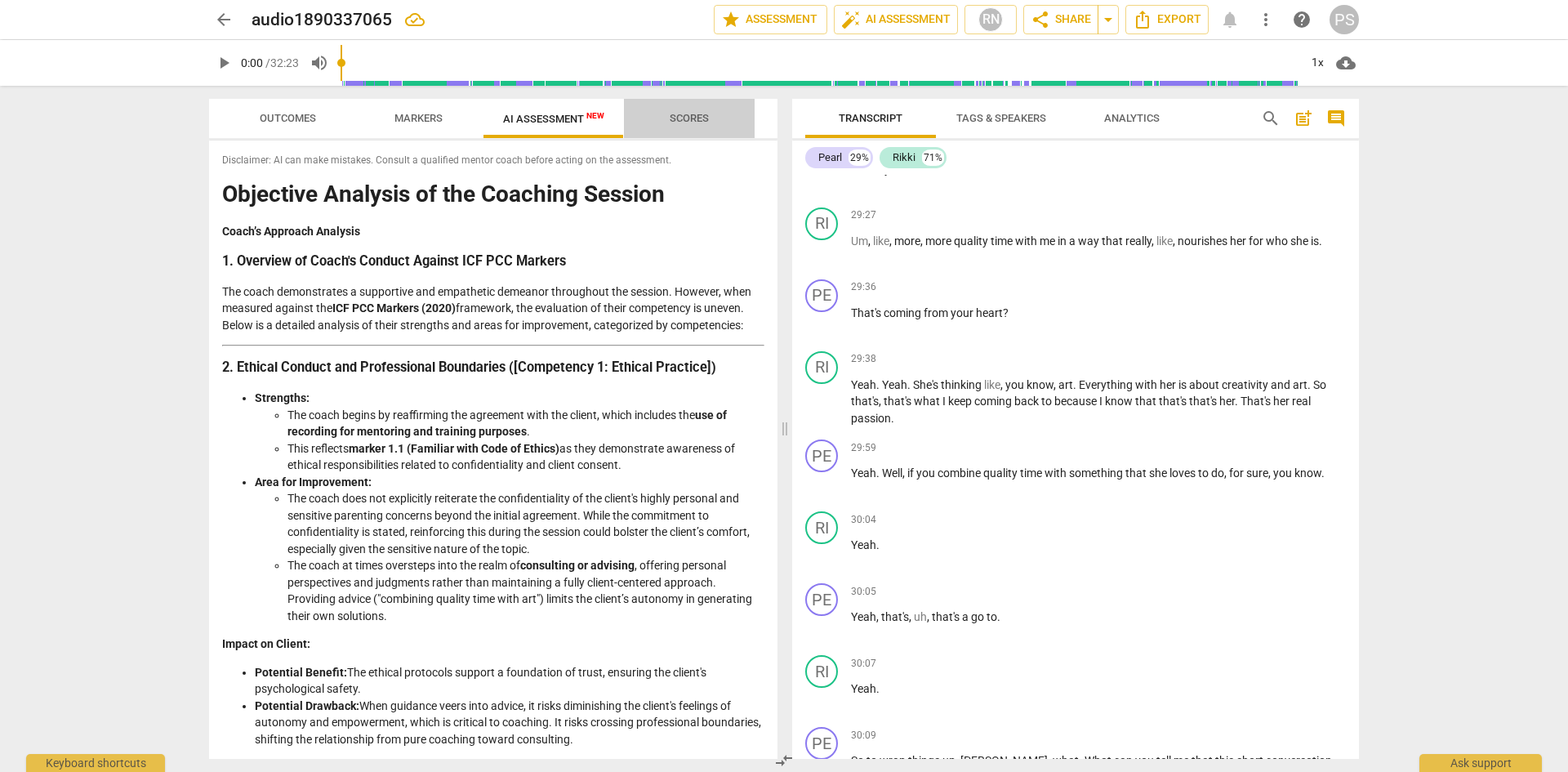
click at [691, 125] on span "Scores" at bounding box center [689, 119] width 78 height 22
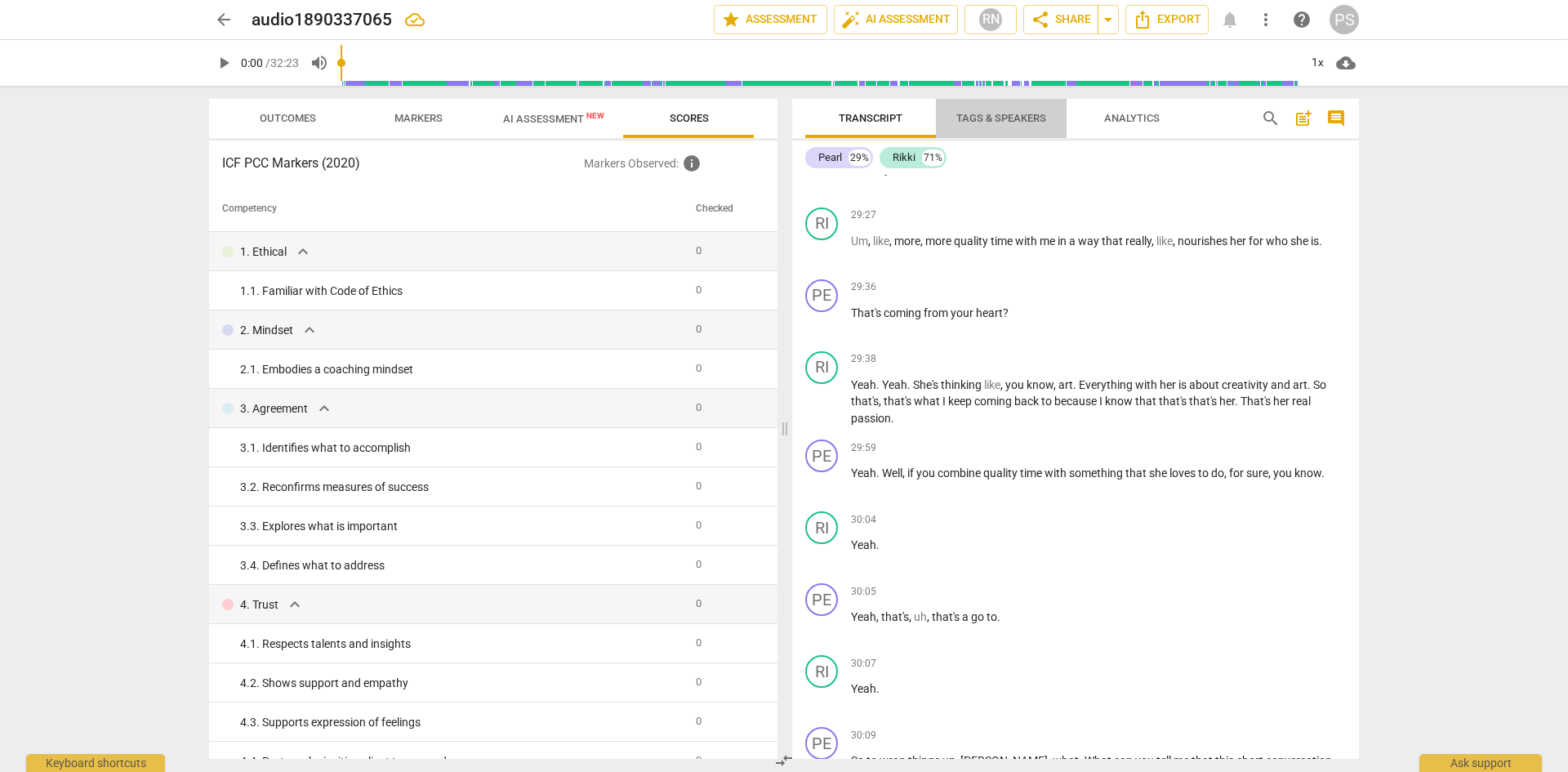
click at [1022, 119] on span "Tags & Speakers" at bounding box center [1001, 118] width 90 height 12
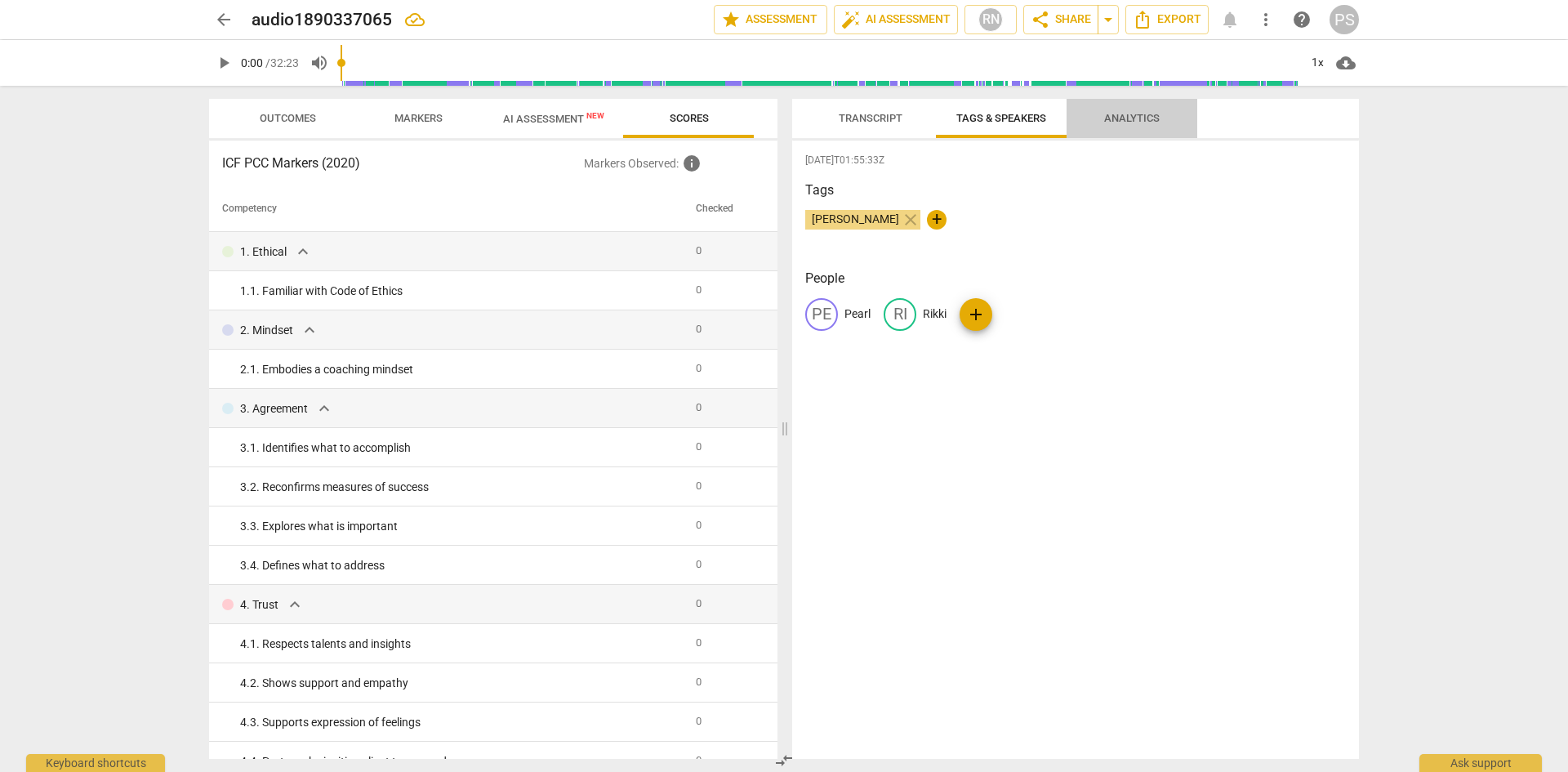
click at [1118, 118] on span "Analytics" at bounding box center [1132, 118] width 56 height 12
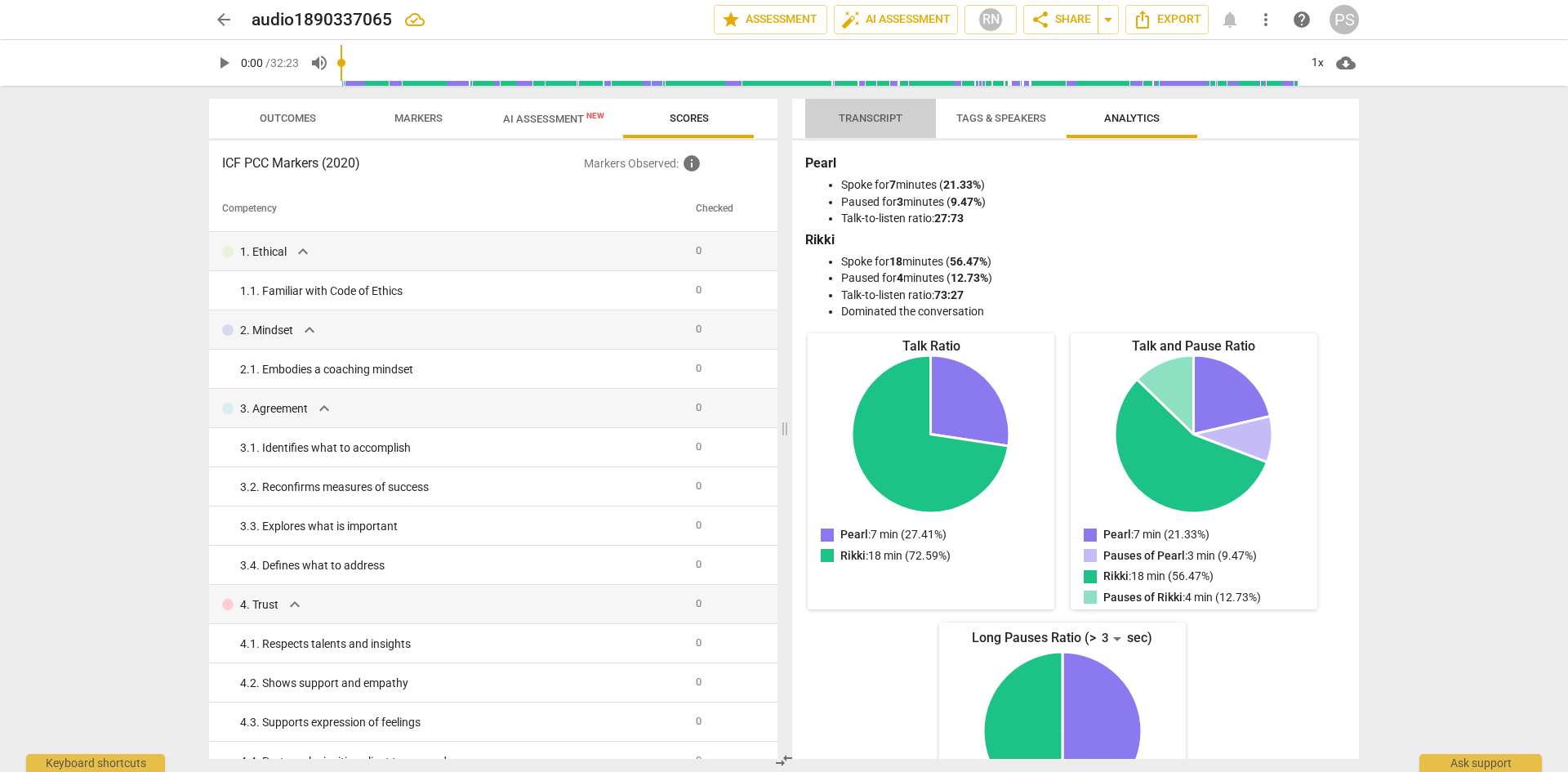
click at [888, 113] on span "Transcript" at bounding box center [870, 118] width 64 height 12
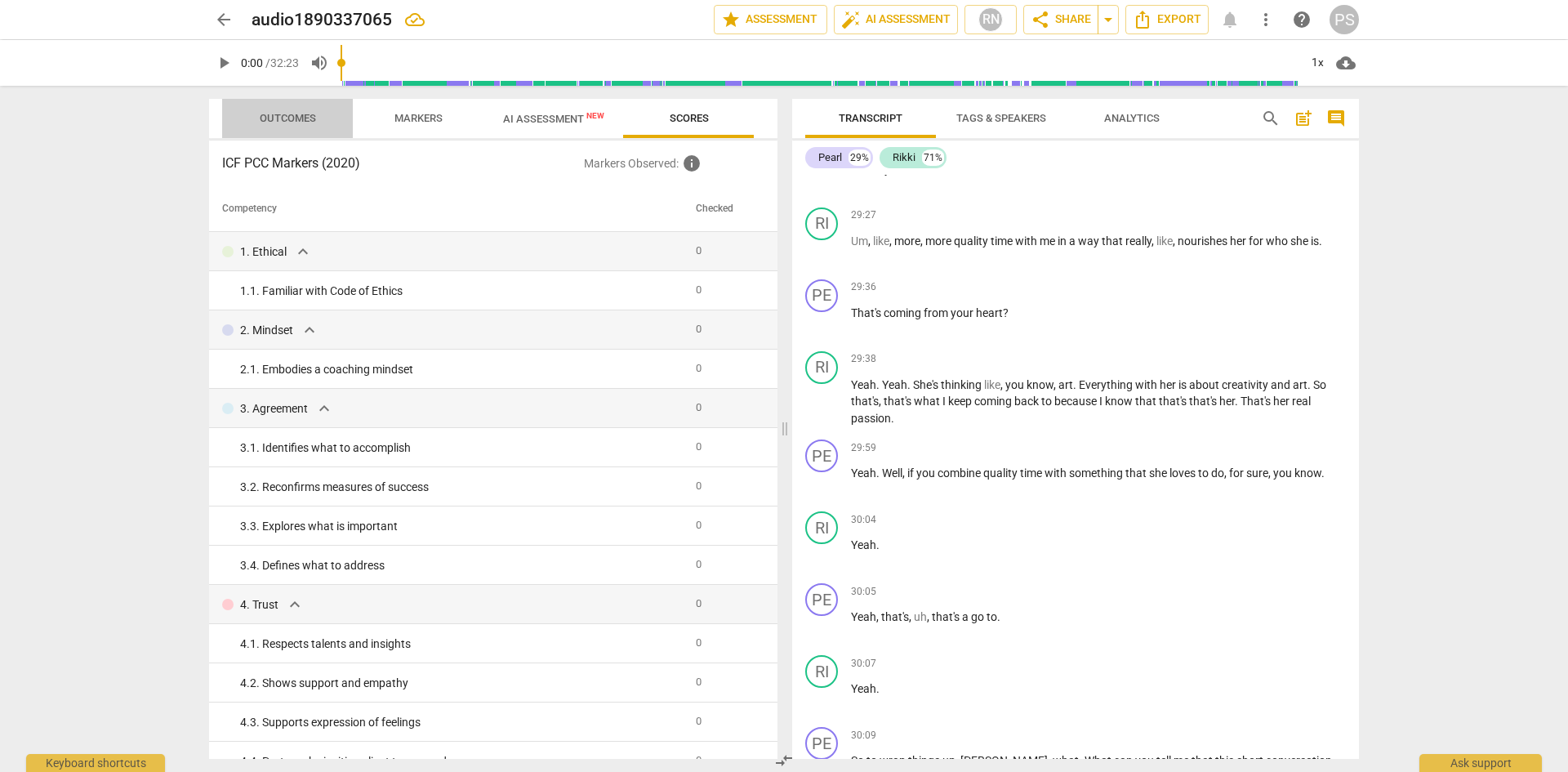
click at [284, 124] on span "Outcomes" at bounding box center [288, 118] width 57 height 12
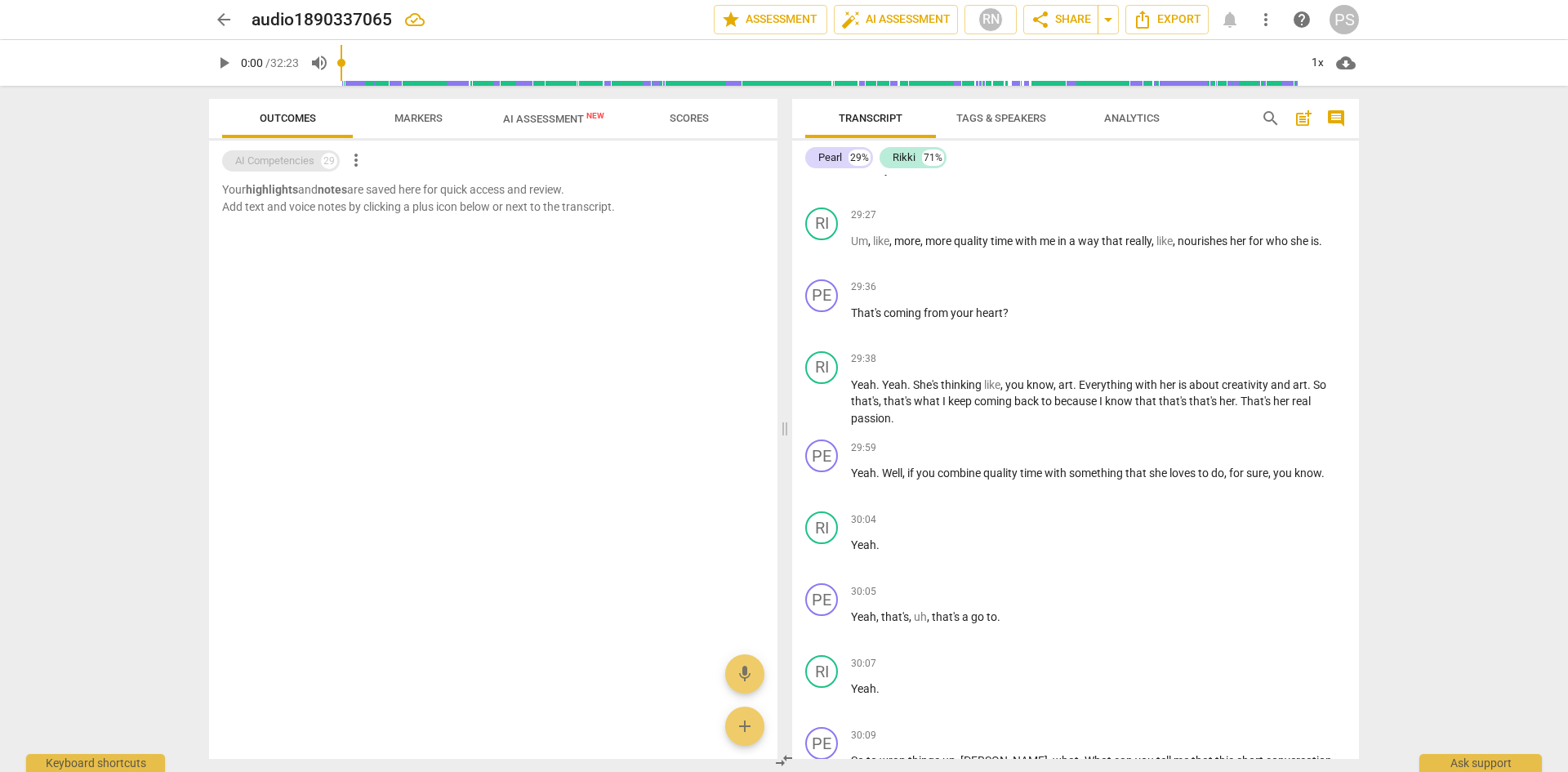
click at [333, 161] on div "29" at bounding box center [329, 161] width 16 height 16
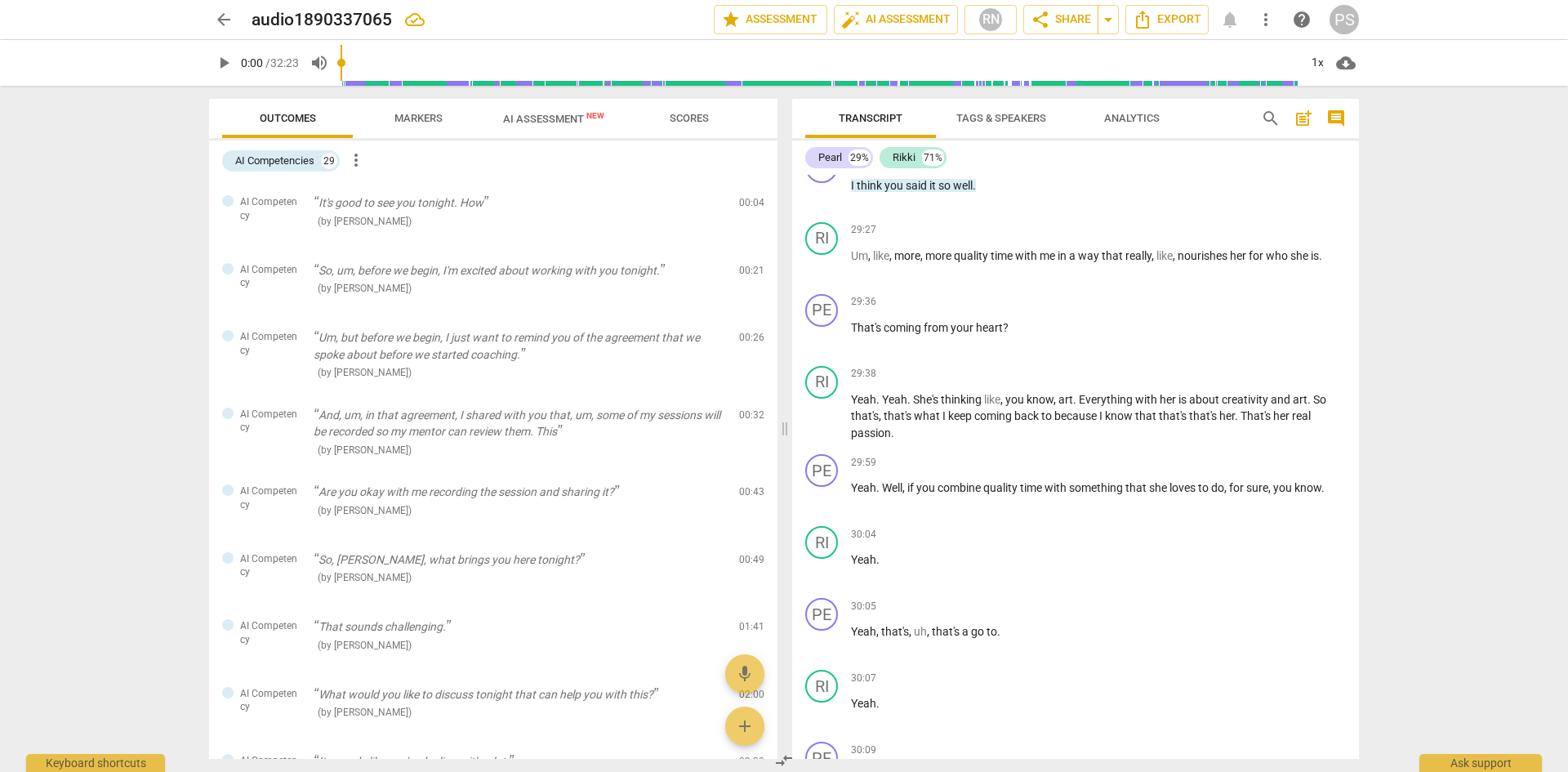
scroll to position [8703, 0]
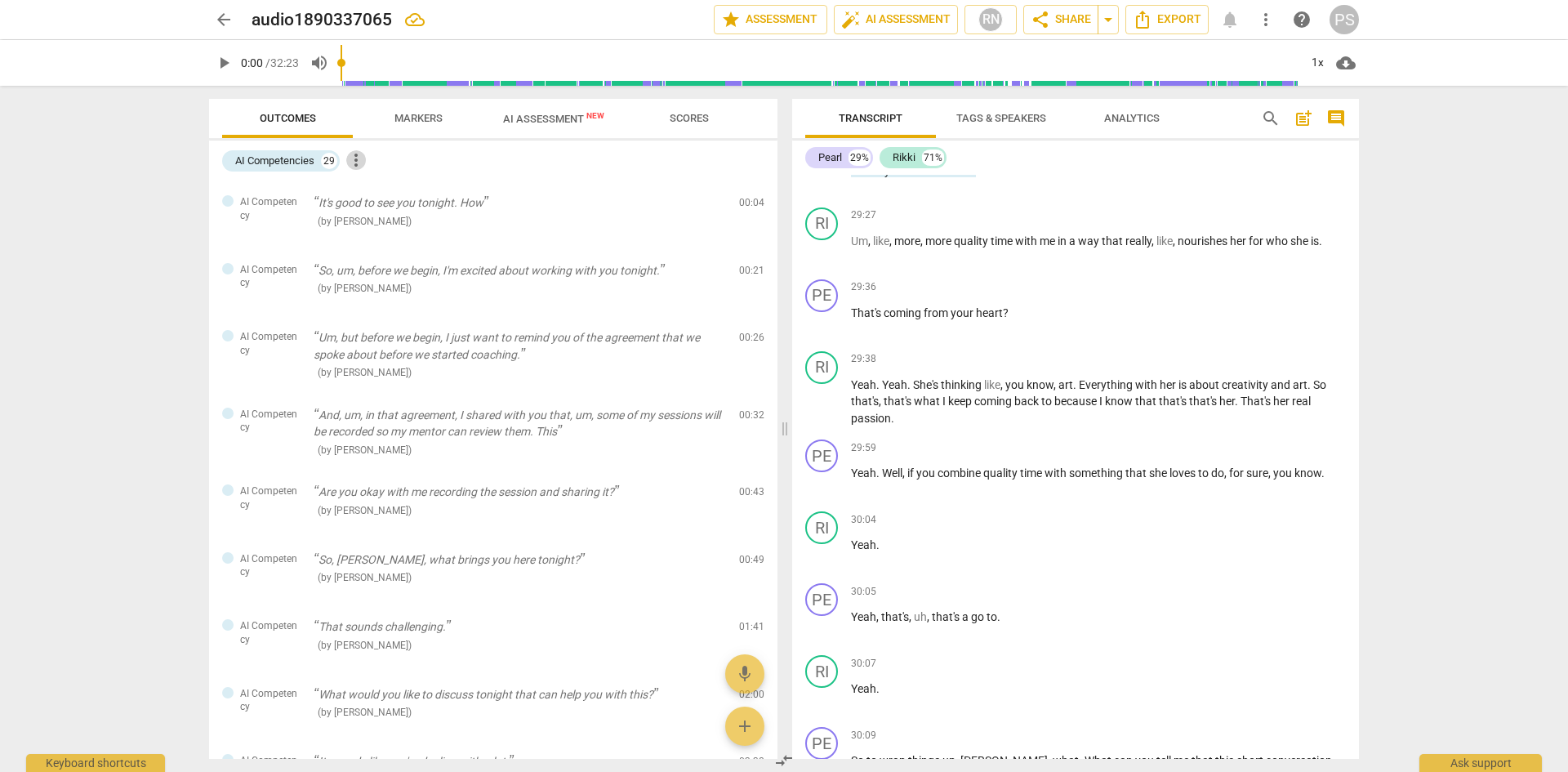
click at [357, 162] on span "more_vert" at bounding box center [356, 160] width 20 height 20
click at [773, 615] on div at bounding box center [784, 386] width 1568 height 772
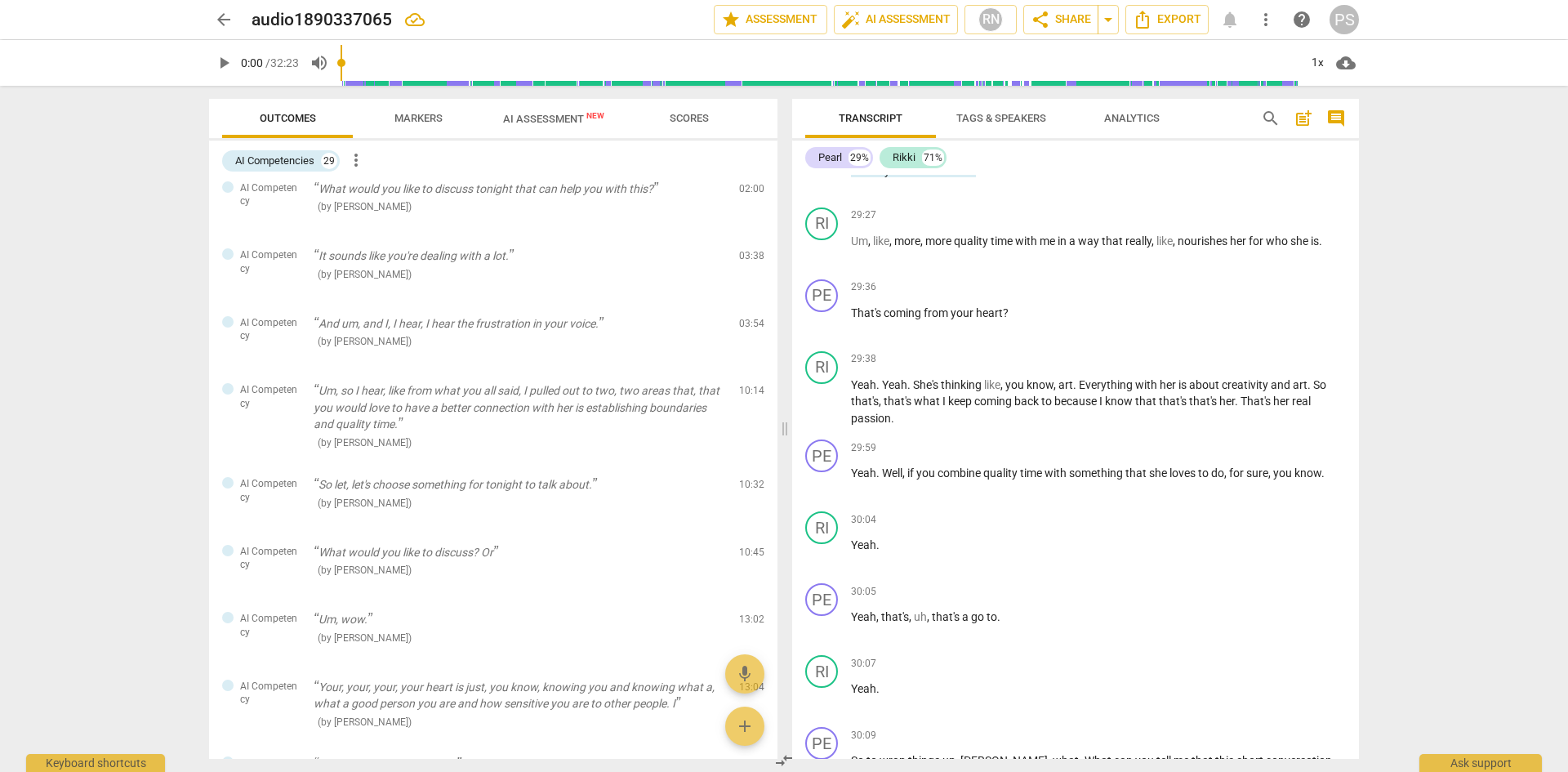
scroll to position [1517, 0]
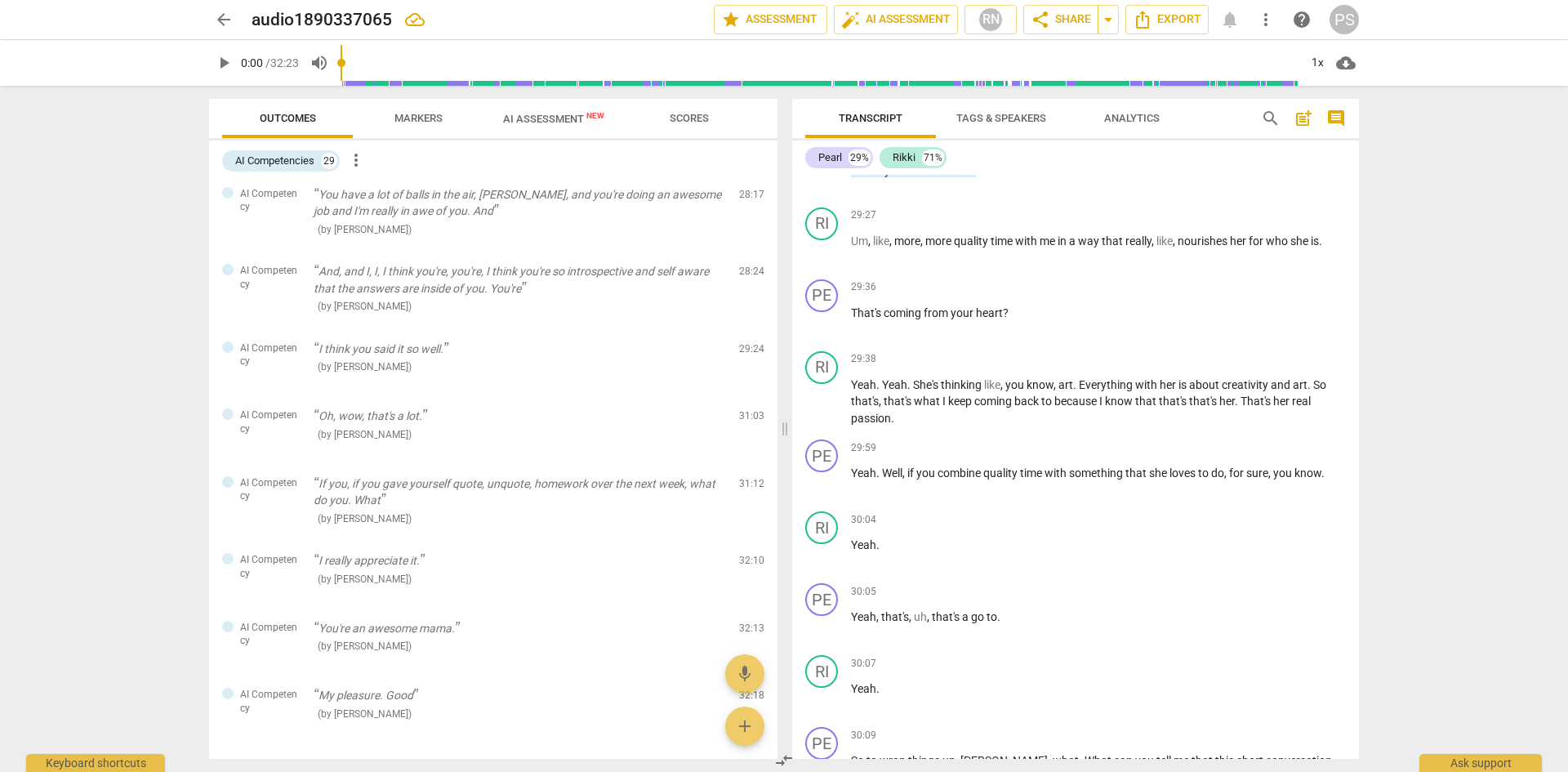
click at [775, 154] on div "AI Competencies 29 more_vert" at bounding box center [499, 161] width 555 height 27
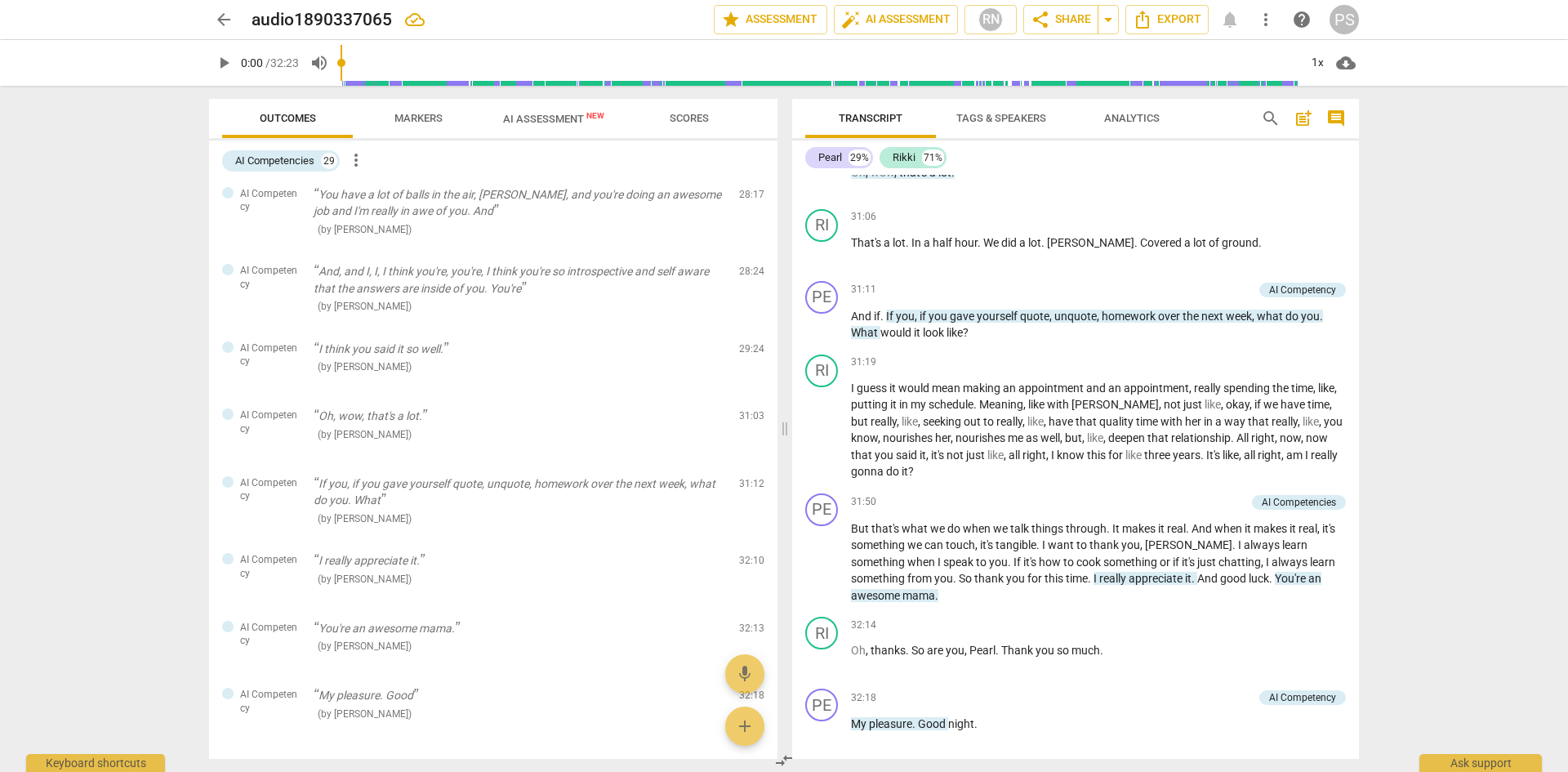
scroll to position [9631, 0]
click at [1293, 298] on div "AI Competency" at bounding box center [1303, 290] width 67 height 15
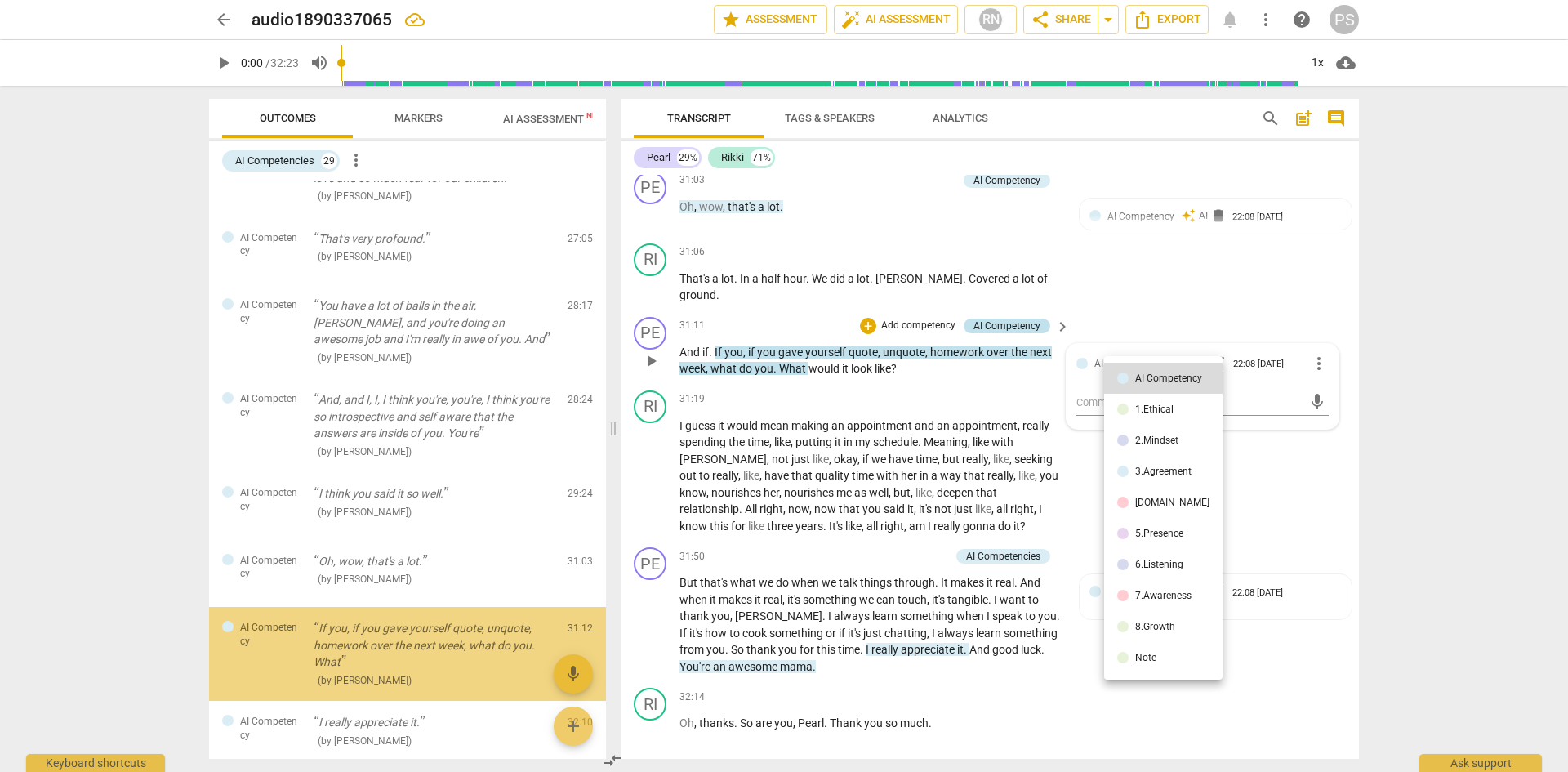
scroll to position [1547, 0]
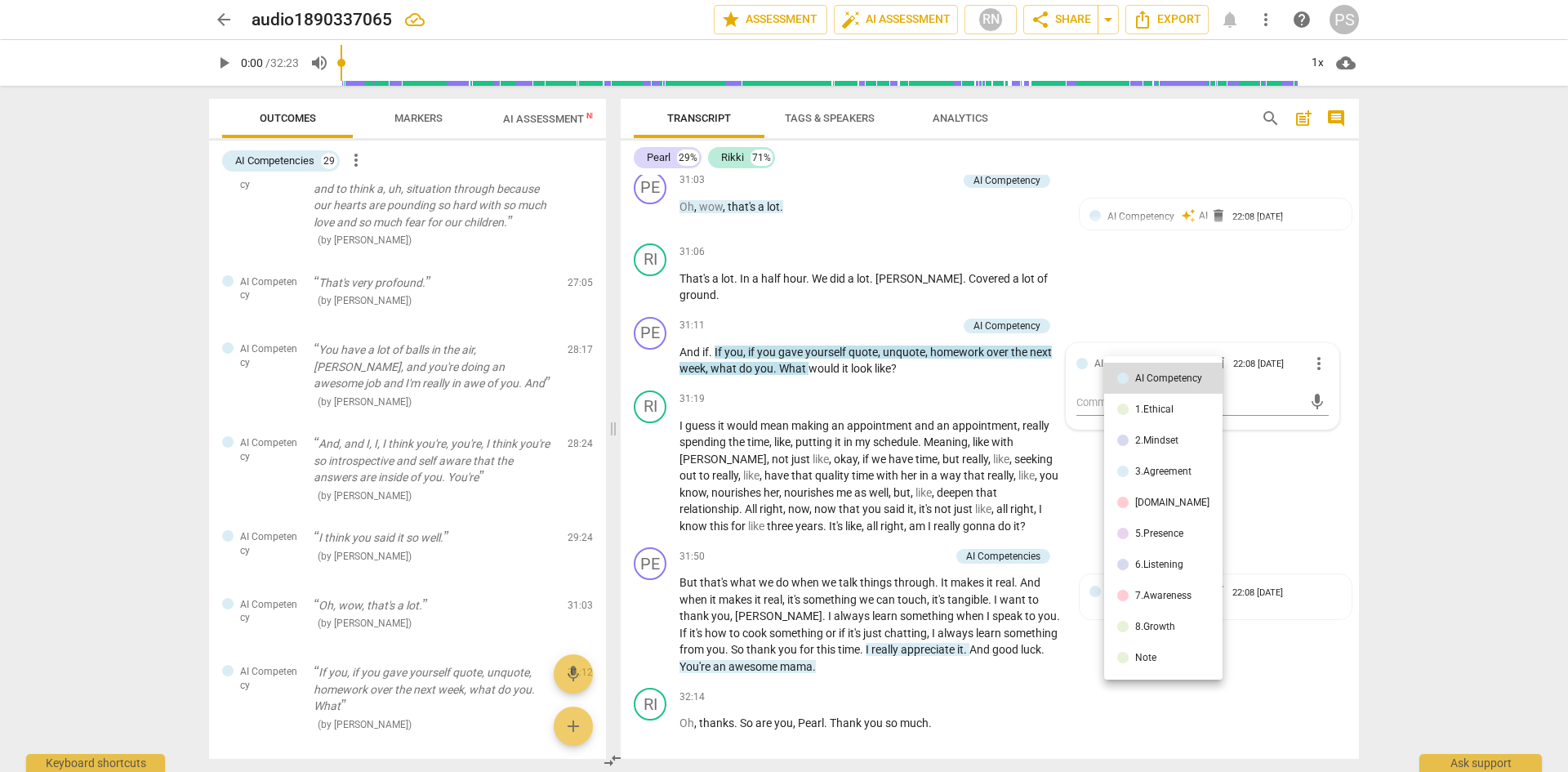
click at [1128, 291] on div at bounding box center [784, 386] width 1568 height 772
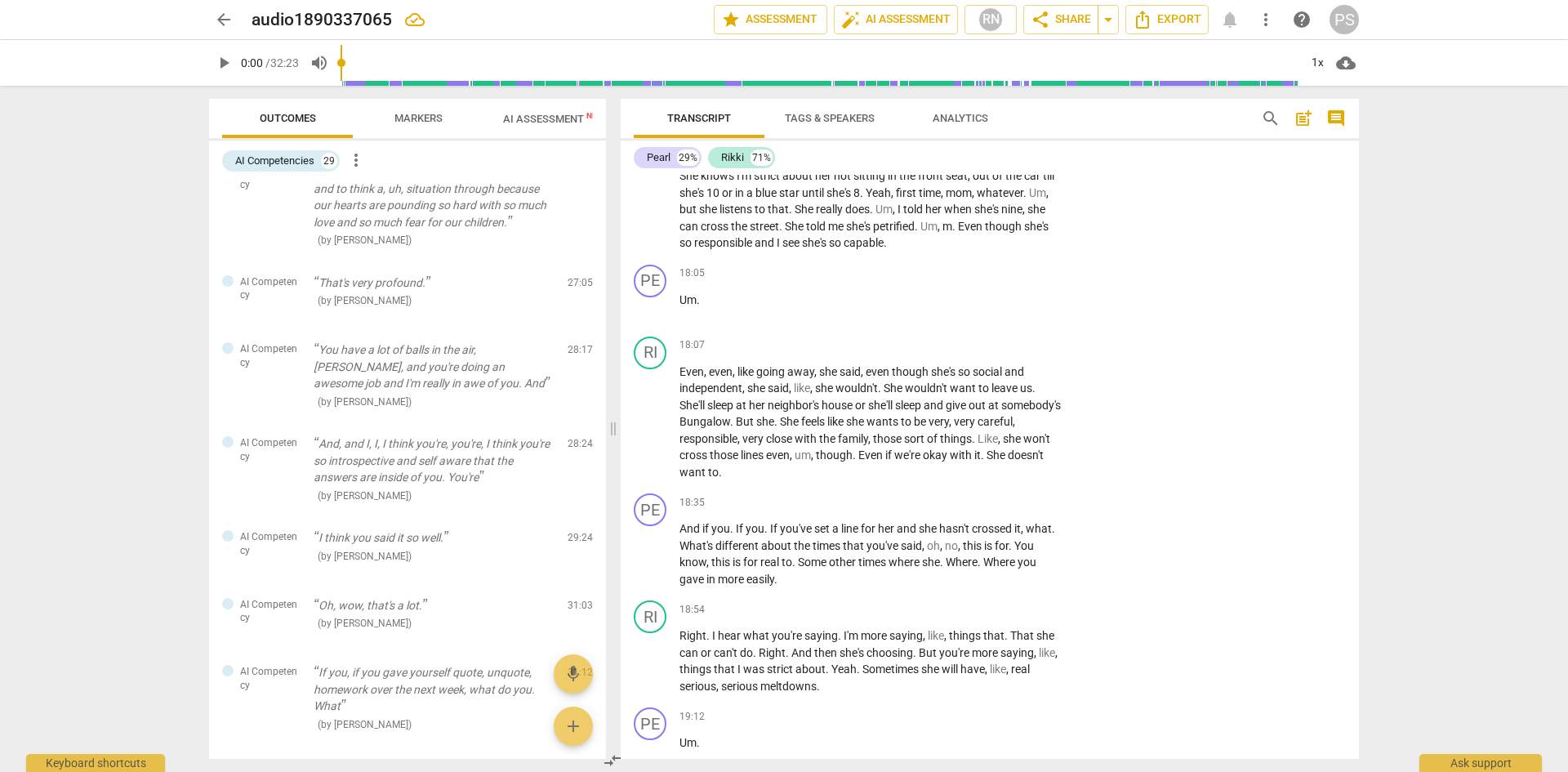
scroll to position [0, 0]
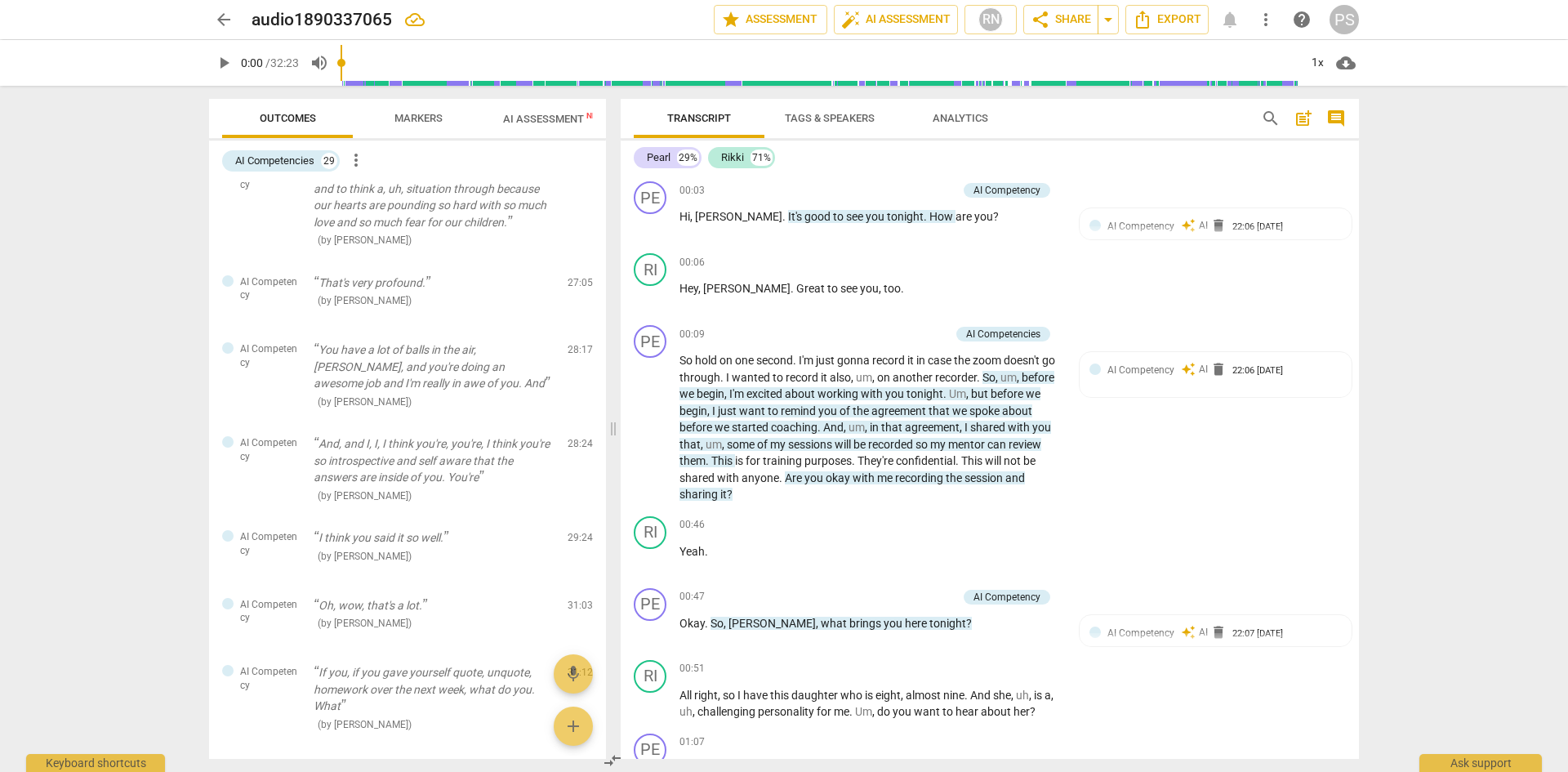
click at [560, 122] on span "AI Assessment New" at bounding box center [554, 119] width 101 height 12
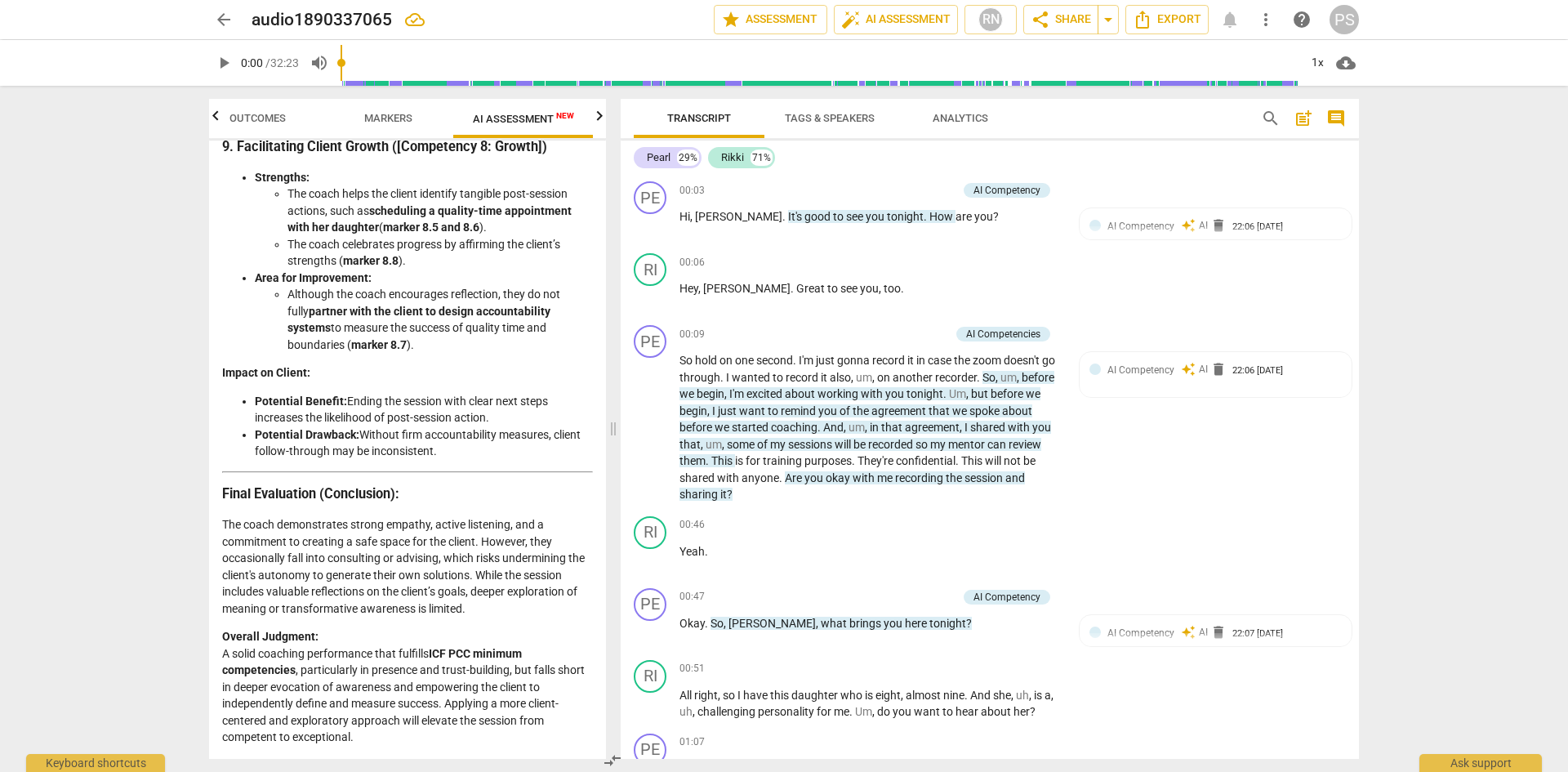
scroll to position [3596, 0]
